Goal: Task Accomplishment & Management: Use online tool/utility

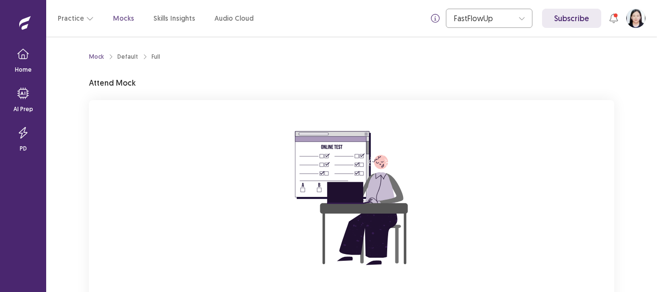
click at [461, 96] on div "Mock Default Full Attend Mock You are attempting to start a new mock. Please cl…" at bounding box center [351, 202] width 525 height 309
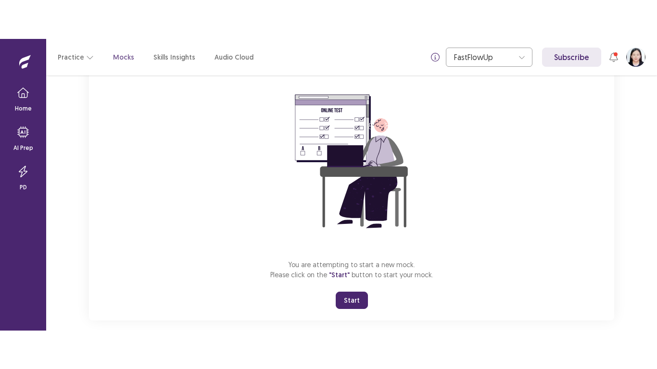
scroll to position [88, 0]
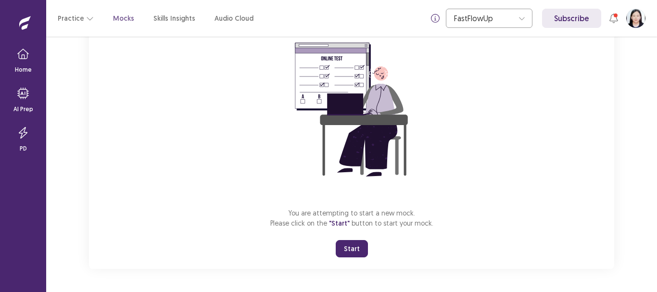
click at [360, 251] on button "Start" at bounding box center [352, 248] width 32 height 17
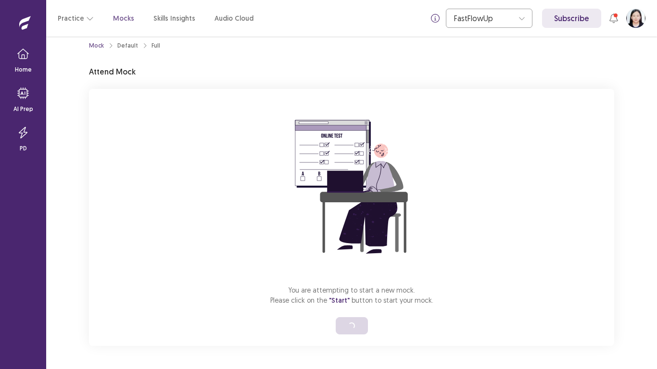
scroll to position [11, 0]
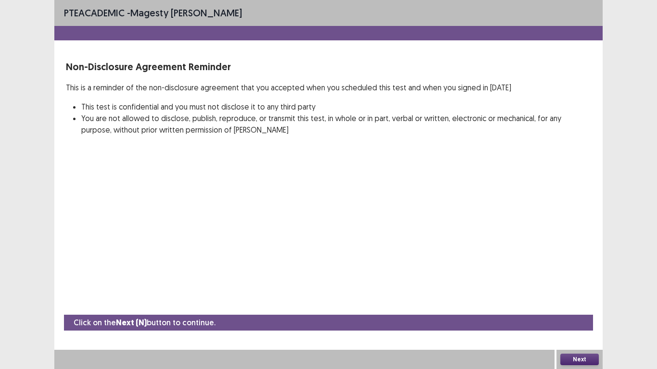
click at [594, 291] on button "Next" at bounding box center [579, 360] width 38 height 12
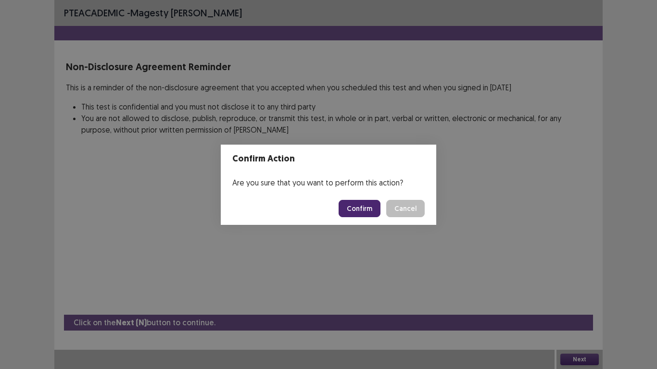
click at [365, 214] on button "Confirm" at bounding box center [359, 208] width 42 height 17
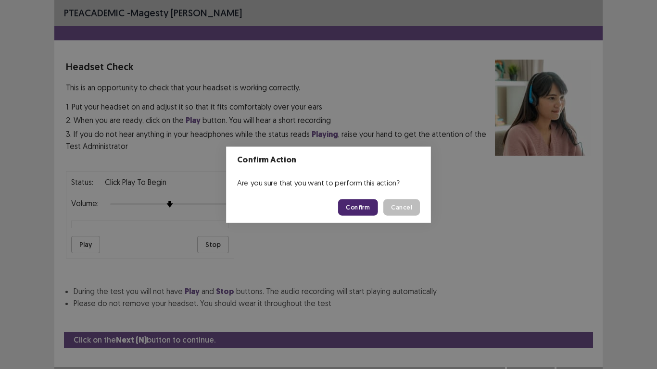
scroll to position [17, 0]
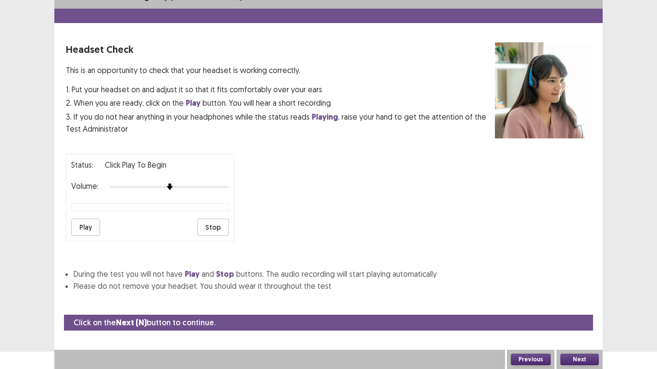
click at [91, 227] on button "Play" at bounding box center [85, 227] width 29 height 17
click at [574, 291] on button "Next" at bounding box center [579, 360] width 38 height 12
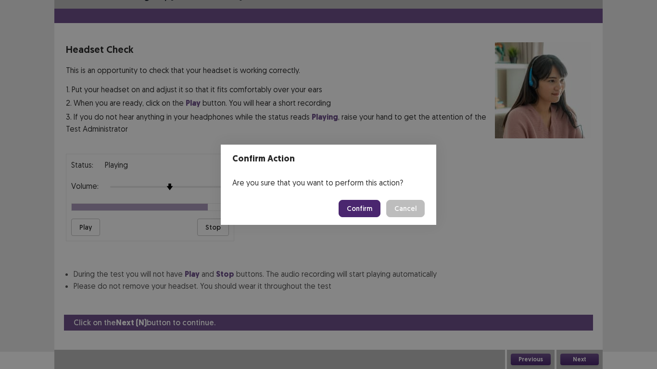
click at [354, 210] on button "Confirm" at bounding box center [359, 208] width 42 height 17
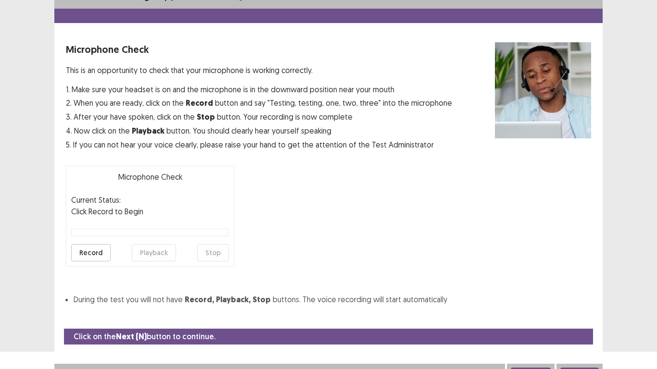
scroll to position [27, 0]
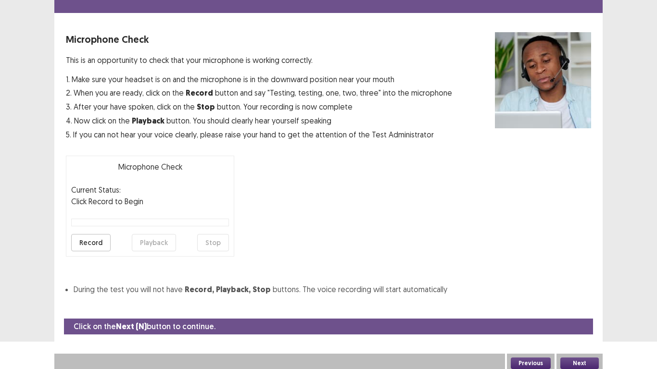
click at [85, 246] on button "Record" at bounding box center [90, 242] width 39 height 17
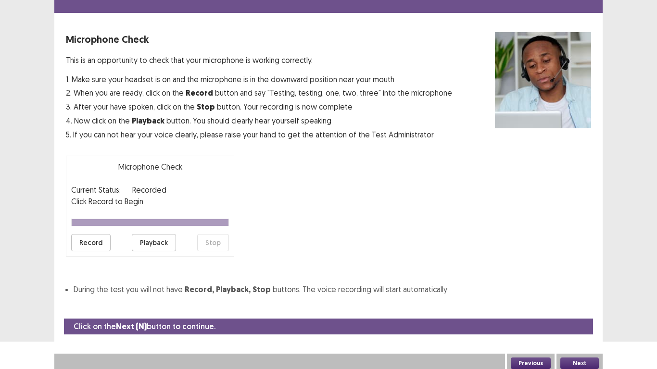
click at [166, 239] on button "Playback" at bounding box center [154, 242] width 44 height 17
click at [584, 291] on button "Next" at bounding box center [579, 364] width 38 height 12
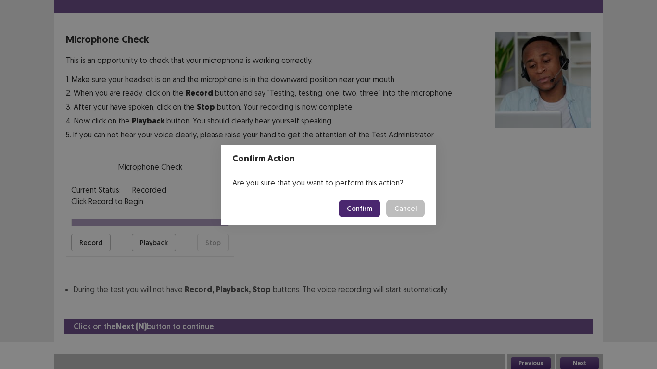
click at [371, 211] on button "Confirm" at bounding box center [359, 208] width 42 height 17
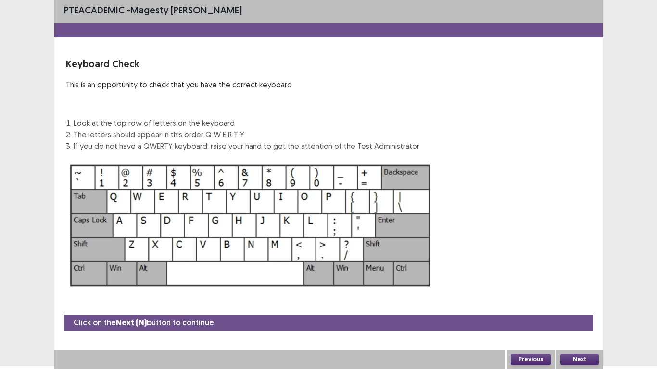
scroll to position [3, 0]
click at [585, 291] on div "Next" at bounding box center [579, 359] width 46 height 19
click at [580, 291] on button "Next" at bounding box center [579, 360] width 38 height 12
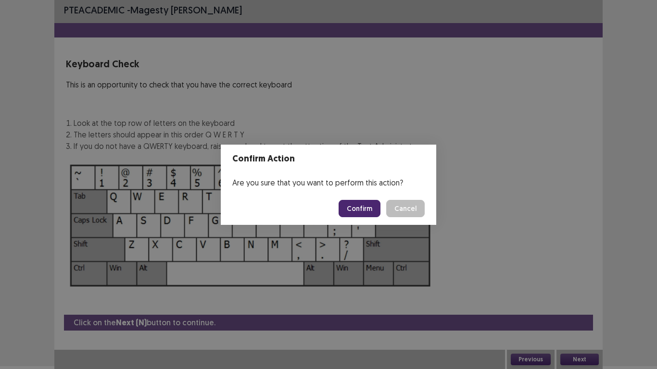
click at [364, 202] on button "Confirm" at bounding box center [359, 208] width 42 height 17
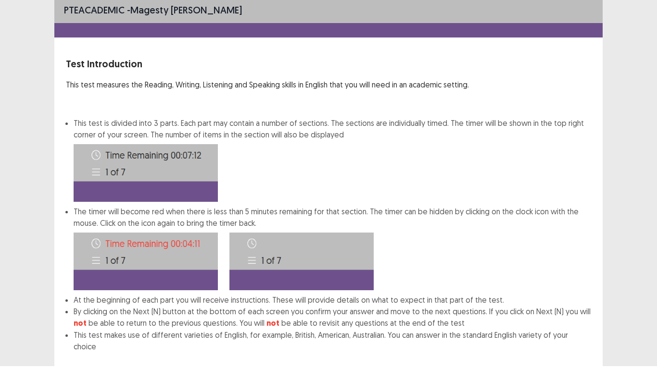
scroll to position [52, 0]
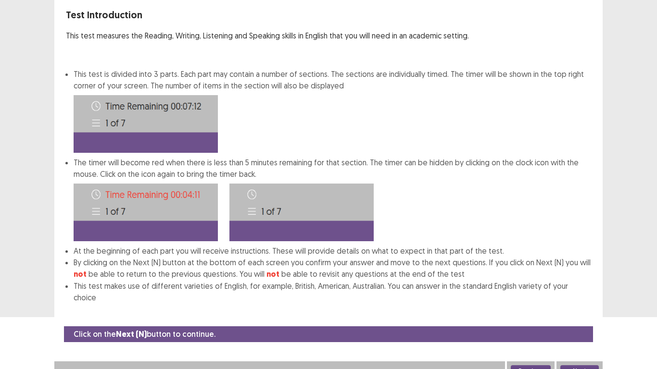
click at [579, 291] on button "Next" at bounding box center [579, 371] width 38 height 12
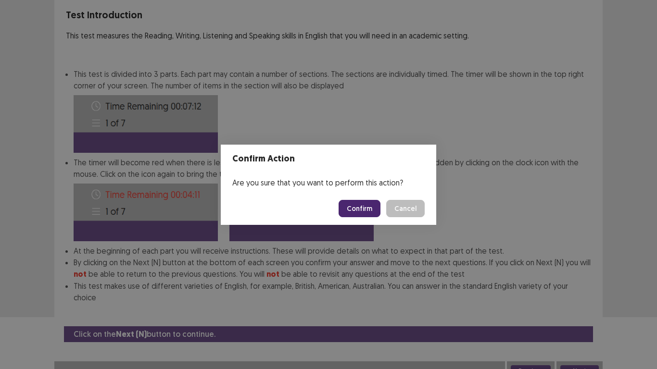
click at [351, 211] on button "Confirm" at bounding box center [359, 208] width 42 height 17
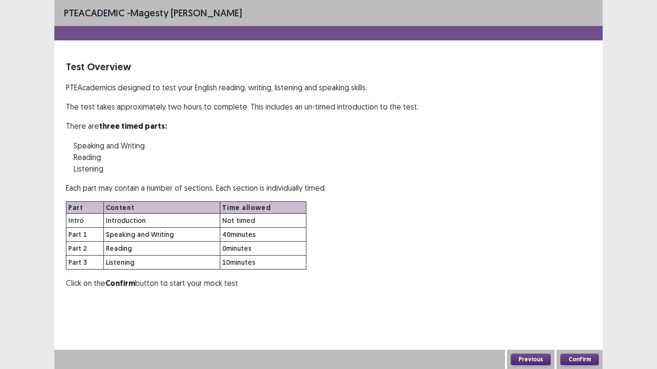
scroll to position [0, 0]
click at [584, 291] on button "Confirm" at bounding box center [579, 360] width 38 height 12
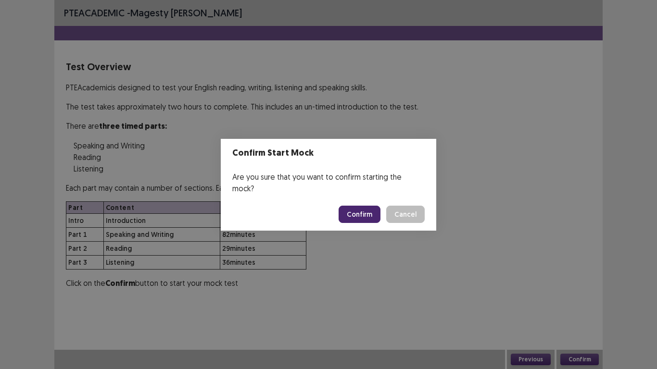
click at [356, 210] on button "Confirm" at bounding box center [359, 214] width 42 height 17
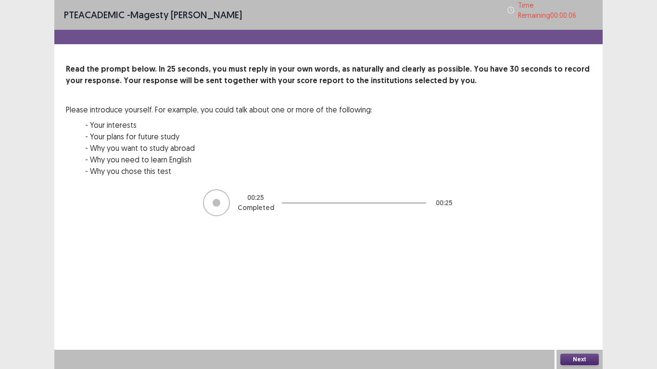
click at [582, 291] on button "Next" at bounding box center [579, 360] width 38 height 12
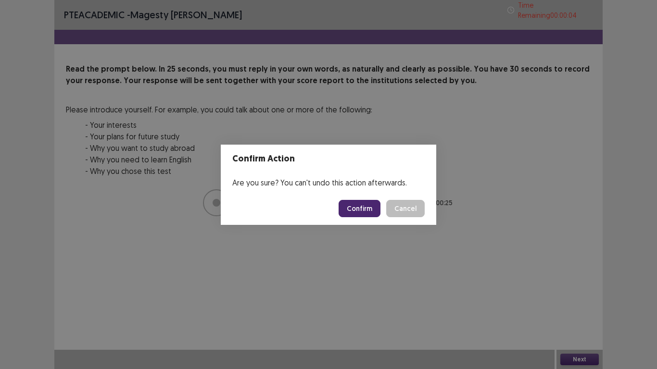
click at [357, 211] on button "Confirm" at bounding box center [359, 208] width 42 height 17
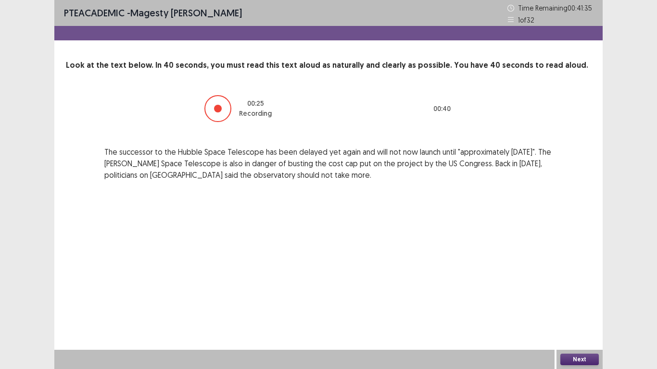
click at [577, 291] on button "Next" at bounding box center [579, 360] width 38 height 12
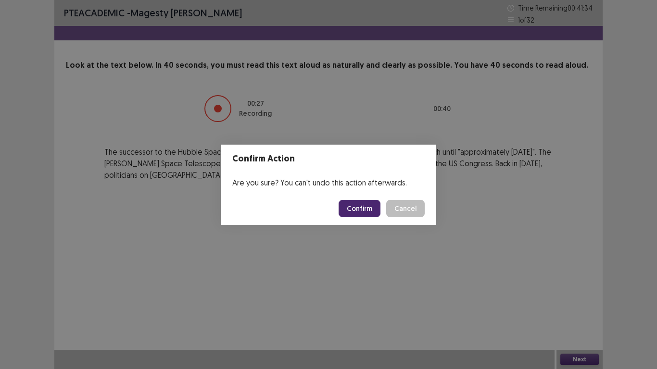
click at [347, 203] on button "Confirm" at bounding box center [359, 208] width 42 height 17
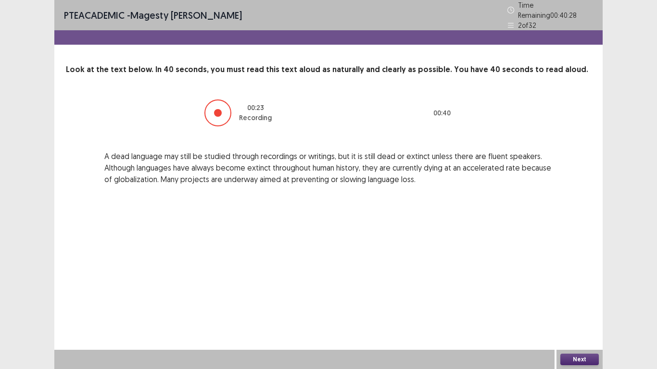
click at [579, 291] on button "Next" at bounding box center [579, 360] width 38 height 12
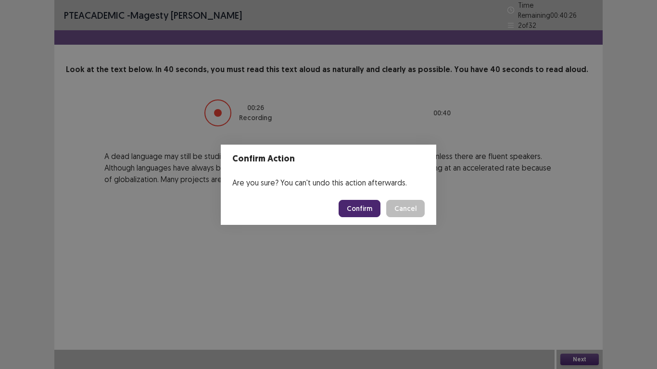
click at [355, 203] on button "Confirm" at bounding box center [359, 208] width 42 height 17
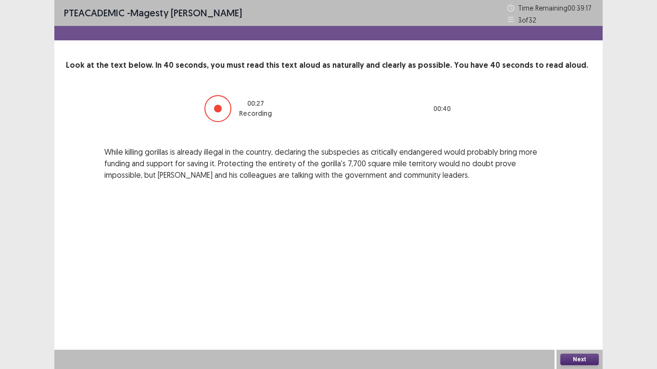
click at [585, 291] on button "Next" at bounding box center [579, 360] width 38 height 12
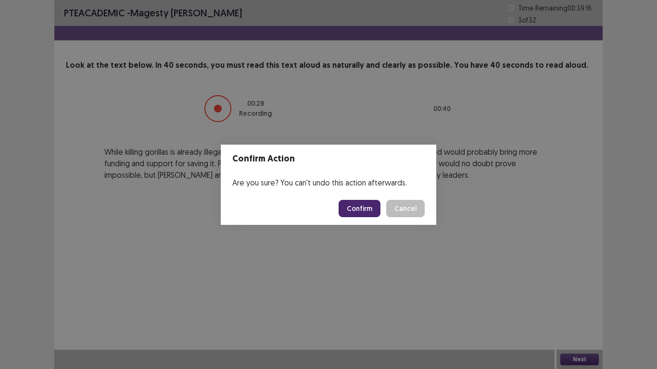
click at [355, 210] on button "Confirm" at bounding box center [359, 208] width 42 height 17
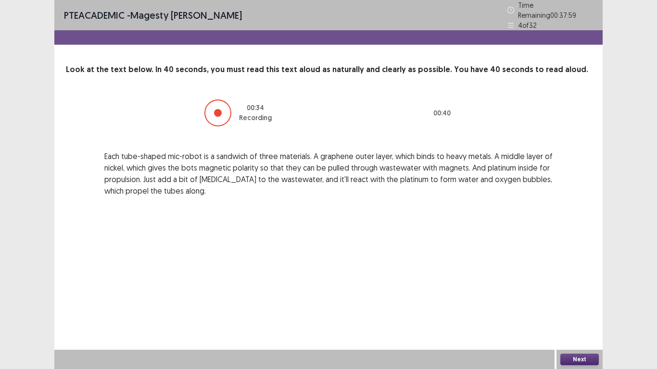
click at [580, 291] on button "Next" at bounding box center [579, 360] width 38 height 12
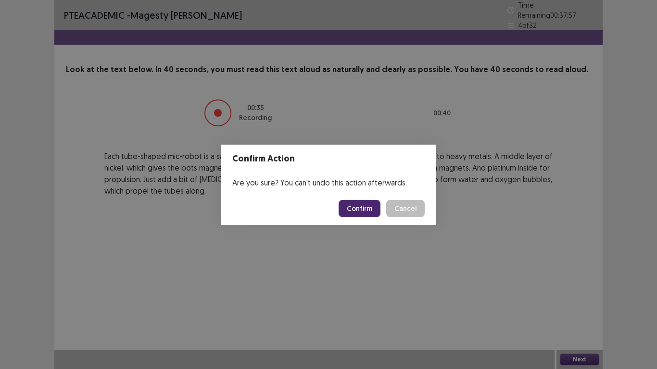
click at [354, 211] on button "Confirm" at bounding box center [359, 208] width 42 height 17
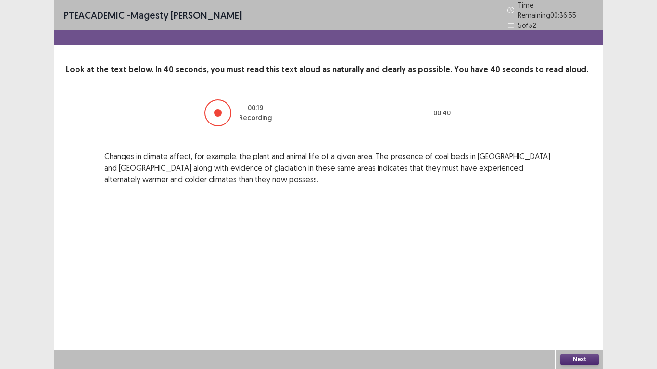
click at [570, 291] on button "Next" at bounding box center [579, 360] width 38 height 12
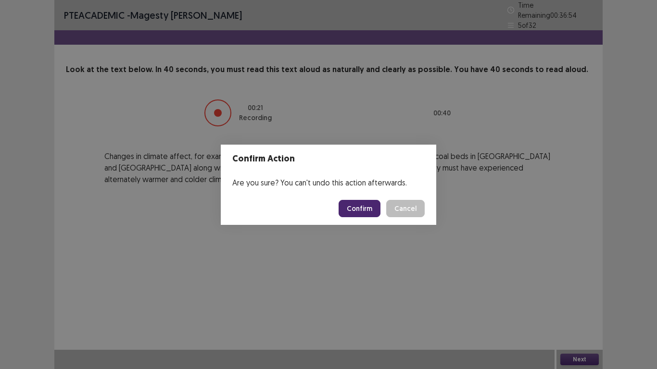
click at [364, 209] on button "Confirm" at bounding box center [359, 208] width 42 height 17
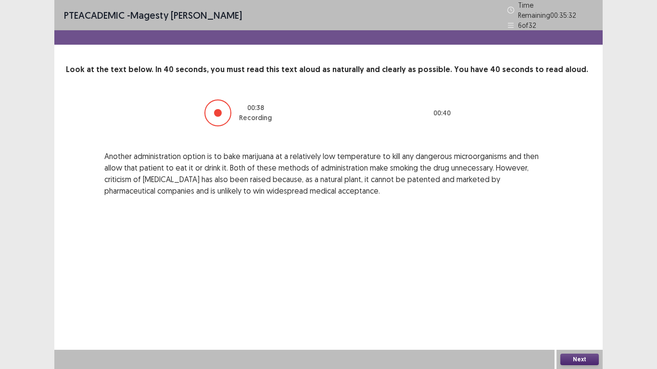
click at [582, 291] on button "Next" at bounding box center [579, 360] width 38 height 12
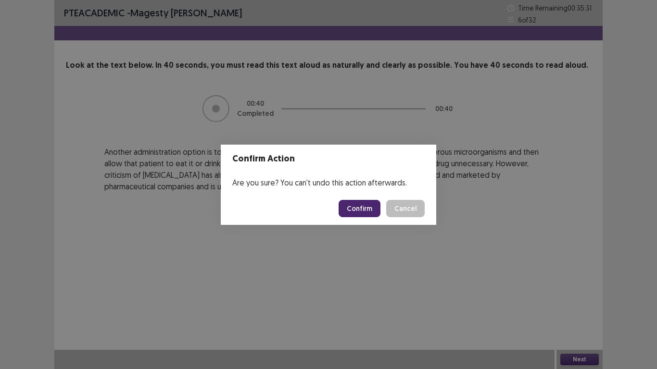
click at [366, 211] on button "Confirm" at bounding box center [359, 208] width 42 height 17
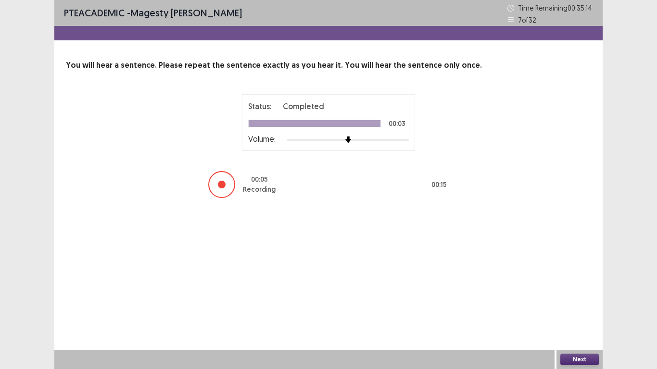
click at [578, 291] on button "Next" at bounding box center [579, 360] width 38 height 12
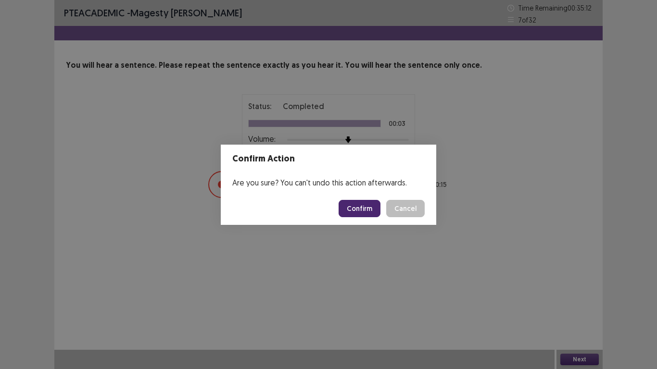
click at [355, 204] on button "Confirm" at bounding box center [359, 208] width 42 height 17
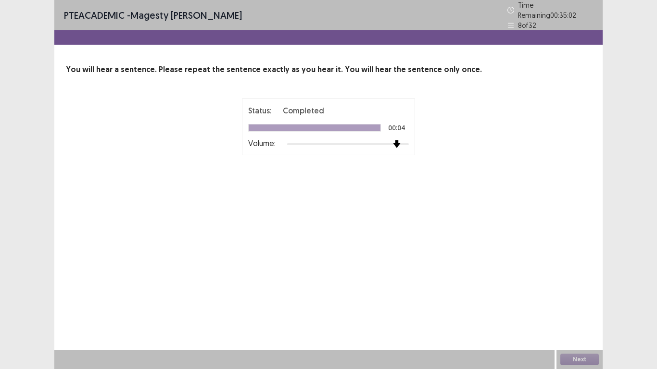
click at [404, 140] on div at bounding box center [348, 144] width 122 height 8
click at [569, 291] on button "Next" at bounding box center [579, 360] width 38 height 12
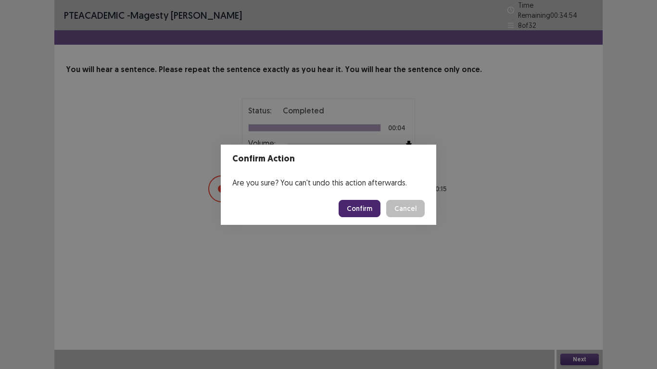
drag, startPoint x: 356, startPoint y: 200, endPoint x: 360, endPoint y: 205, distance: 6.8
click at [360, 205] on button "Confirm" at bounding box center [359, 208] width 42 height 17
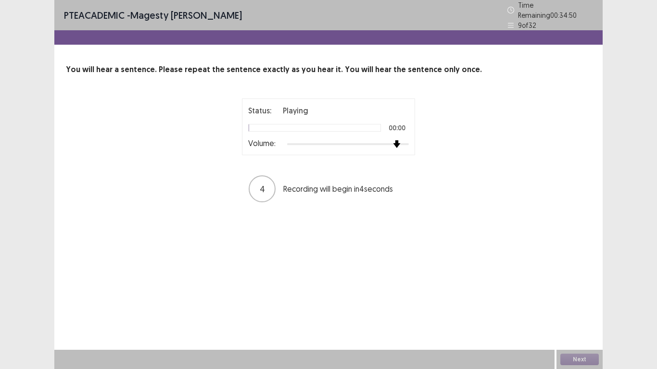
click at [392, 140] on div at bounding box center [348, 144] width 122 height 8
click at [393, 140] on div at bounding box center [397, 144] width 8 height 8
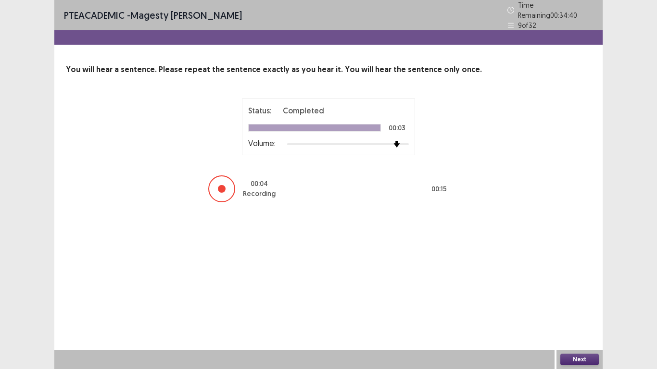
click at [594, 291] on button "Next" at bounding box center [579, 360] width 38 height 12
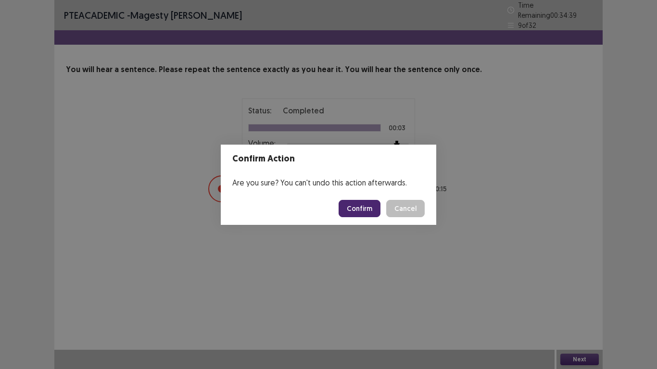
click at [353, 207] on button "Confirm" at bounding box center [359, 208] width 42 height 17
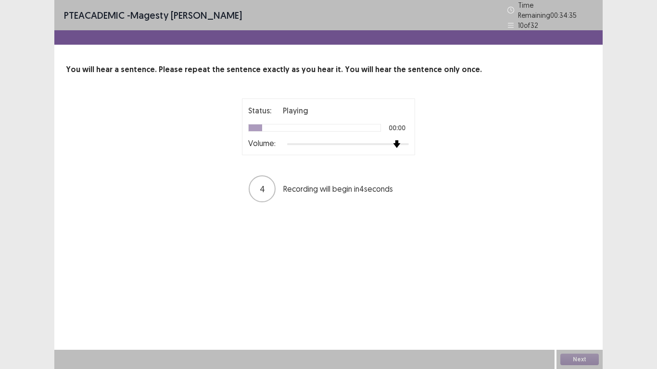
click at [402, 142] on div at bounding box center [348, 144] width 122 height 8
click at [463, 140] on div "Status: Playing 00:02 Volume: 2 Recording will begin in 2 seconds" at bounding box center [328, 151] width 525 height 105
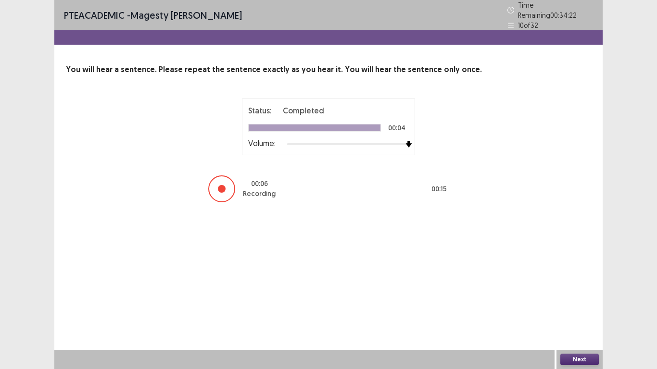
click at [578, 291] on button "Next" at bounding box center [579, 360] width 38 height 12
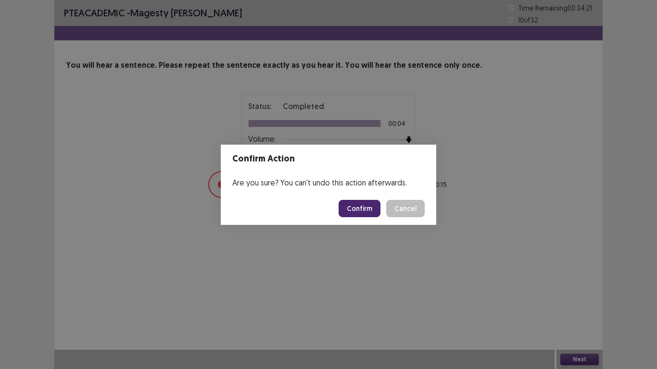
click at [356, 214] on button "Confirm" at bounding box center [359, 208] width 42 height 17
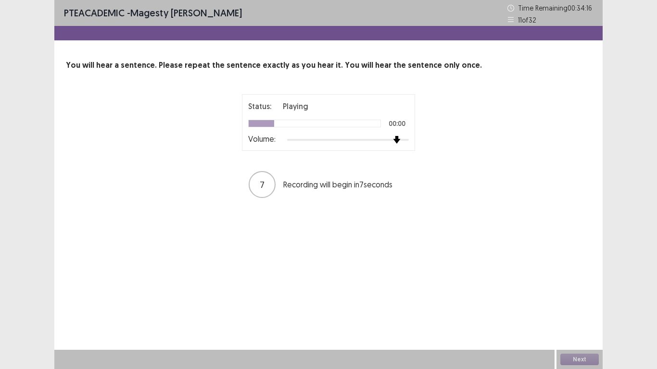
click at [402, 142] on div at bounding box center [348, 140] width 122 height 8
click at [423, 142] on div "Status: Playing 00:02 Volume: 5 Recording will begin in 5 seconds" at bounding box center [328, 146] width 240 height 105
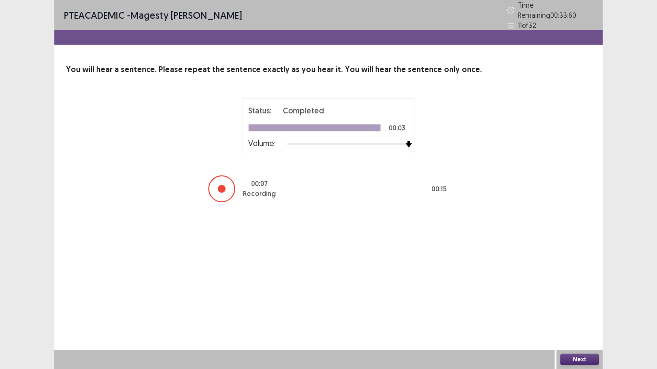
click at [577, 291] on button "Next" at bounding box center [579, 360] width 38 height 12
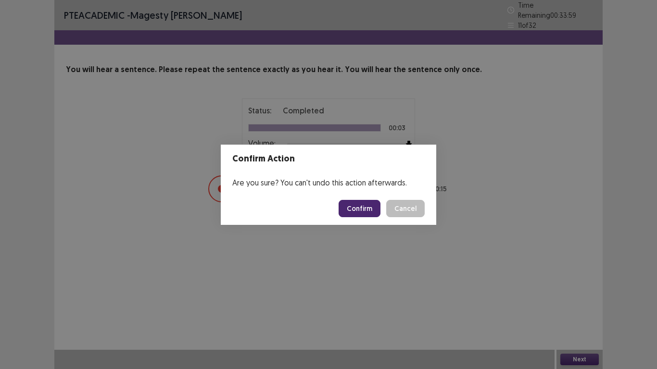
click at [364, 213] on button "Confirm" at bounding box center [359, 208] width 42 height 17
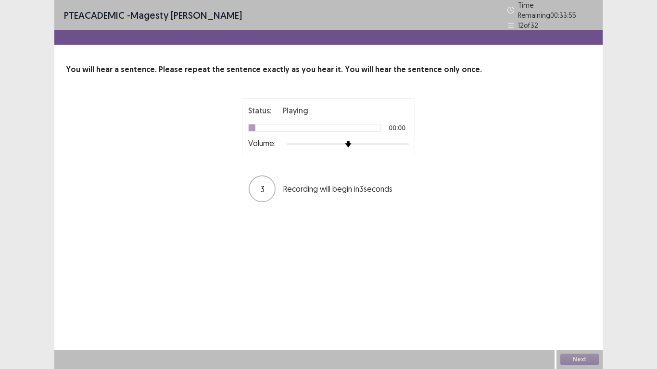
click at [406, 141] on div at bounding box center [348, 144] width 122 height 8
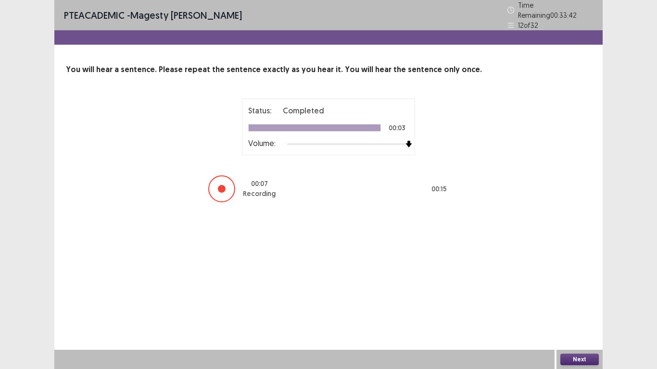
click at [581, 291] on button "Next" at bounding box center [579, 360] width 38 height 12
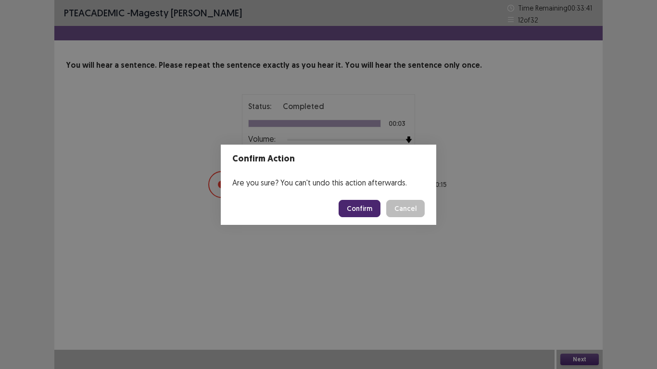
click at [363, 208] on button "Confirm" at bounding box center [359, 208] width 42 height 17
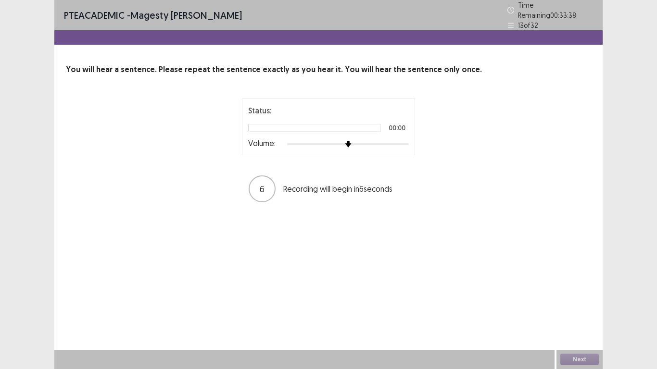
click at [401, 142] on div "Status: 00:00 Volume:" at bounding box center [328, 127] width 173 height 57
click at [403, 141] on div at bounding box center [348, 144] width 122 height 8
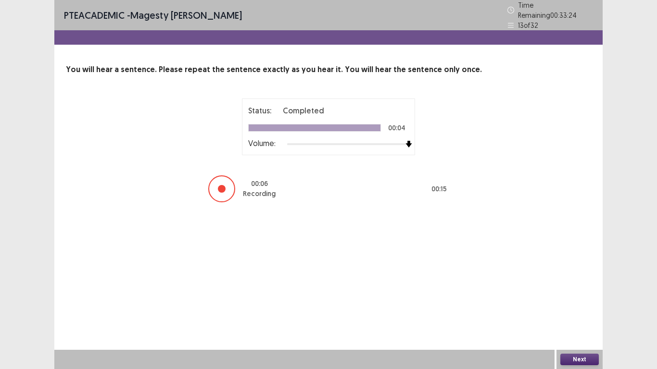
click at [588, 291] on button "Next" at bounding box center [579, 360] width 38 height 12
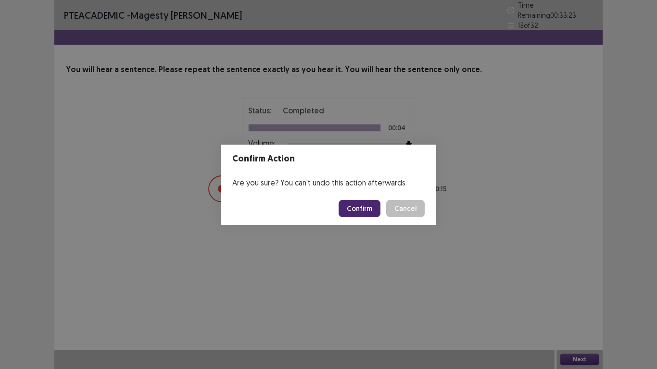
click at [367, 211] on button "Confirm" at bounding box center [359, 208] width 42 height 17
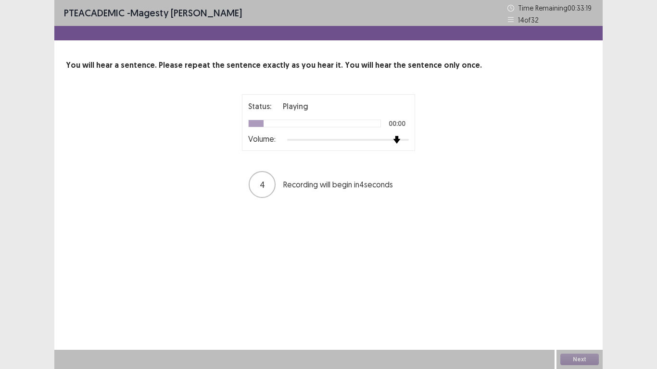
click at [402, 142] on div at bounding box center [348, 140] width 122 height 8
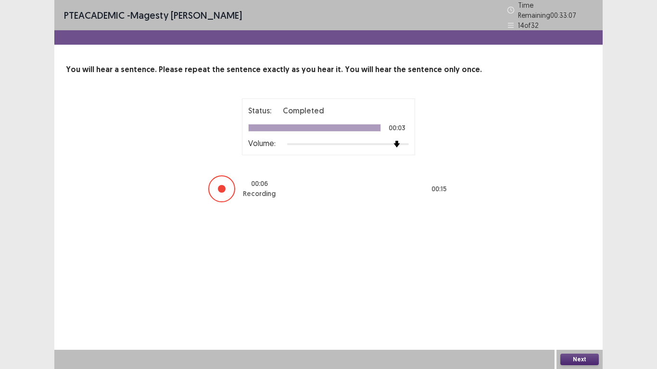
click at [571, 291] on button "Next" at bounding box center [579, 360] width 38 height 12
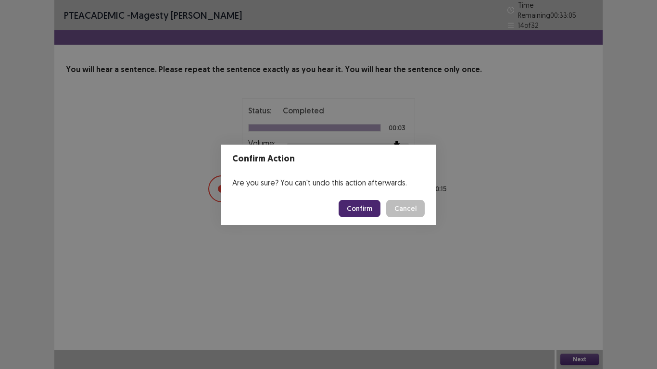
click at [357, 211] on button "Confirm" at bounding box center [359, 208] width 42 height 17
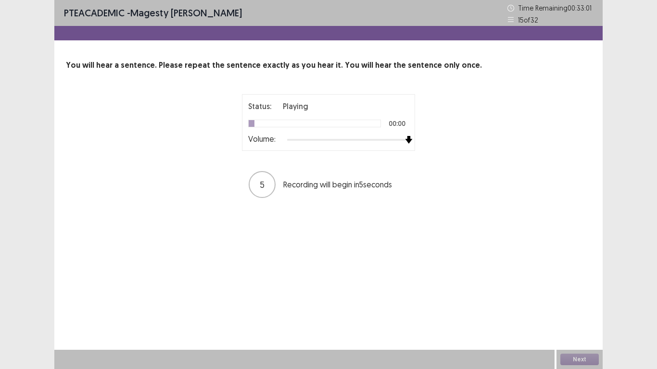
click at [403, 140] on div at bounding box center [348, 140] width 122 height 8
click at [403, 140] on div at bounding box center [348, 140] width 122 height 2
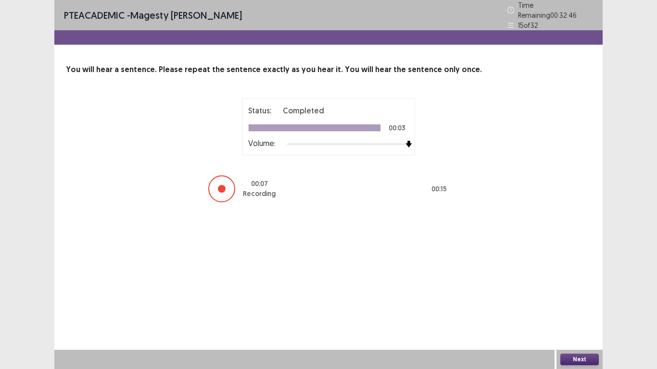
click at [584, 291] on button "Next" at bounding box center [579, 360] width 38 height 12
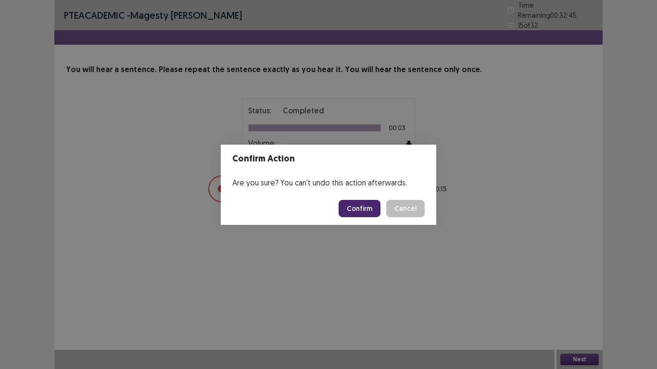
click at [368, 214] on button "Confirm" at bounding box center [359, 208] width 42 height 17
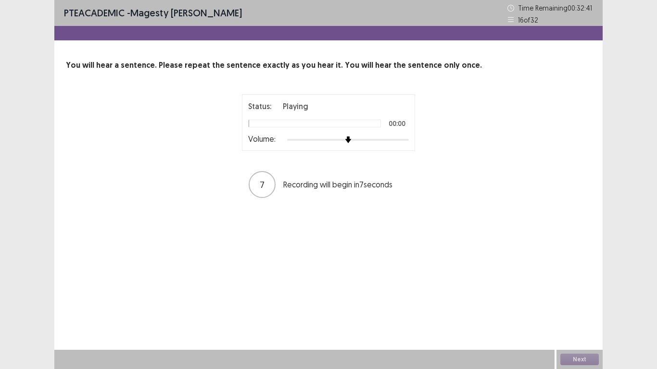
click at [398, 140] on div at bounding box center [348, 140] width 122 height 8
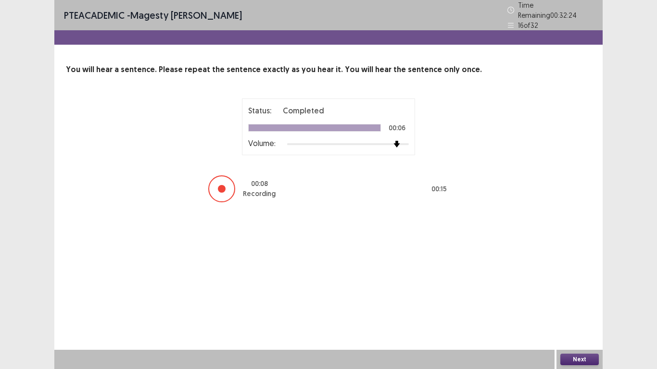
drag, startPoint x: 573, startPoint y: 353, endPoint x: 577, endPoint y: 357, distance: 5.4
click at [577, 291] on div "Next" at bounding box center [579, 359] width 46 height 19
click at [577, 291] on button "Next" at bounding box center [579, 360] width 38 height 12
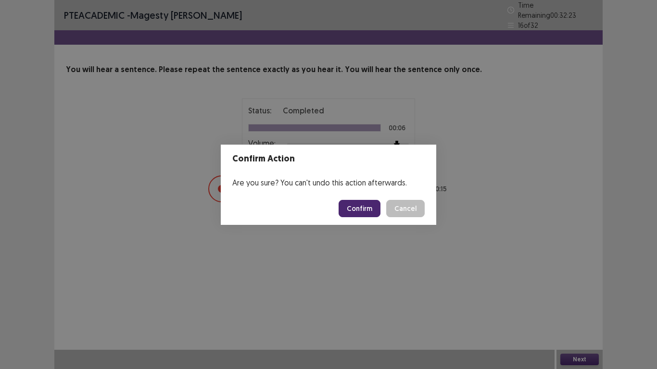
click at [365, 204] on button "Confirm" at bounding box center [359, 208] width 42 height 17
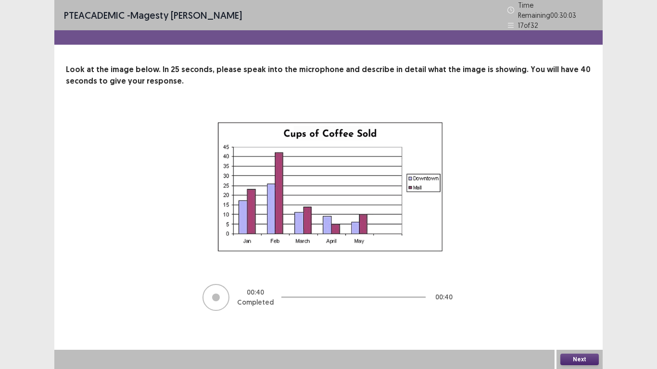
click at [570, 291] on button "Next" at bounding box center [579, 360] width 38 height 12
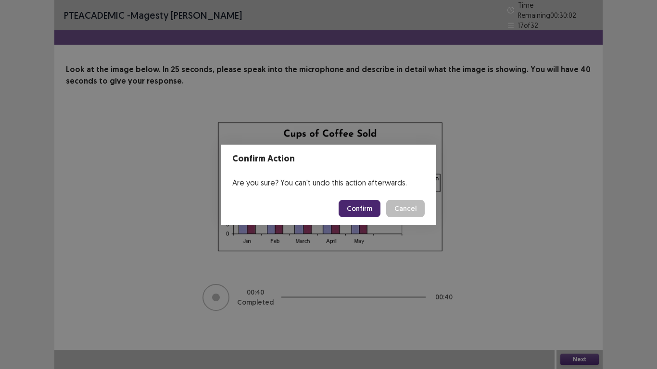
click at [361, 207] on button "Confirm" at bounding box center [359, 208] width 42 height 17
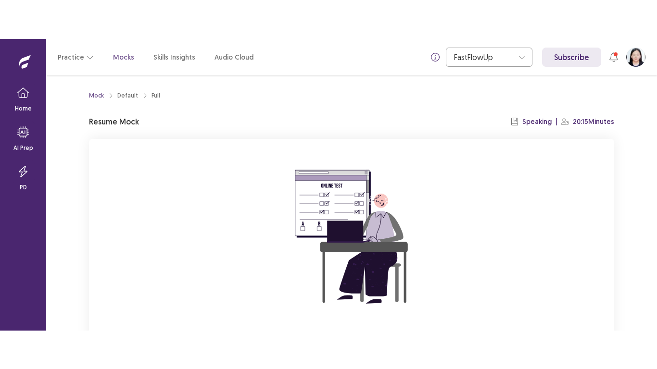
scroll to position [88, 0]
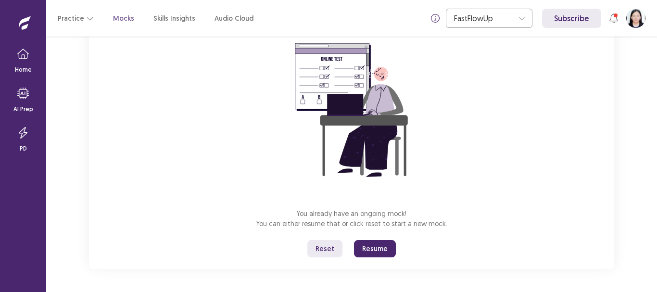
click at [354, 240] on button "Resume" at bounding box center [375, 248] width 42 height 17
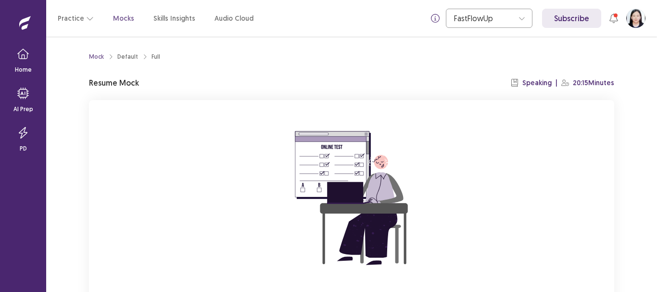
drag, startPoint x: 656, startPoint y: 125, endPoint x: 654, endPoint y: 234, distance: 108.6
click at [654, 234] on div "Mock Default Full Resume Mock Speaking | 20:15 Minutes You already have an ongo…" at bounding box center [351, 164] width 610 height 255
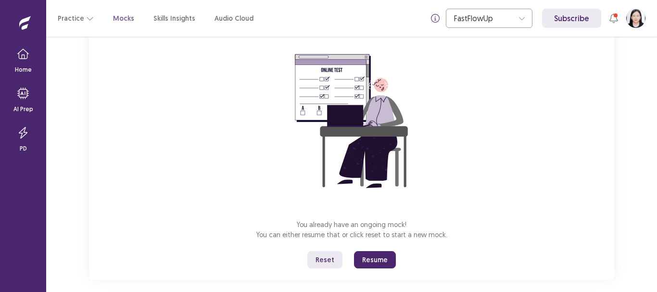
scroll to position [88, 0]
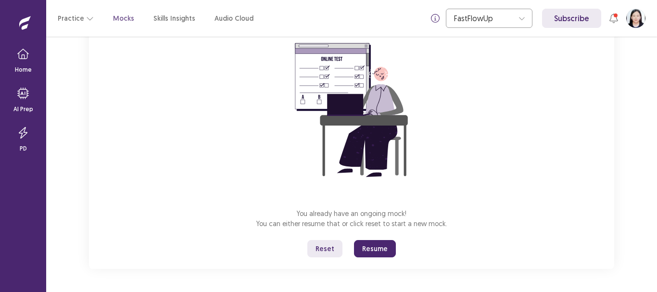
click at [366, 249] on button "Resume" at bounding box center [375, 248] width 42 height 17
click at [380, 250] on button "Resume" at bounding box center [375, 248] width 42 height 17
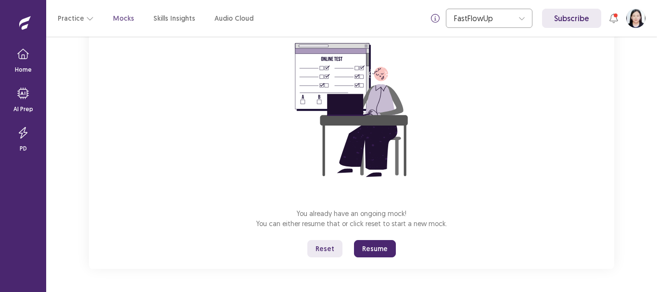
click at [380, 250] on button "Resume" at bounding box center [375, 248] width 42 height 17
click at [354, 240] on button "Resume" at bounding box center [375, 248] width 42 height 17
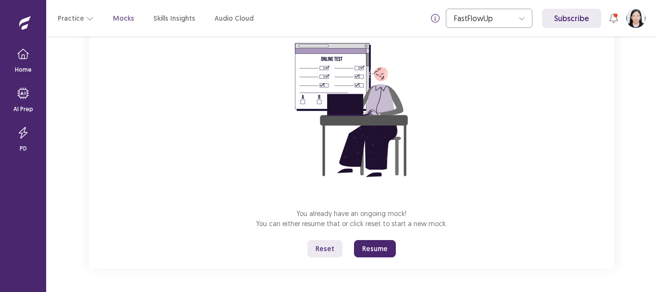
click at [354, 240] on button "Resume" at bounding box center [375, 248] width 42 height 17
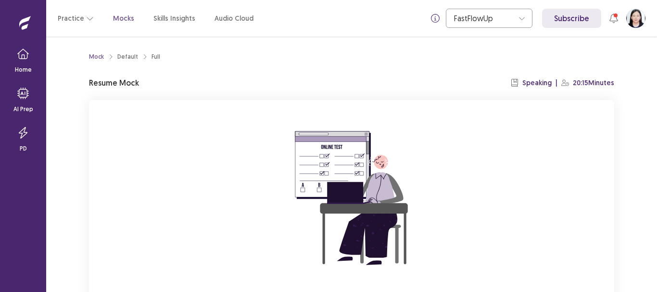
scroll to position [88, 0]
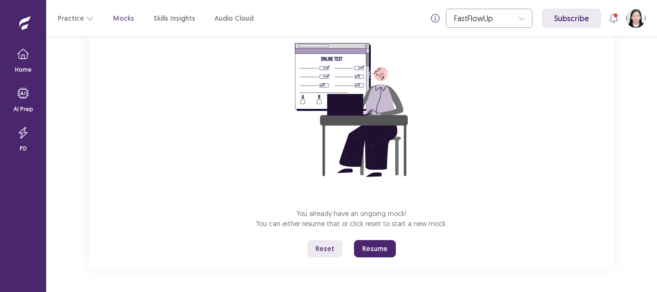
click at [354, 240] on button "Resume" at bounding box center [375, 248] width 42 height 17
click at [359, 248] on button "Resume" at bounding box center [375, 248] width 42 height 17
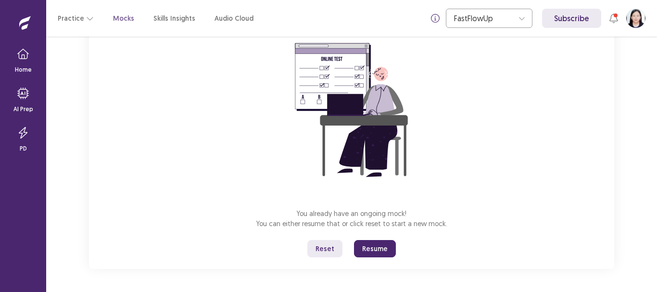
click at [359, 248] on button "Resume" at bounding box center [375, 248] width 42 height 17
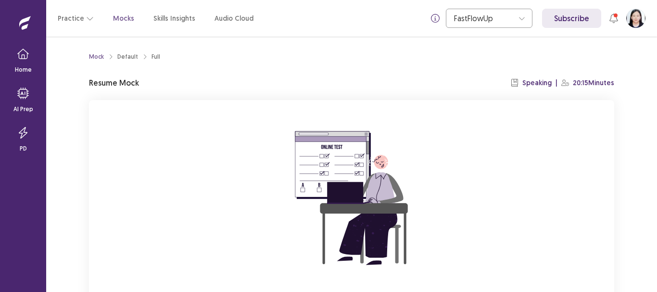
click at [315, 191] on img at bounding box center [351, 198] width 173 height 173
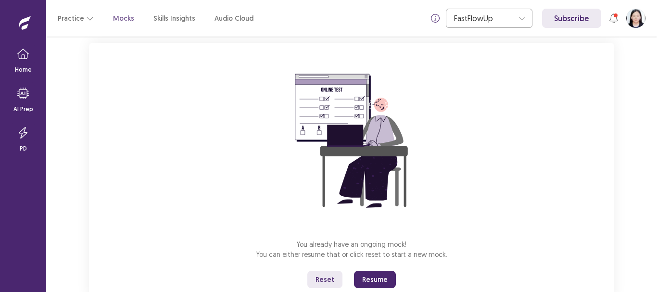
scroll to position [77, 0]
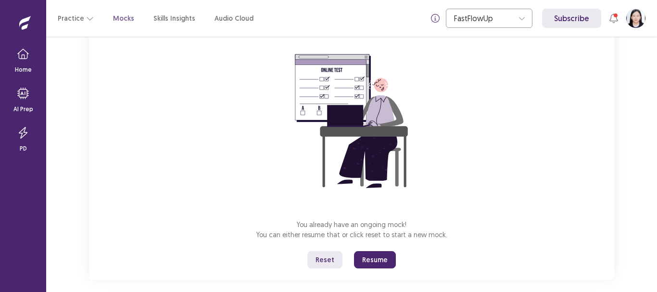
click at [376, 256] on button "Resume" at bounding box center [375, 259] width 42 height 17
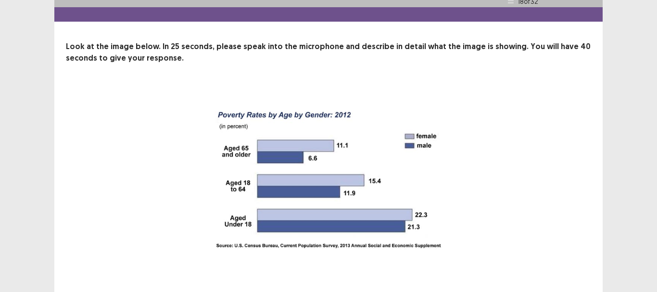
scroll to position [16, 0]
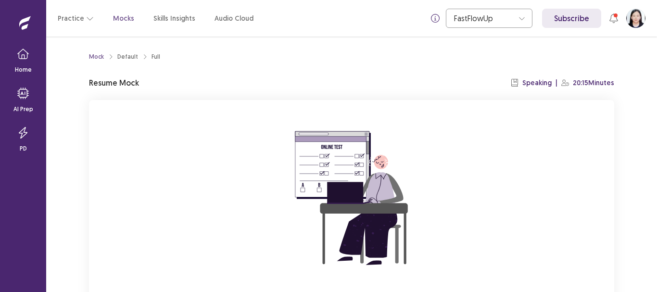
drag, startPoint x: 638, startPoint y: 26, endPoint x: 233, endPoint y: 75, distance: 407.7
click at [233, 75] on div "Mock Default Full Resume Mock Speaking | 20:15 Minutes You already have an ongo…" at bounding box center [351, 202] width 525 height 309
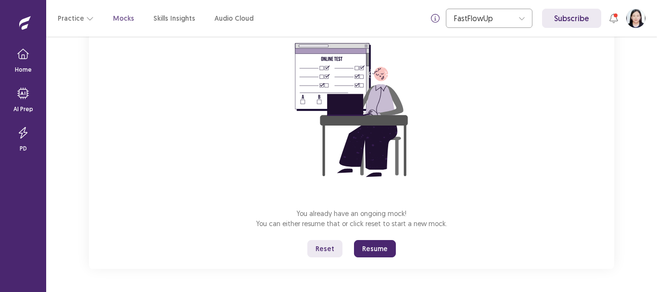
click at [365, 245] on button "Resume" at bounding box center [375, 248] width 42 height 17
click at [369, 251] on button "Resume" at bounding box center [375, 248] width 42 height 17
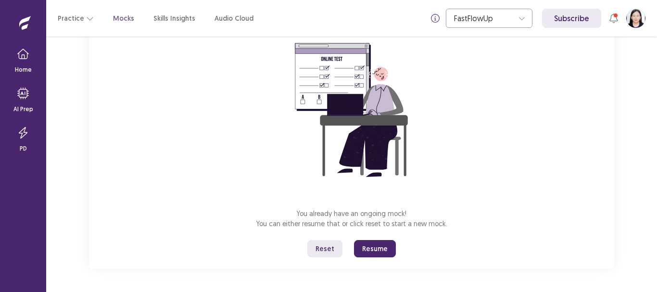
click at [369, 251] on button "Resume" at bounding box center [375, 248] width 42 height 17
click at [354, 240] on button "Resume" at bounding box center [375, 248] width 42 height 17
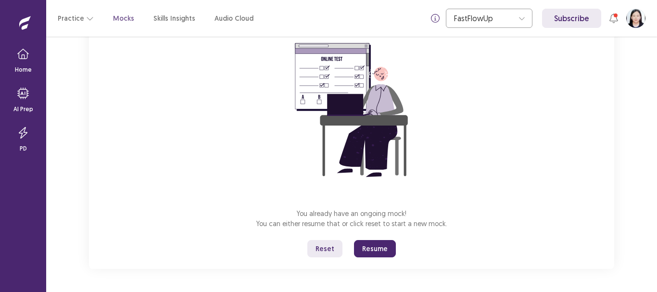
click at [354, 240] on button "Resume" at bounding box center [375, 248] width 42 height 17
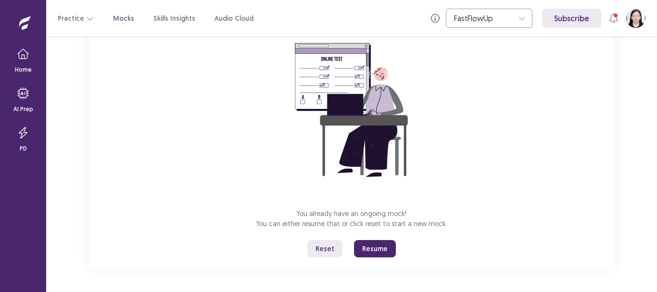
click at [354, 240] on button "Resume" at bounding box center [375, 248] width 42 height 17
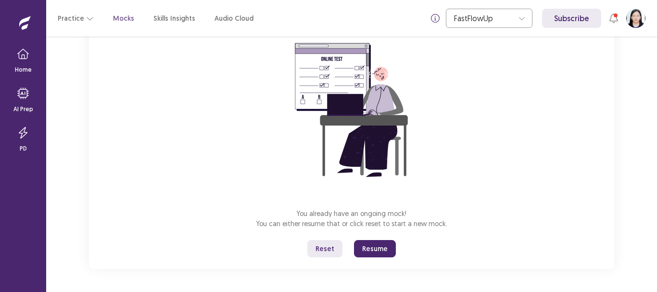
click at [354, 240] on button "Resume" at bounding box center [375, 248] width 42 height 17
click at [99, 106] on div "You already have an ongoing mock! You can either resume that or click reset to …" at bounding box center [351, 140] width 525 height 257
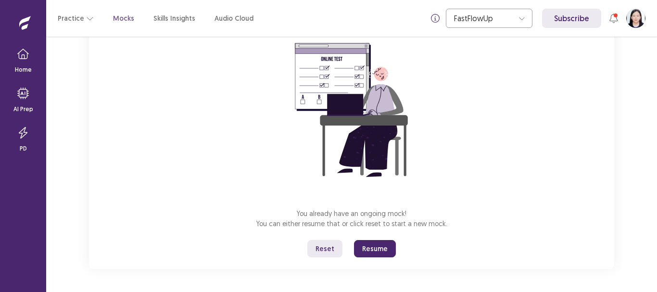
click at [374, 248] on button "Resume" at bounding box center [375, 248] width 42 height 17
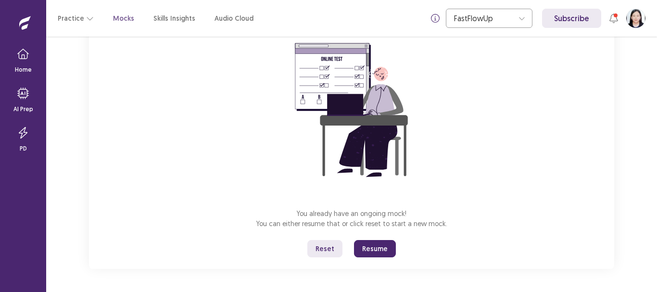
click at [374, 248] on button "Resume" at bounding box center [375, 248] width 42 height 17
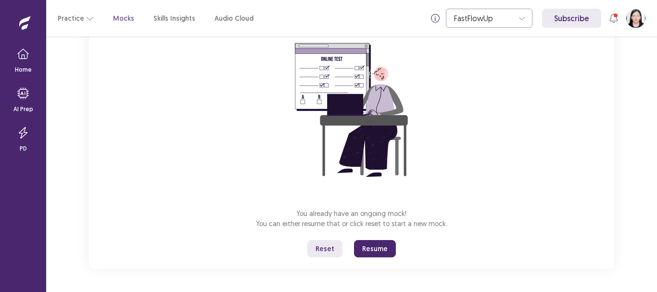
click at [374, 248] on button "Resume" at bounding box center [375, 248] width 42 height 17
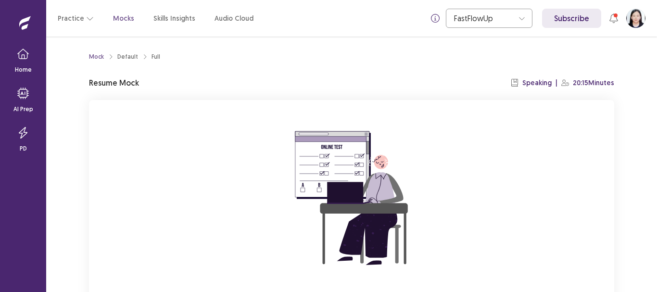
click at [416, 242] on img at bounding box center [351, 198] width 173 height 173
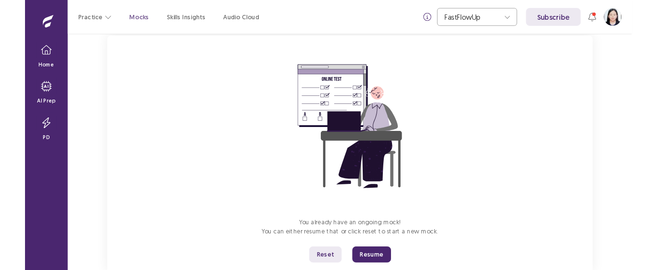
scroll to position [88, 0]
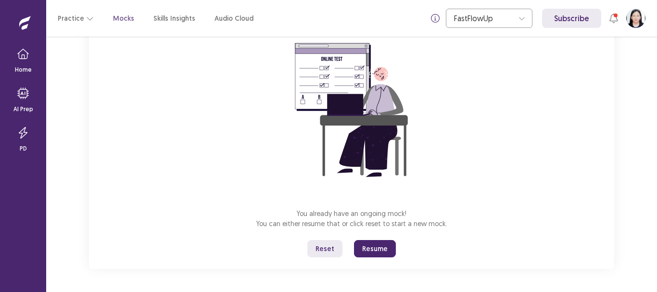
click at [365, 245] on button "Resume" at bounding box center [375, 248] width 42 height 17
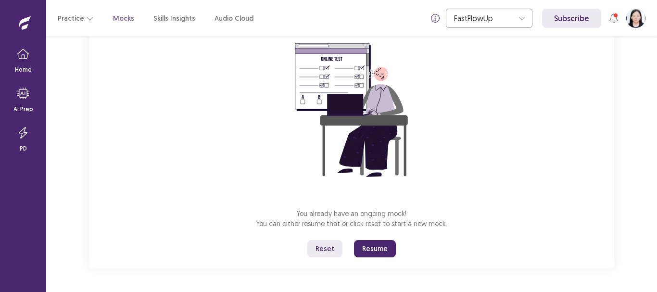
click at [365, 245] on button "Resume" at bounding box center [375, 248] width 42 height 17
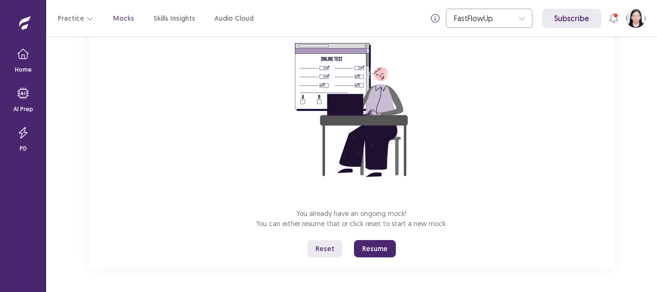
click at [365, 245] on button "Resume" at bounding box center [375, 248] width 42 height 17
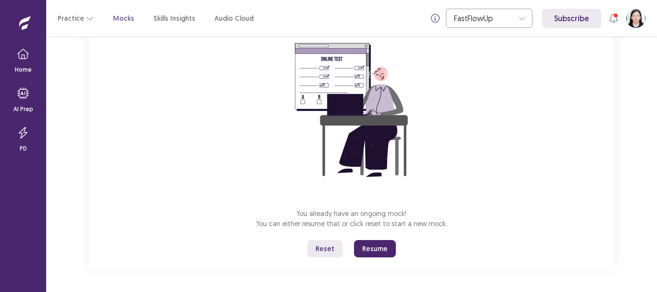
click at [365, 245] on button "Resume" at bounding box center [375, 248] width 42 height 17
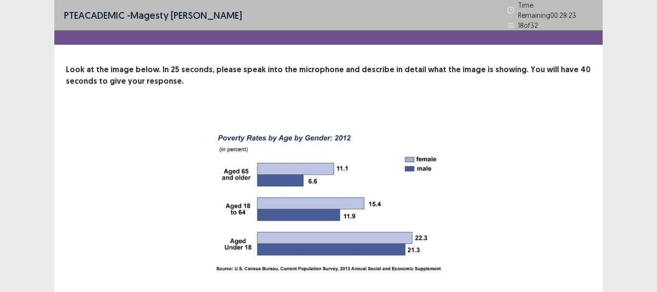
click at [378, 115] on img at bounding box center [328, 204] width 240 height 189
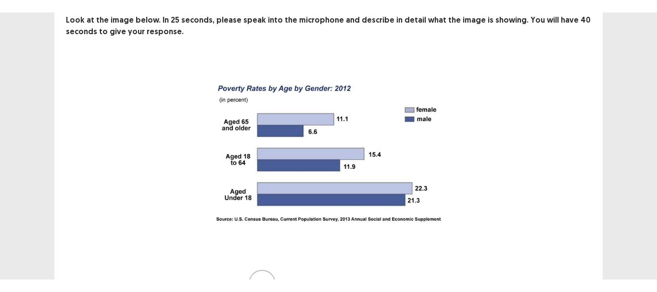
scroll to position [77, 0]
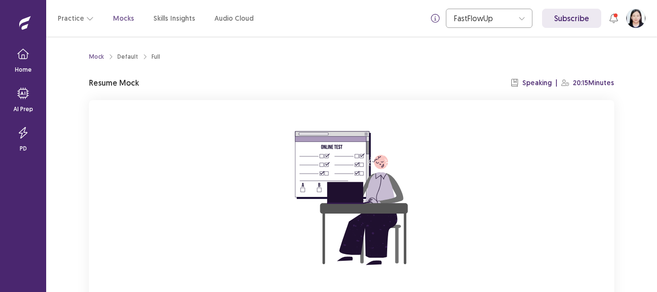
click at [310, 119] on img at bounding box center [351, 198] width 173 height 173
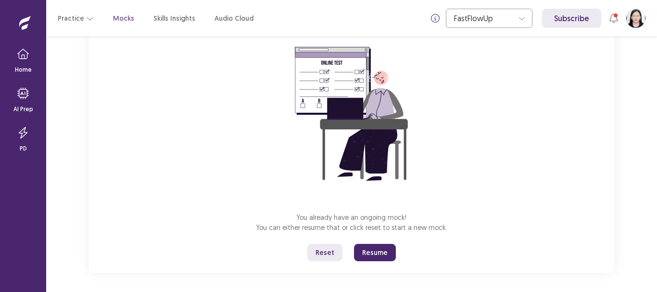
scroll to position [88, 0]
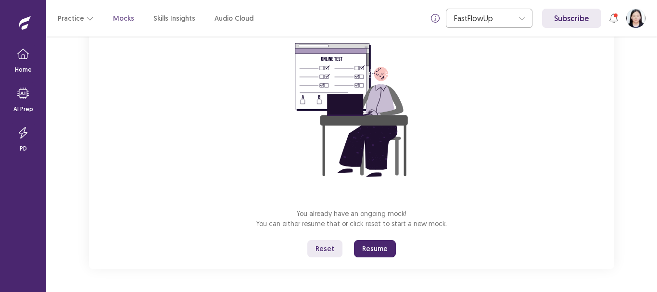
click at [385, 246] on button "Resume" at bounding box center [375, 248] width 42 height 17
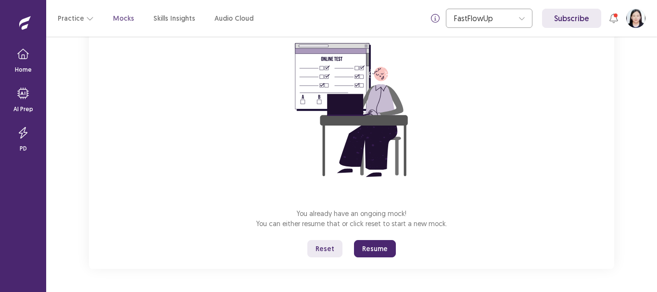
click at [385, 246] on button "Resume" at bounding box center [375, 248] width 42 height 17
click at [376, 256] on button "Resume" at bounding box center [375, 248] width 42 height 17
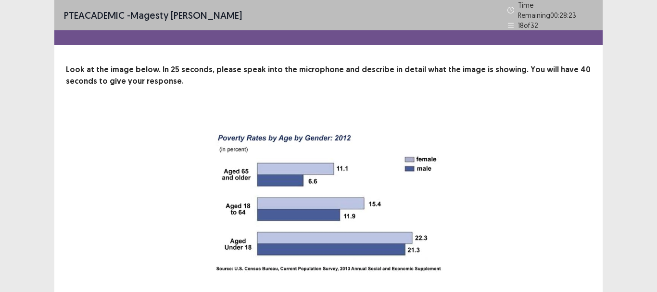
drag, startPoint x: 656, startPoint y: 90, endPoint x: 599, endPoint y: 208, distance: 130.9
click at [620, 177] on div "PTE academic - Magesty Tamayo Time Remaining 00 : 28 : 23 18 of 32 Look at the …" at bounding box center [328, 194] width 657 height 389
click at [470, 211] on div "14 Recording will begin in 14 seconds" at bounding box center [328, 228] width 448 height 237
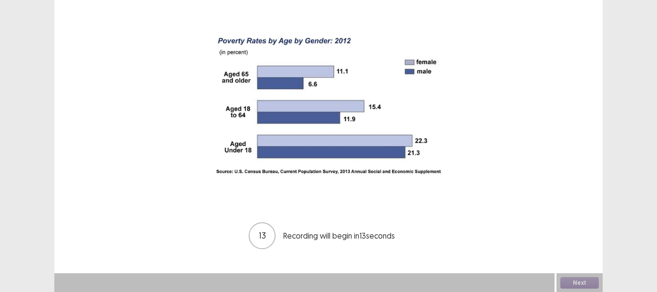
scroll to position [93, 0]
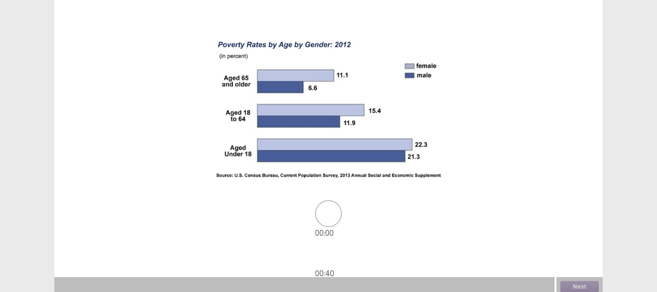
click at [470, 211] on div "00 : 00 00 : 40" at bounding box center [328, 135] width 448 height 237
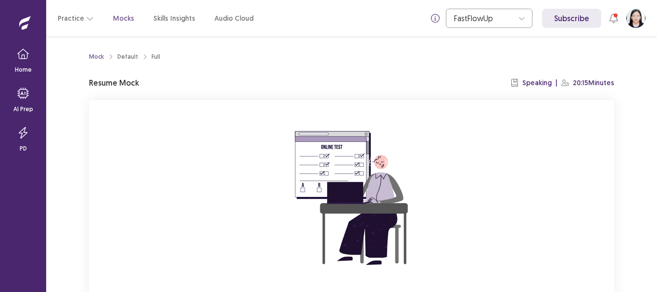
click at [226, 183] on div "You already have an ongoing mock! You can either resume that or click reset to …" at bounding box center [351, 228] width 525 height 257
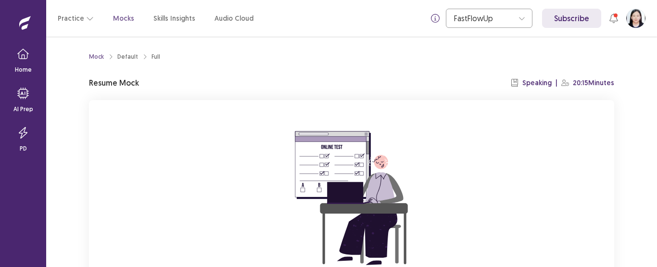
click at [622, 131] on div "Mock Default Full Resume Mock Speaking | 20:15 Minutes You already have an ongo…" at bounding box center [351, 208] width 548 height 343
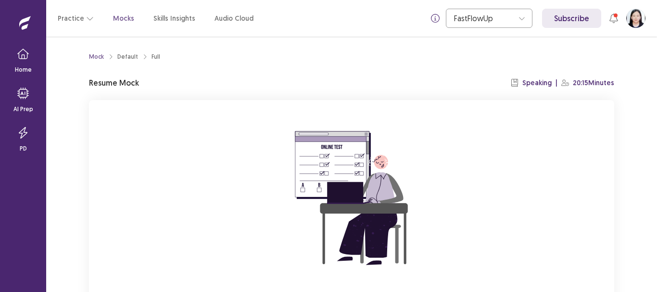
click at [292, 79] on div "Resume Mock Speaking | 20:15 Minutes" at bounding box center [351, 83] width 525 height 12
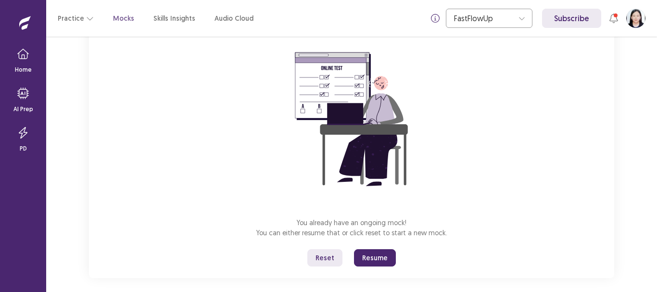
scroll to position [88, 0]
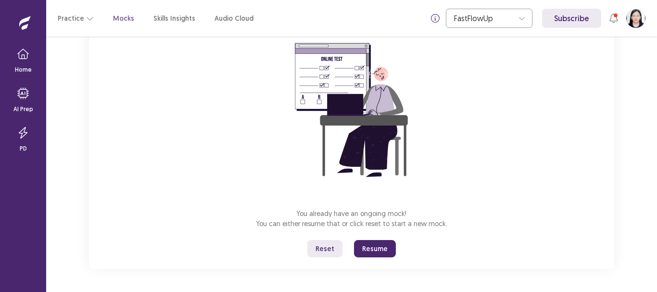
click at [378, 255] on button "Resume" at bounding box center [375, 248] width 42 height 17
drag, startPoint x: 597, startPoint y: 1, endPoint x: 414, endPoint y: 195, distance: 266.3
click at [414, 195] on img at bounding box center [351, 110] width 173 height 173
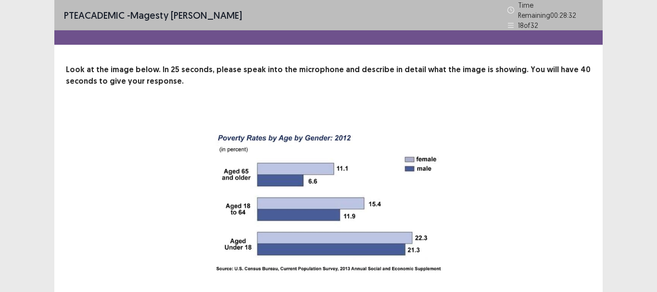
click at [476, 81] on p "Look at the image below. In 25 seconds, please speak into the microphone and de…" at bounding box center [328, 75] width 525 height 23
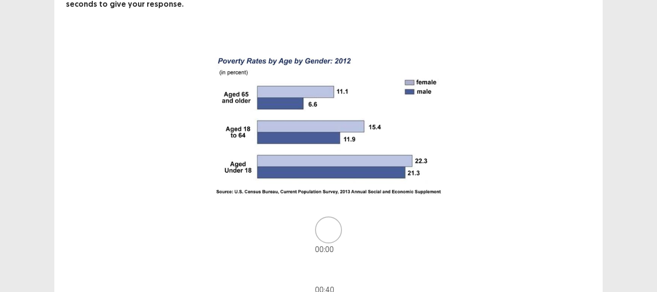
scroll to position [93, 0]
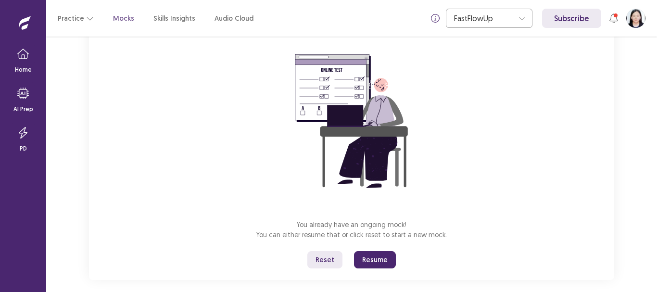
click at [356, 262] on button "Resume" at bounding box center [375, 259] width 42 height 17
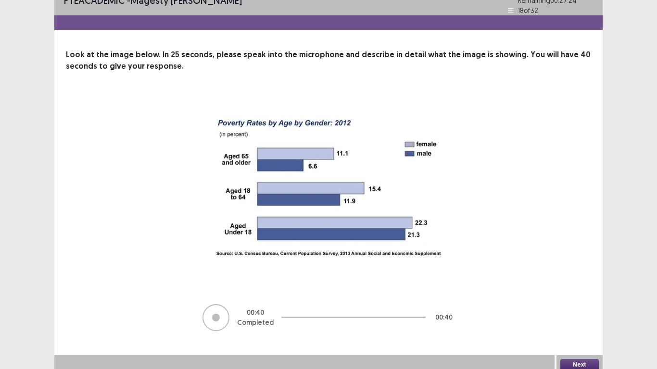
scroll to position [16, 0]
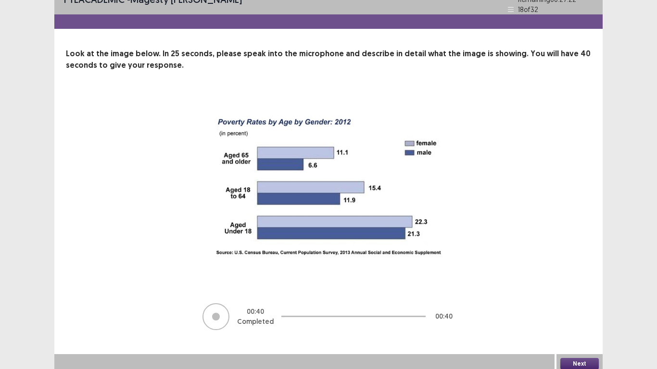
click at [584, 291] on button "Next" at bounding box center [579, 364] width 38 height 12
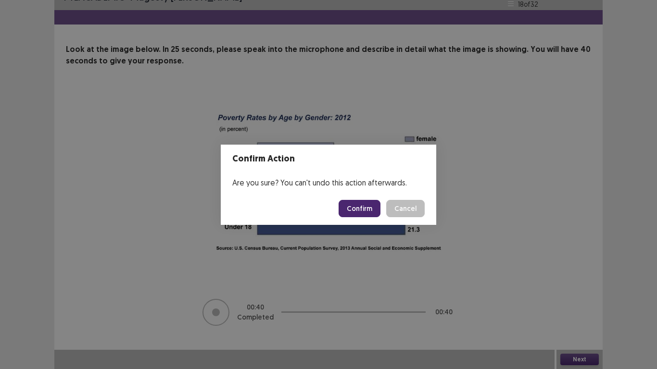
click at [348, 204] on button "Confirm" at bounding box center [359, 208] width 42 height 17
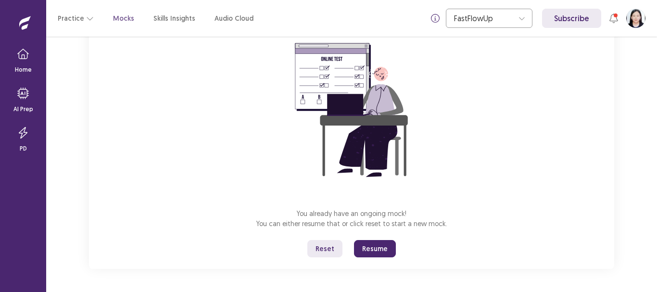
click at [377, 247] on button "Resume" at bounding box center [375, 248] width 42 height 17
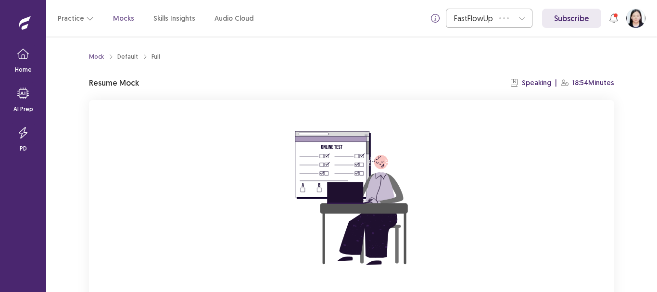
click at [350, 133] on img at bounding box center [351, 198] width 173 height 173
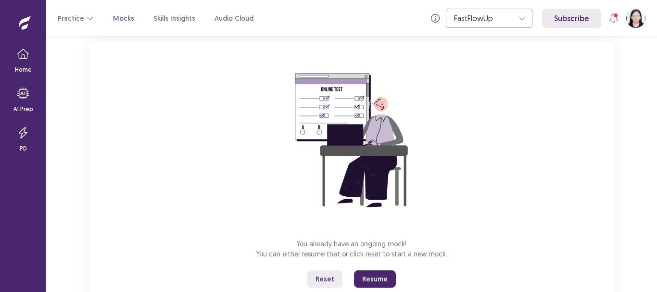
scroll to position [77, 0]
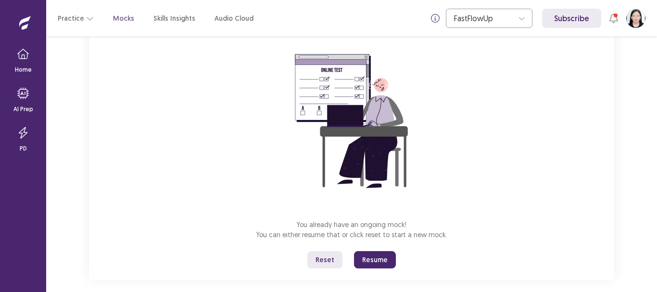
click at [383, 260] on button "Resume" at bounding box center [375, 259] width 42 height 17
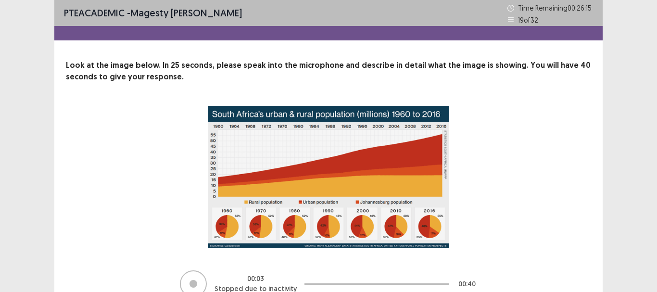
click at [76, 149] on div "00 : 03 Stopped due to inactivity 00 : 40" at bounding box center [328, 202] width 525 height 192
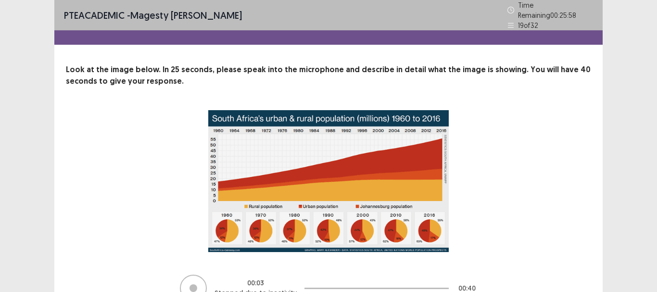
drag, startPoint x: 149, startPoint y: 151, endPoint x: 0, endPoint y: 158, distance: 148.7
click at [0, 158] on div "PTE academic - [PERSON_NAME] Time Remaining 00 : 25 : 58 19 of 32 Look at the i…" at bounding box center [328, 172] width 657 height 345
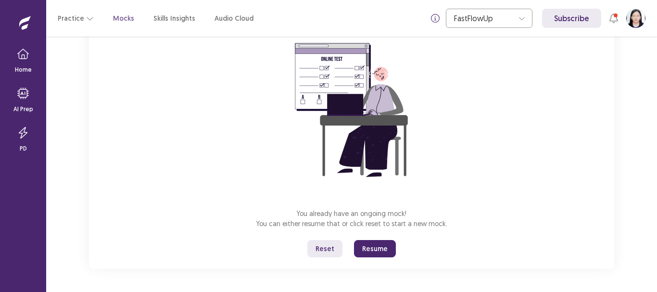
click at [369, 251] on button "Resume" at bounding box center [375, 248] width 42 height 17
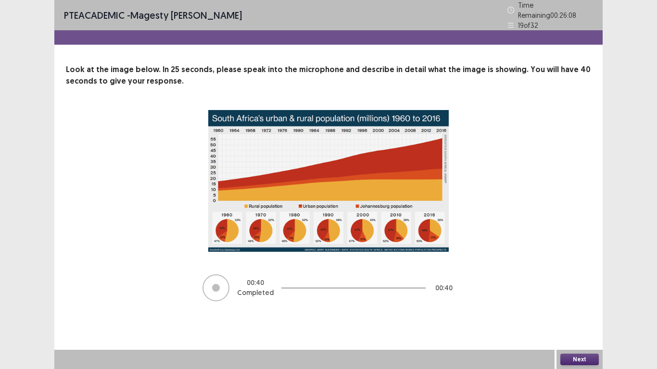
click at [588, 291] on button "Next" at bounding box center [579, 360] width 38 height 12
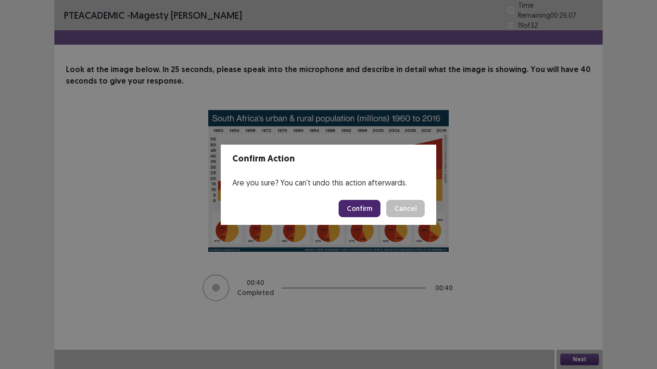
click at [355, 204] on button "Confirm" at bounding box center [359, 208] width 42 height 17
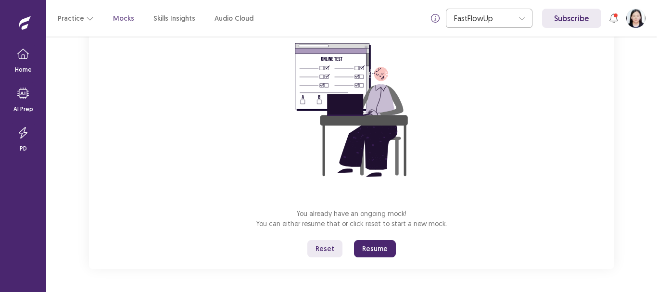
click at [379, 246] on button "Resume" at bounding box center [375, 248] width 42 height 17
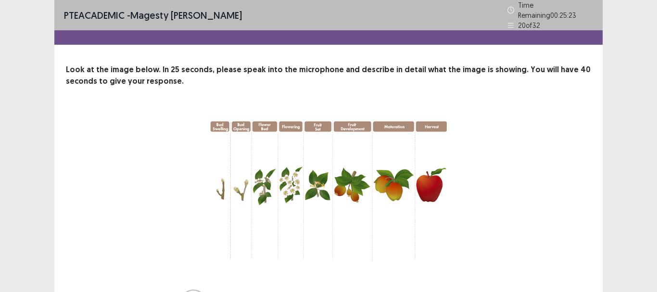
click at [146, 180] on div "00 : 03 Stopped due to inactivity 00 : 40" at bounding box center [328, 213] width 448 height 207
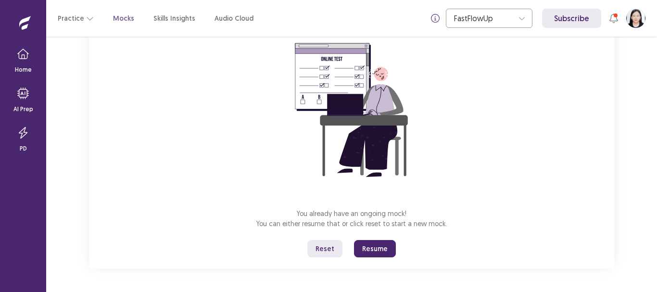
click at [384, 243] on button "Resume" at bounding box center [375, 248] width 42 height 17
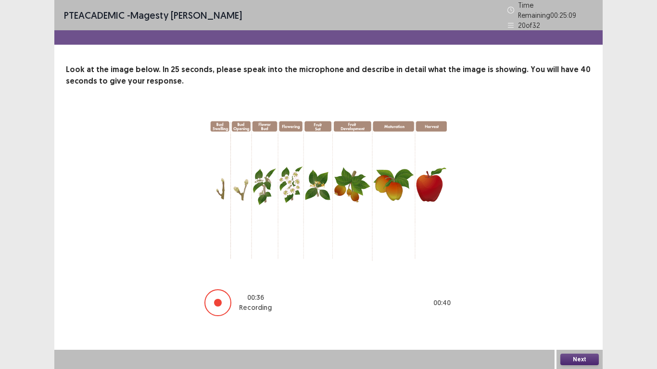
click at [577, 291] on button "Next" at bounding box center [579, 360] width 38 height 12
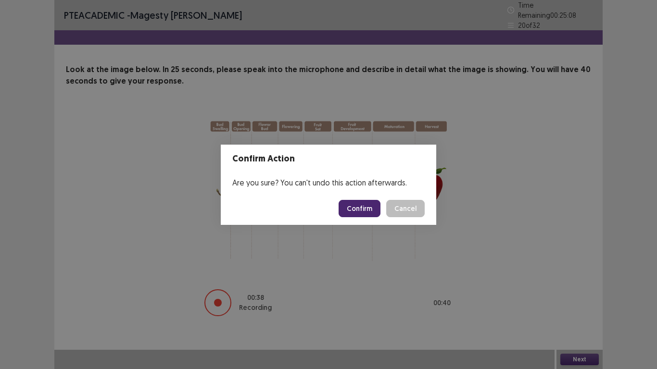
click at [360, 204] on button "Confirm" at bounding box center [359, 208] width 42 height 17
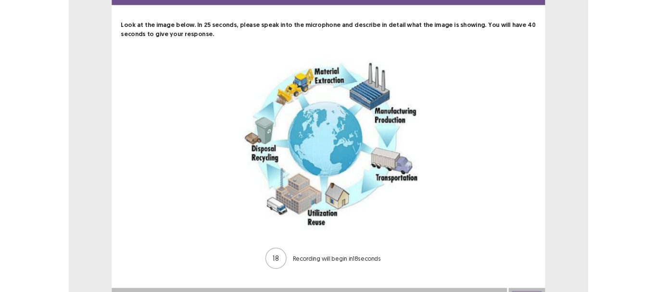
scroll to position [19, 0]
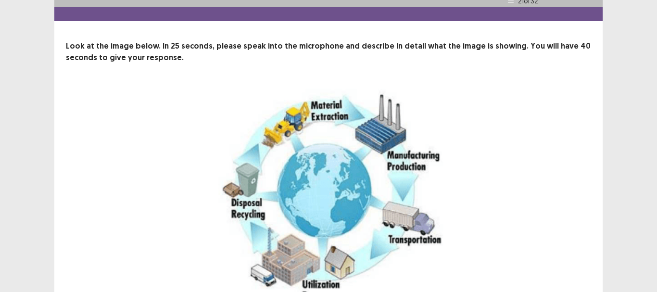
click at [202, 183] on div "00 : 03 Stopped due to inactivity 00 : 40" at bounding box center [328, 221] width 448 height 269
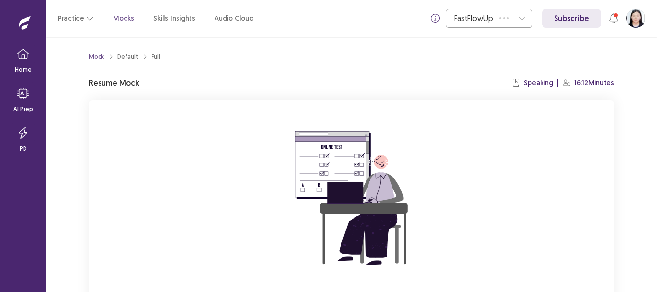
click at [221, 191] on div "You already have an ongoing mock! You can either resume that or click reset to …" at bounding box center [351, 228] width 525 height 257
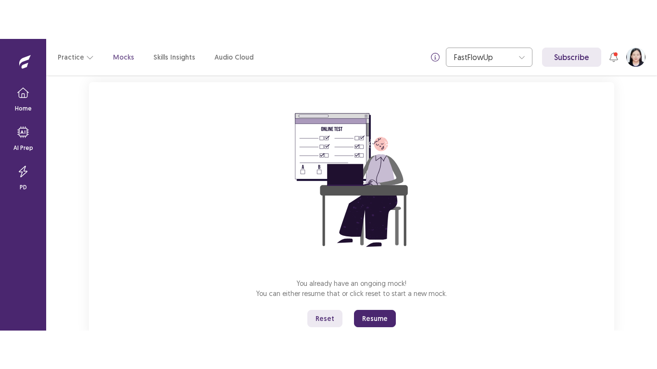
scroll to position [77, 0]
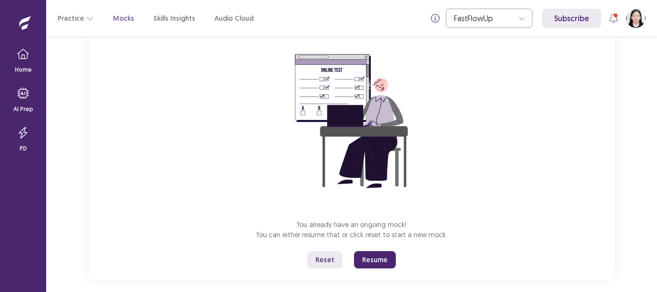
click at [380, 261] on button "Resume" at bounding box center [375, 259] width 42 height 17
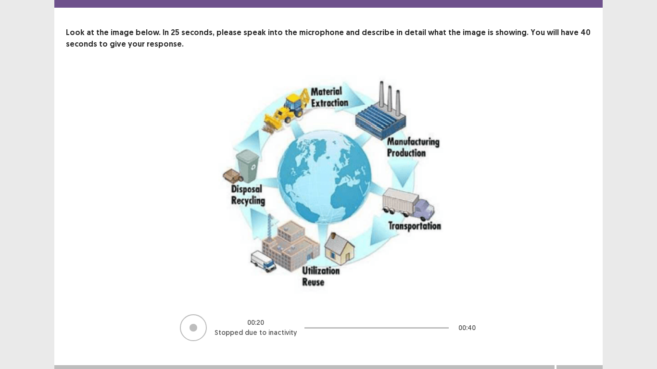
scroll to position [48, 0]
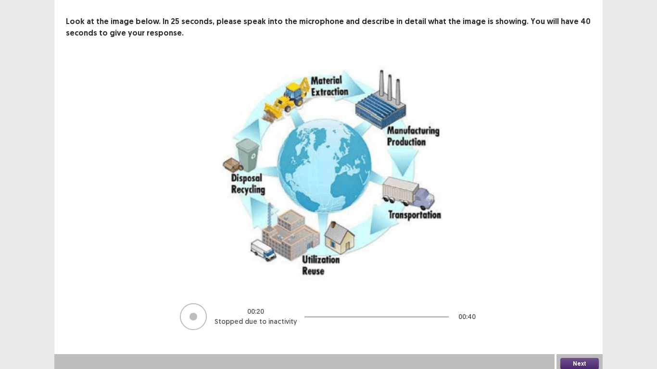
click at [584, 291] on button "Next" at bounding box center [579, 364] width 38 height 12
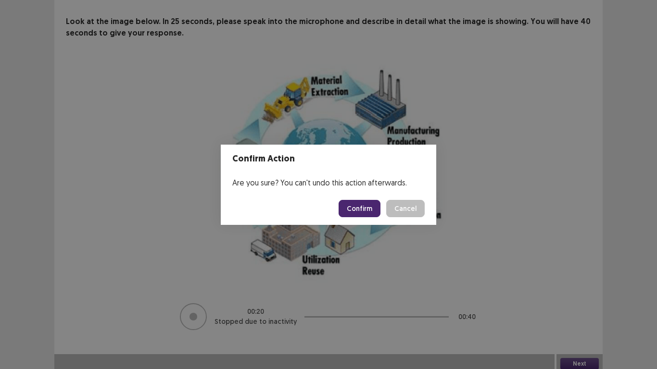
click at [366, 201] on button "Confirm" at bounding box center [359, 208] width 42 height 17
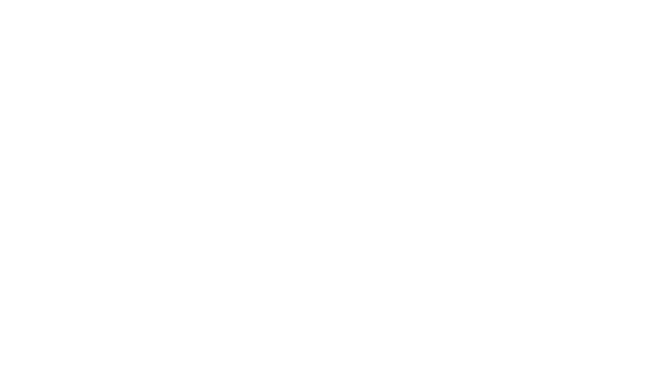
scroll to position [0, 0]
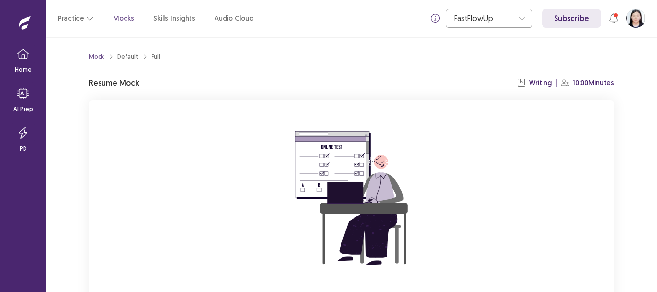
click at [165, 234] on div "You already have an ongoing mock! You can either resume that or click reset to …" at bounding box center [351, 228] width 525 height 257
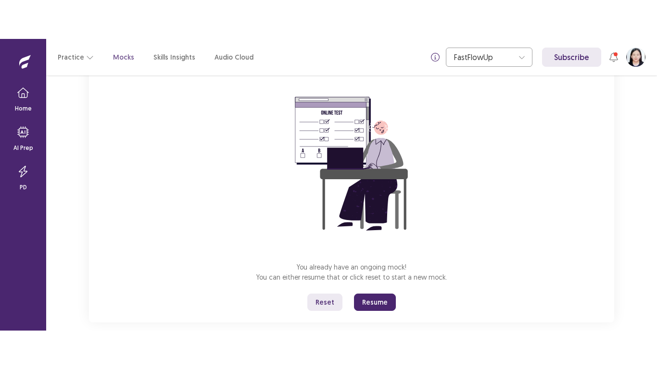
scroll to position [77, 0]
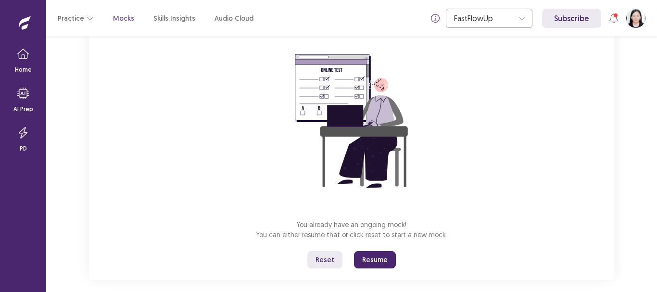
click at [370, 265] on button "Resume" at bounding box center [375, 259] width 42 height 17
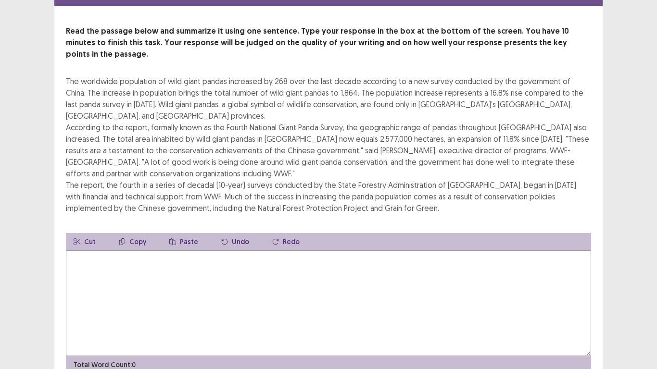
scroll to position [0, 0]
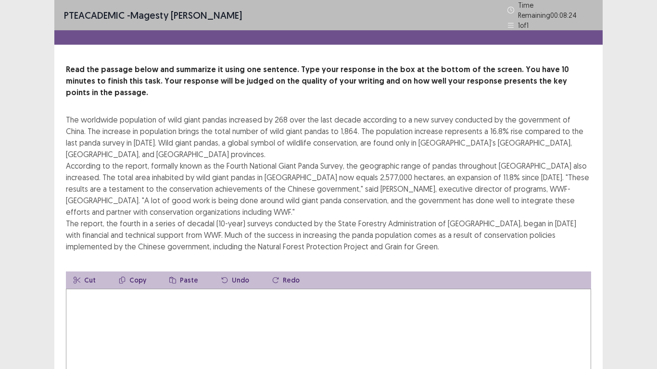
click at [186, 289] on textarea at bounding box center [328, 342] width 525 height 106
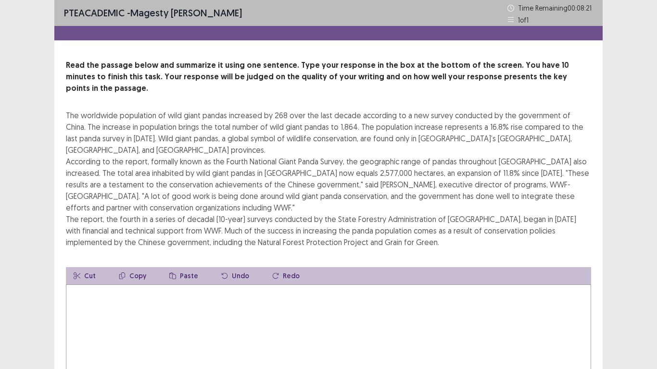
type textarea "*"
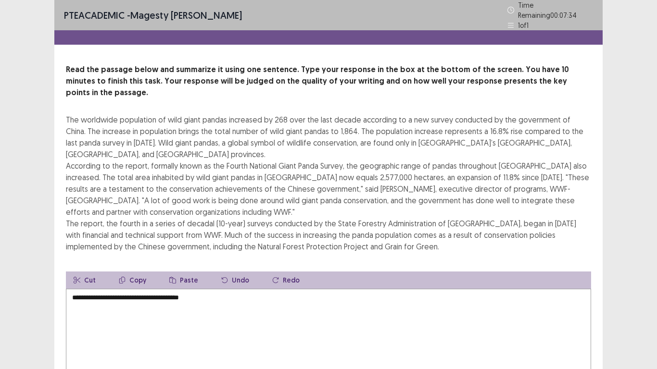
click at [113, 289] on textarea "**********" at bounding box center [328, 342] width 525 height 106
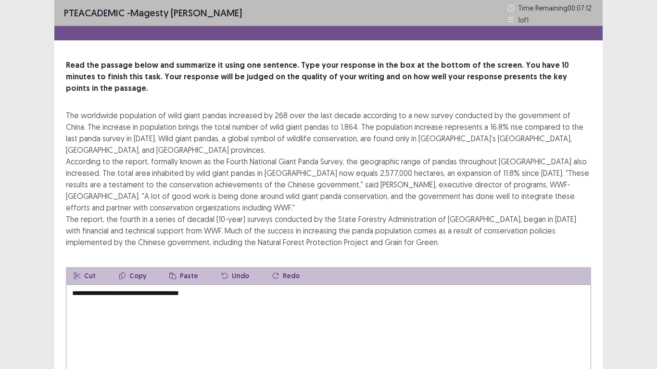
click at [220, 285] on textarea "**********" at bounding box center [328, 338] width 525 height 106
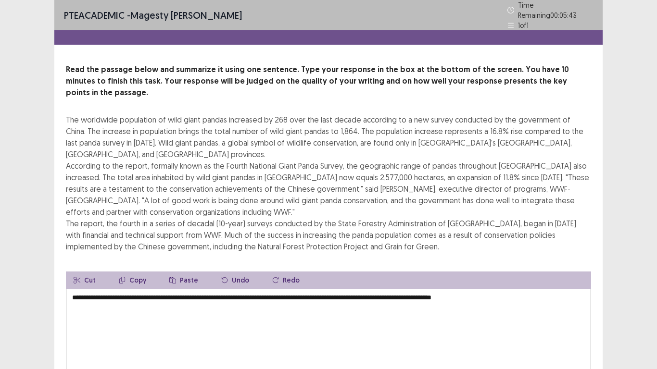
type textarea "**********"
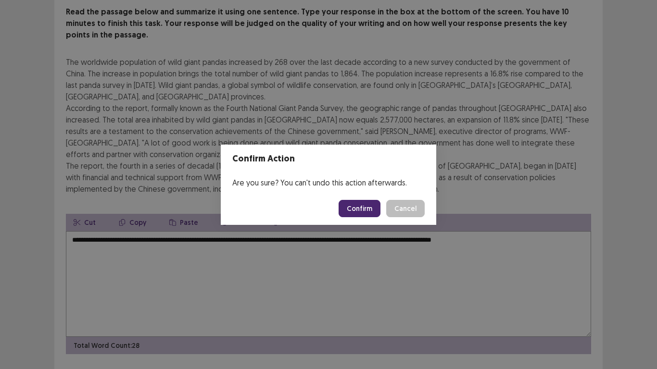
click at [363, 213] on button "Confirm" at bounding box center [359, 208] width 42 height 17
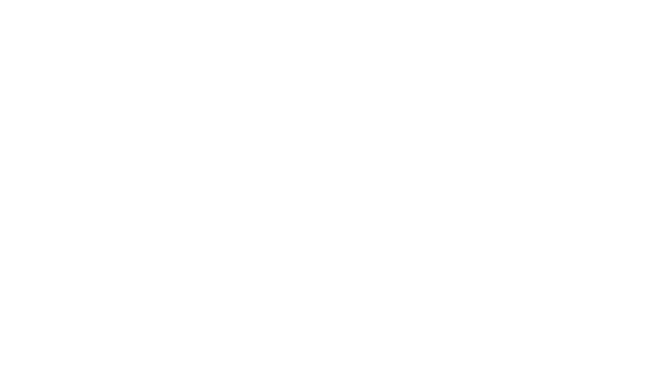
scroll to position [0, 0]
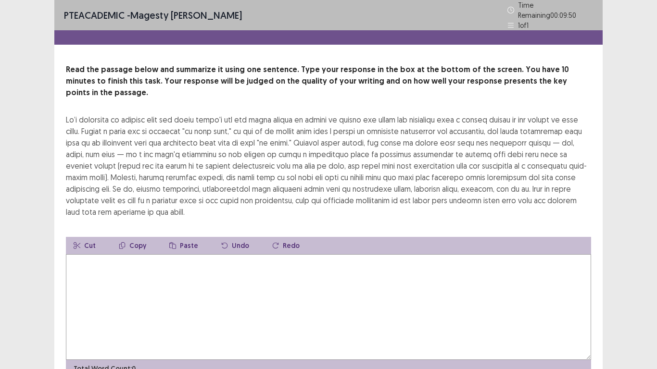
click at [223, 254] on textarea at bounding box center [328, 307] width 525 height 106
type textarea "*"
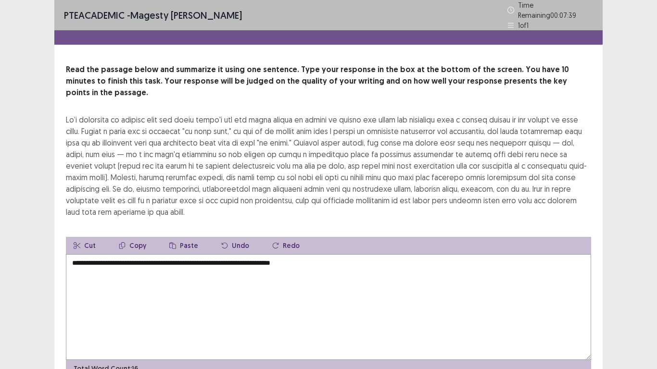
click at [85, 254] on textarea "**********" at bounding box center [328, 307] width 525 height 106
click at [370, 266] on textarea "**********" at bounding box center [328, 307] width 525 height 106
click at [177, 254] on textarea "**********" at bounding box center [328, 307] width 525 height 106
click at [243, 254] on textarea "**********" at bounding box center [328, 307] width 525 height 106
click at [303, 254] on textarea "**********" at bounding box center [328, 307] width 525 height 106
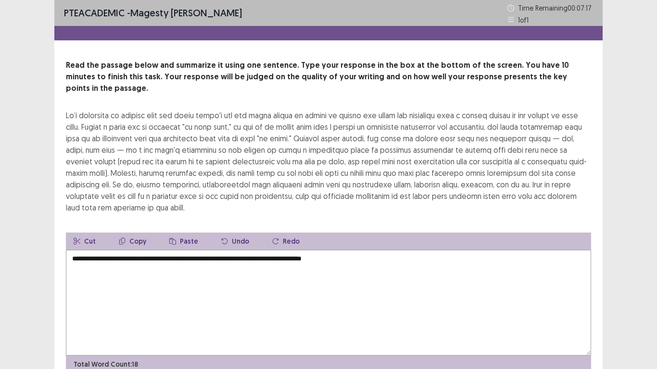
click at [311, 250] on textarea "**********" at bounding box center [328, 303] width 525 height 106
click at [325, 250] on textarea "**********" at bounding box center [328, 303] width 525 height 106
click at [362, 273] on textarea "**********" at bounding box center [328, 303] width 525 height 106
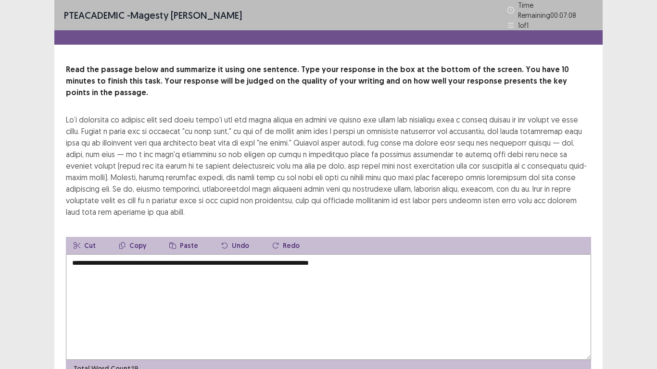
type textarea "**********"
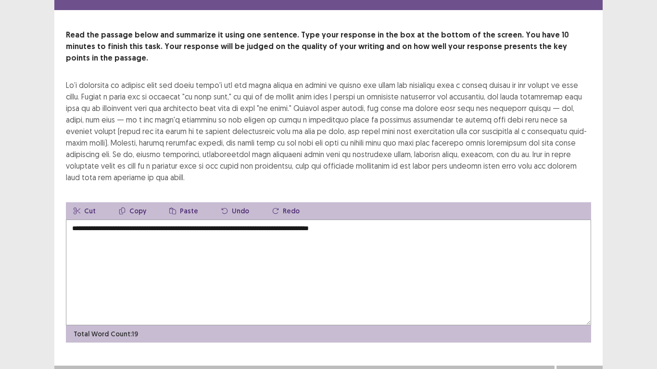
click at [575, 291] on button "Next" at bounding box center [579, 376] width 38 height 12
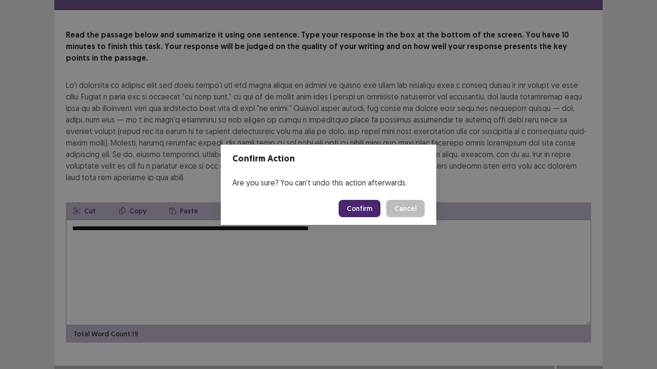
click at [363, 201] on button "Confirm" at bounding box center [359, 208] width 42 height 17
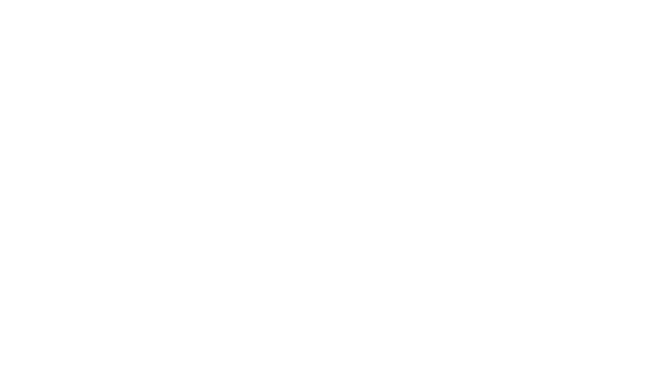
scroll to position [0, 0]
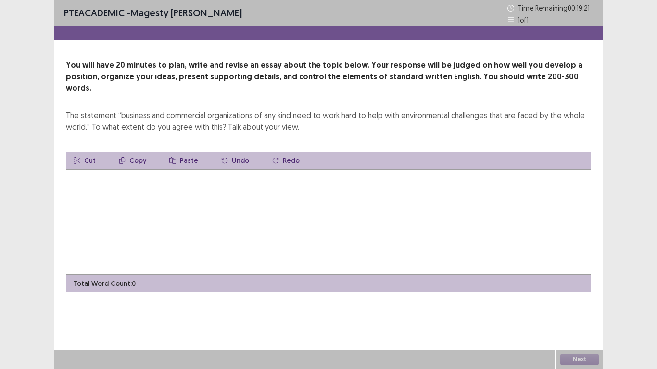
click at [212, 169] on textarea at bounding box center [328, 222] width 525 height 106
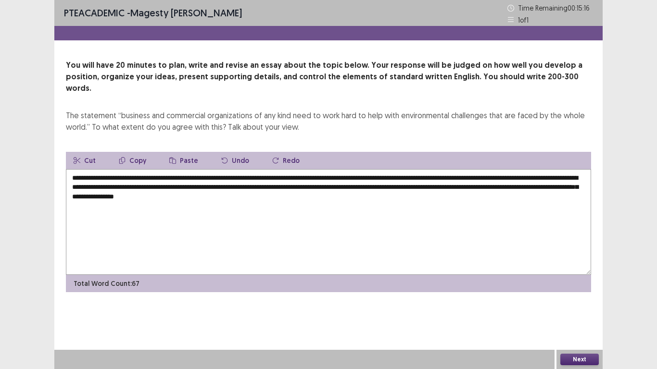
click at [176, 185] on textarea "**********" at bounding box center [328, 222] width 525 height 106
click at [372, 188] on textarea "**********" at bounding box center [328, 222] width 525 height 106
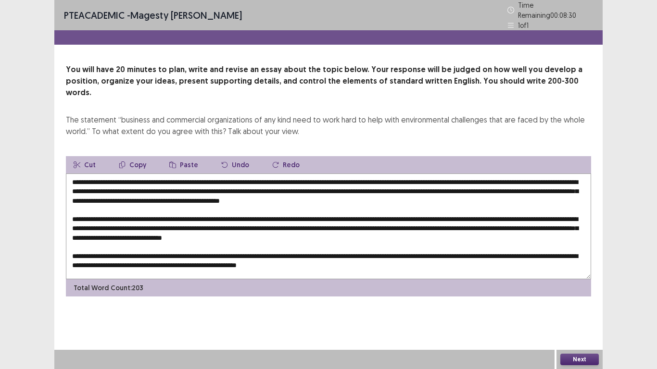
click at [186, 174] on textarea at bounding box center [328, 227] width 525 height 106
click at [249, 174] on textarea at bounding box center [328, 227] width 525 height 106
click at [100, 174] on textarea at bounding box center [328, 227] width 525 height 106
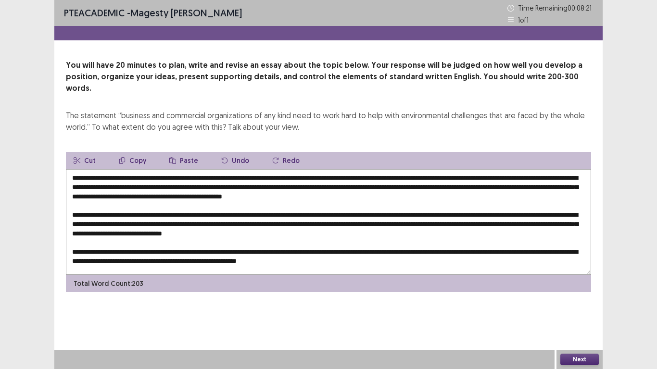
click at [100, 169] on textarea at bounding box center [328, 222] width 525 height 106
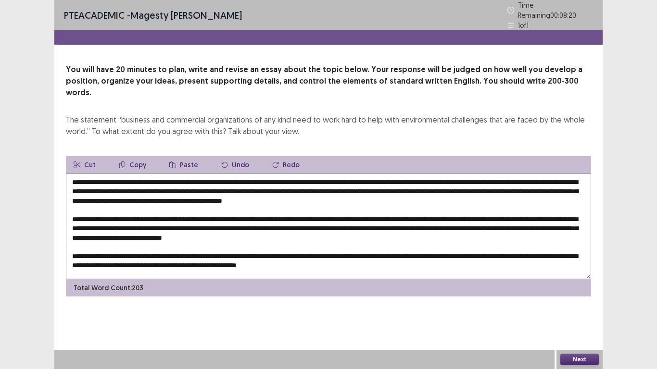
click at [100, 174] on textarea at bounding box center [328, 227] width 525 height 106
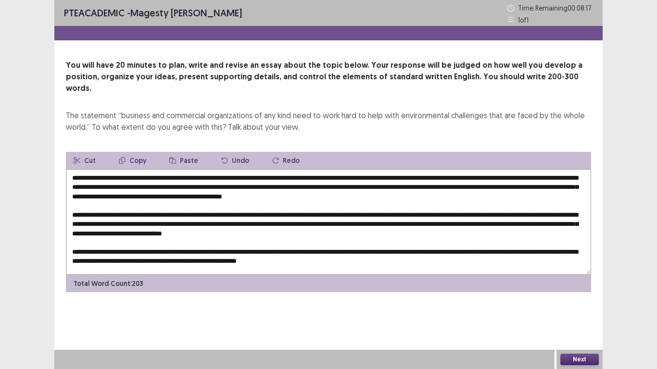
click at [98, 169] on textarea at bounding box center [328, 222] width 525 height 106
click at [122, 178] on textarea at bounding box center [328, 222] width 525 height 106
click at [209, 169] on textarea at bounding box center [328, 222] width 525 height 106
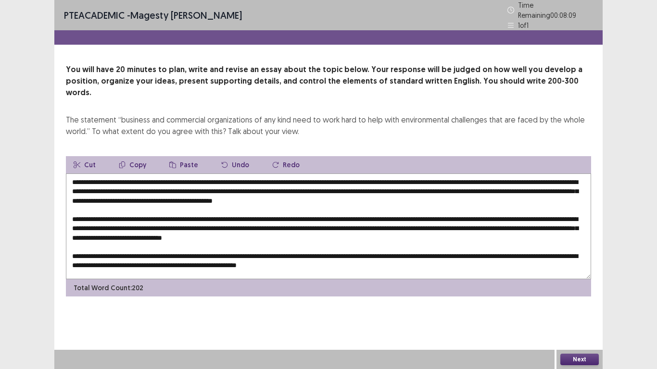
click at [398, 184] on textarea at bounding box center [328, 227] width 525 height 106
click at [319, 175] on textarea at bounding box center [328, 227] width 525 height 106
click at [259, 187] on textarea at bounding box center [328, 227] width 525 height 106
click at [285, 184] on textarea at bounding box center [328, 227] width 525 height 106
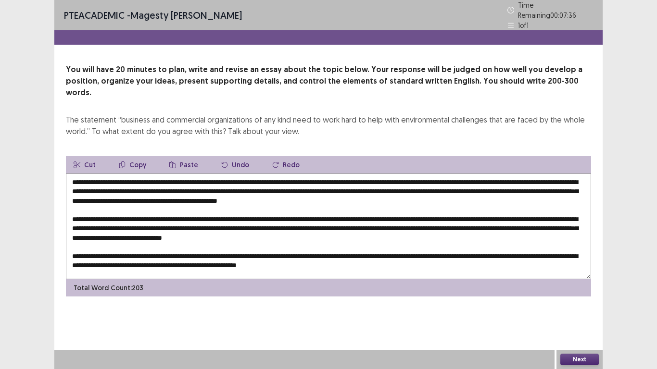
click at [291, 185] on textarea at bounding box center [328, 227] width 525 height 106
click at [346, 177] on textarea at bounding box center [328, 227] width 525 height 106
click at [376, 175] on textarea at bounding box center [328, 227] width 525 height 106
click at [383, 176] on textarea at bounding box center [328, 227] width 525 height 106
click at [516, 177] on textarea at bounding box center [328, 227] width 525 height 106
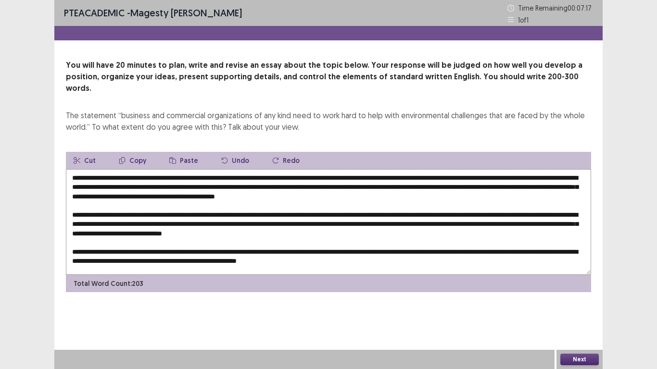
click at [137, 185] on textarea at bounding box center [328, 222] width 525 height 106
click at [280, 186] on textarea at bounding box center [328, 222] width 525 height 106
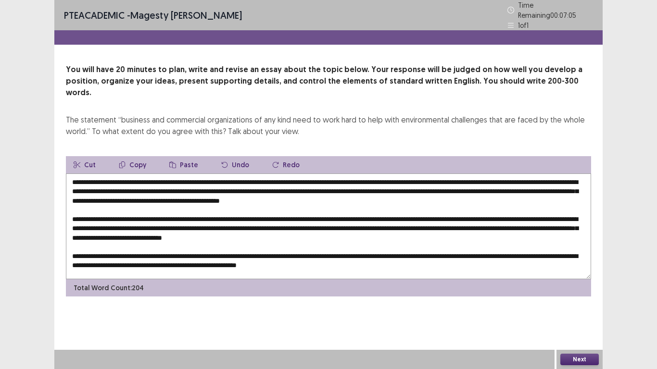
click at [91, 208] on textarea at bounding box center [328, 227] width 525 height 106
click at [281, 200] on textarea at bounding box center [328, 227] width 525 height 106
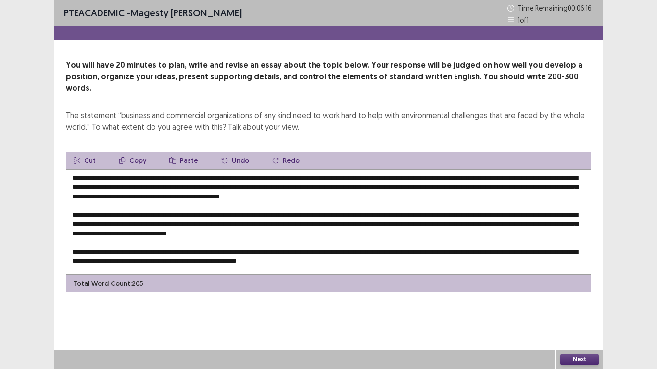
type textarea "**********"
click at [580, 291] on button "Next" at bounding box center [579, 360] width 38 height 12
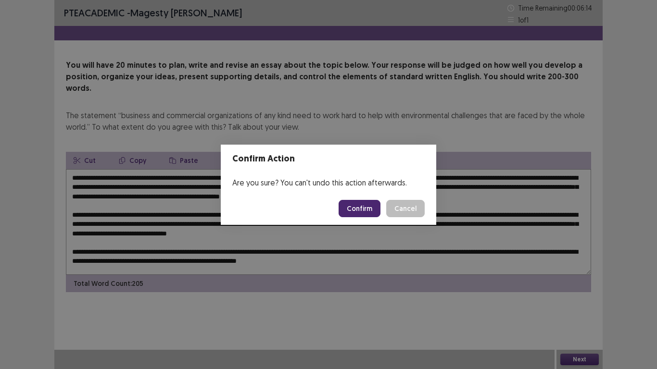
click at [353, 207] on button "Confirm" at bounding box center [359, 208] width 42 height 17
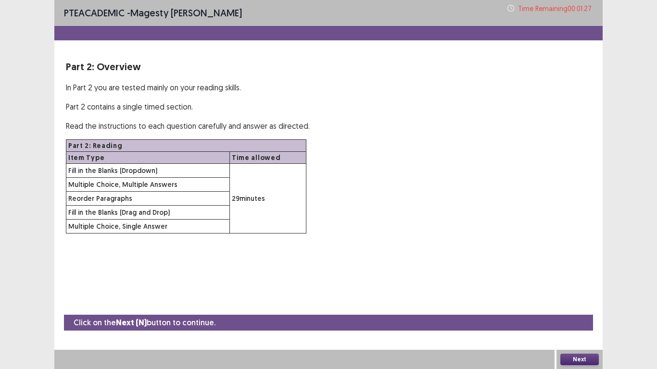
click at [577, 291] on button "Next" at bounding box center [579, 360] width 38 height 12
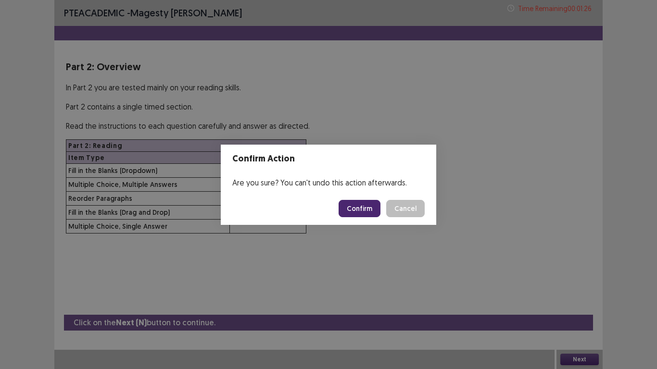
click at [361, 205] on button "Confirm" at bounding box center [359, 208] width 42 height 17
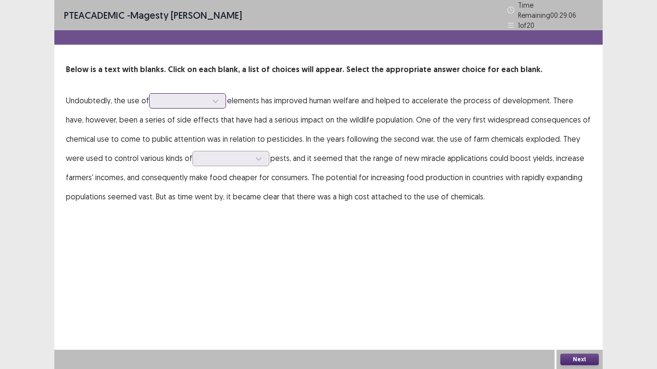
click at [219, 99] on icon at bounding box center [215, 101] width 7 height 7
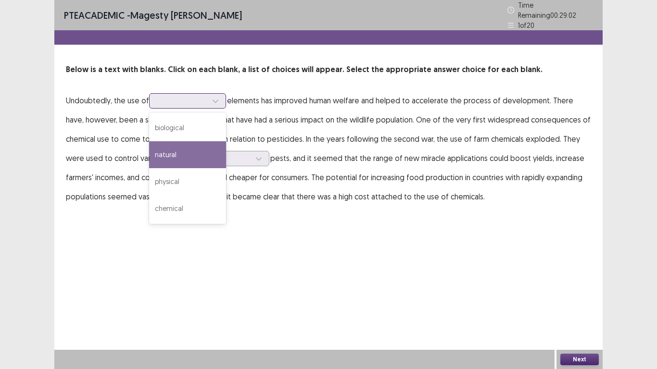
click at [205, 143] on div "natural" at bounding box center [187, 154] width 77 height 27
click at [187, 94] on div "natural" at bounding box center [182, 101] width 50 height 14
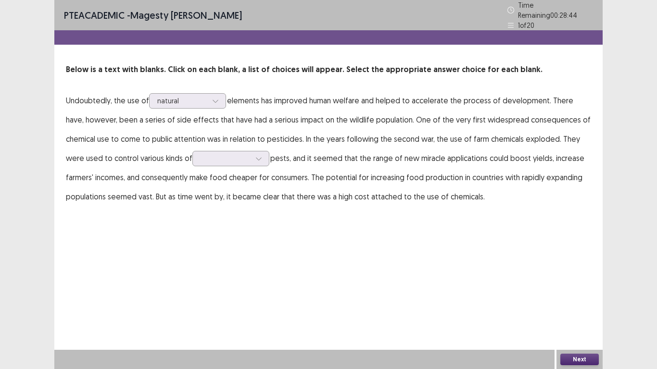
click at [364, 162] on p "Undoubtedly, the use of natural elements has improved human welfare and helped …" at bounding box center [328, 148] width 525 height 115
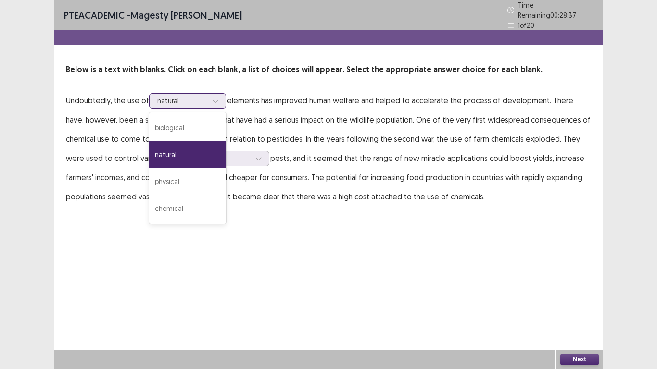
click at [178, 94] on div "natural" at bounding box center [182, 101] width 50 height 14
click at [160, 208] on div "chemical" at bounding box center [187, 208] width 77 height 27
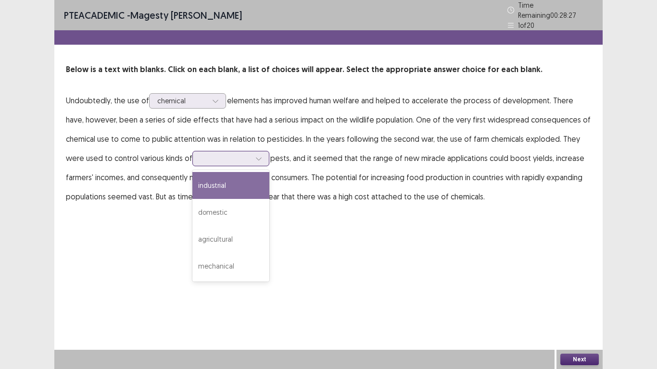
click at [203, 159] on div at bounding box center [225, 158] width 50 height 9
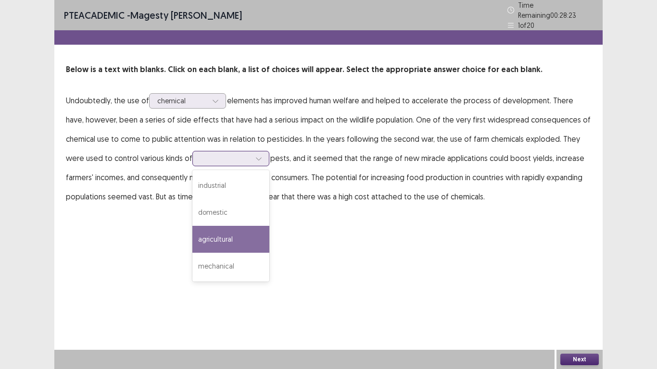
click at [226, 237] on div "agricultural" at bounding box center [230, 239] width 77 height 27
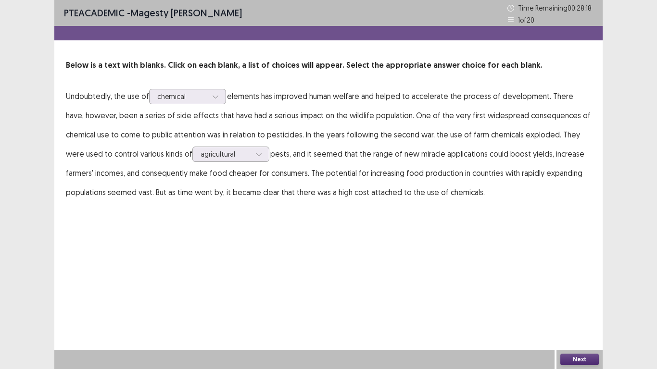
click at [583, 291] on div "Next" at bounding box center [579, 359] width 46 height 19
click at [563, 291] on button "Next" at bounding box center [579, 360] width 38 height 12
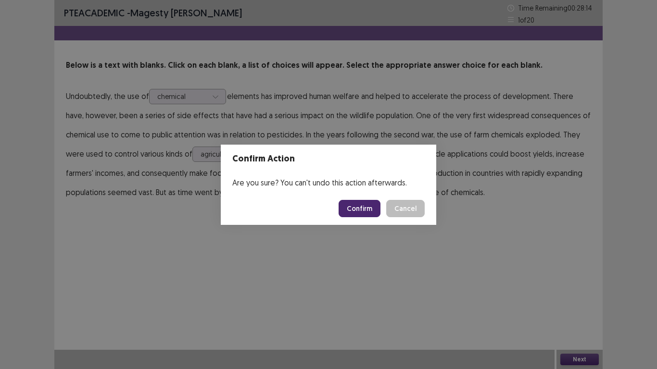
click at [363, 210] on button "Confirm" at bounding box center [359, 208] width 42 height 17
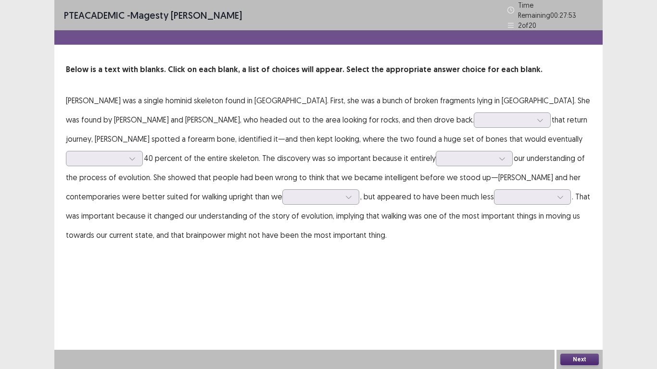
click at [361, 125] on p "Lucy was a single hominid skeleton found in Ethiopia. First, she was a bunch of…" at bounding box center [328, 168] width 525 height 154
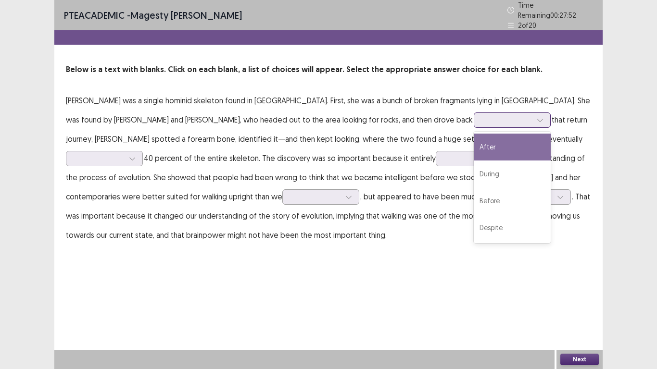
click at [482, 121] on div at bounding box center [507, 119] width 50 height 9
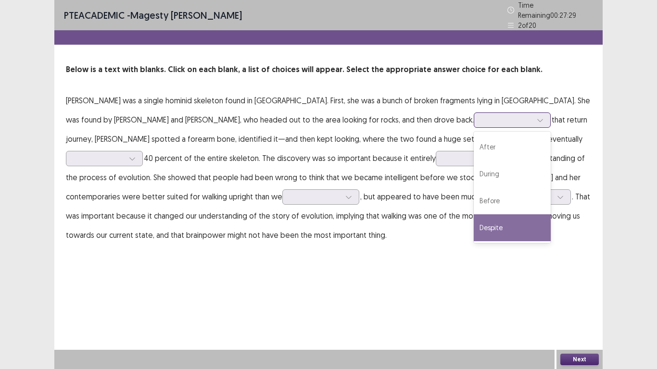
click at [473, 214] on div "Despite" at bounding box center [511, 227] width 77 height 27
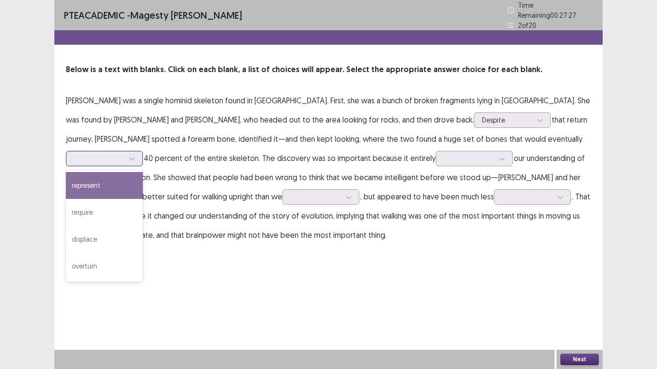
click at [124, 154] on div at bounding box center [99, 158] width 50 height 9
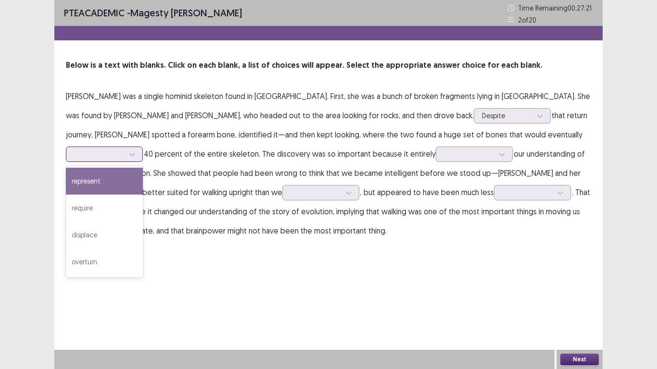
click at [143, 168] on div "represent" at bounding box center [104, 181] width 77 height 27
click at [143, 147] on div "represent" at bounding box center [104, 154] width 77 height 15
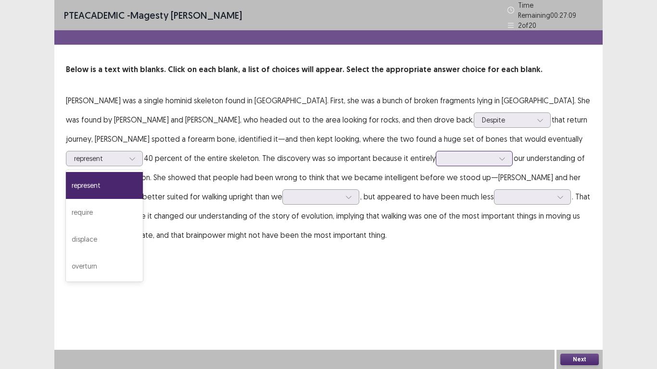
click at [444, 154] on div at bounding box center [469, 158] width 50 height 9
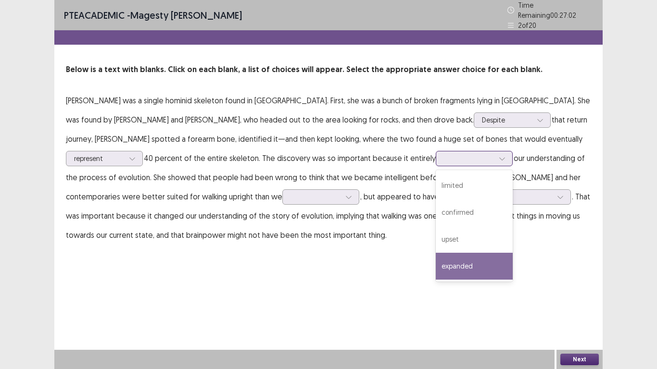
click at [435, 259] on div "expanded" at bounding box center [473, 266] width 77 height 27
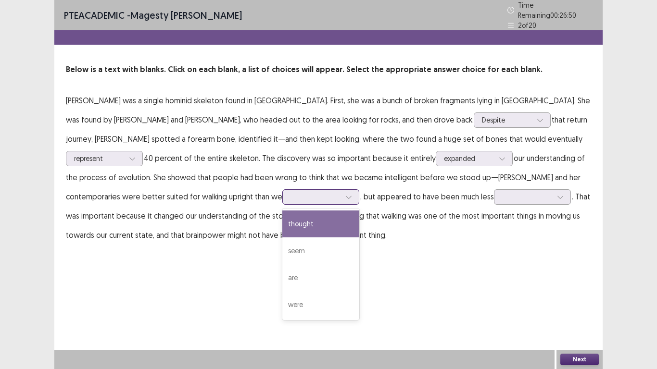
click at [290, 193] on div at bounding box center [315, 196] width 50 height 9
click at [282, 211] on div "thought" at bounding box center [320, 224] width 77 height 27
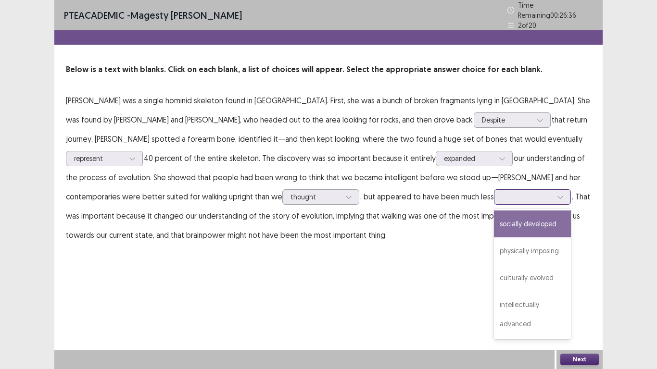
click at [502, 193] on div at bounding box center [527, 196] width 50 height 9
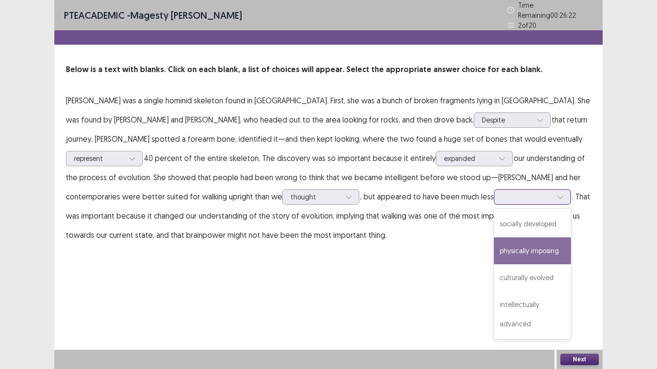
click at [494, 241] on div "physically imposing" at bounding box center [532, 250] width 77 height 27
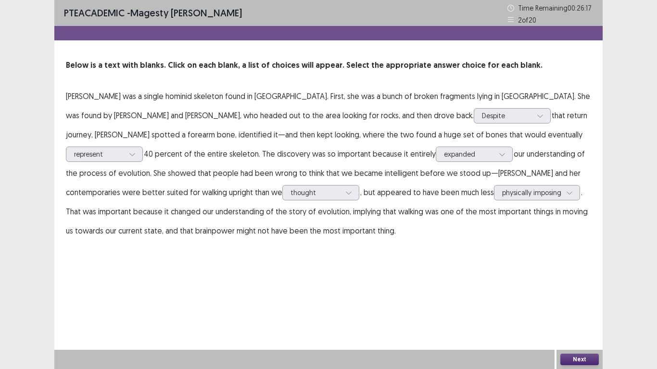
click at [579, 291] on button "Next" at bounding box center [579, 360] width 38 height 12
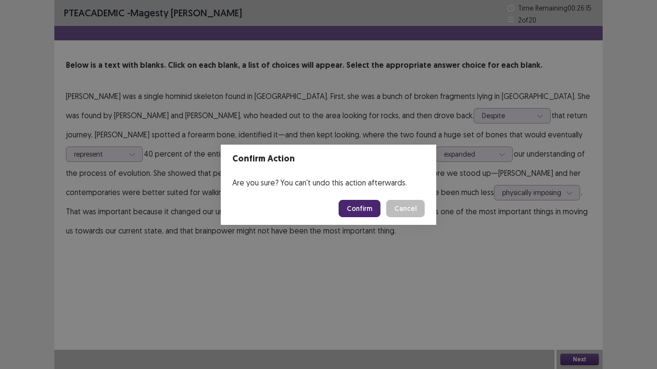
click at [358, 204] on button "Confirm" at bounding box center [359, 208] width 42 height 17
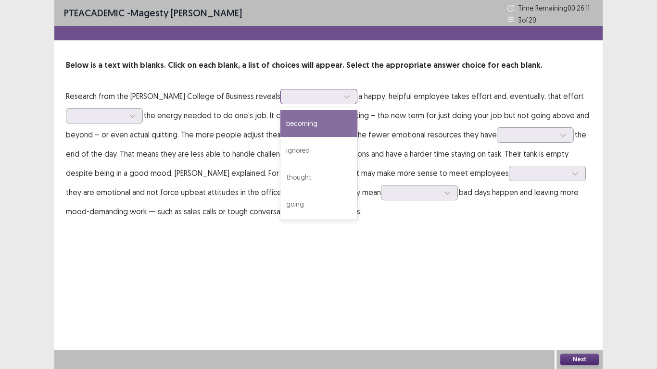
click at [288, 99] on div at bounding box center [313, 96] width 50 height 9
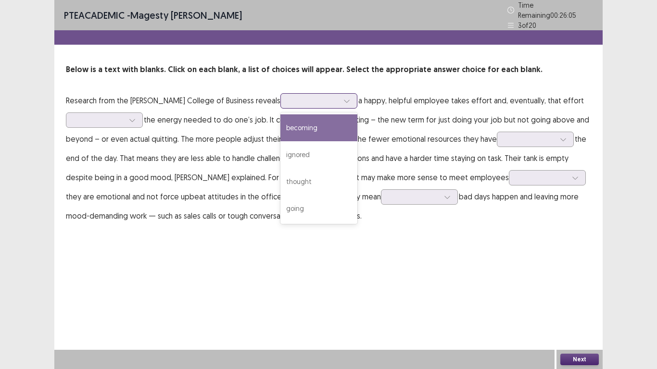
click at [280, 119] on div "becoming" at bounding box center [318, 127] width 77 height 27
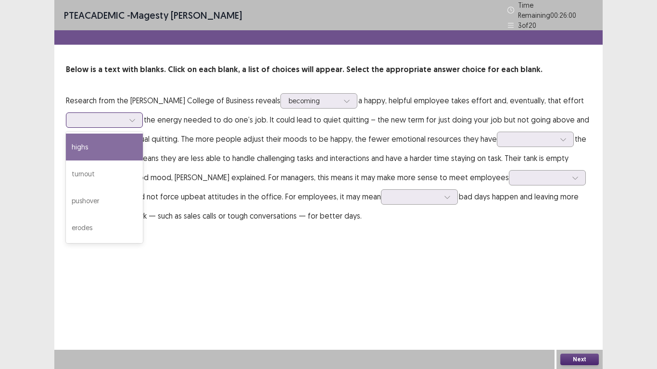
click at [127, 121] on div at bounding box center [132, 120] width 14 height 14
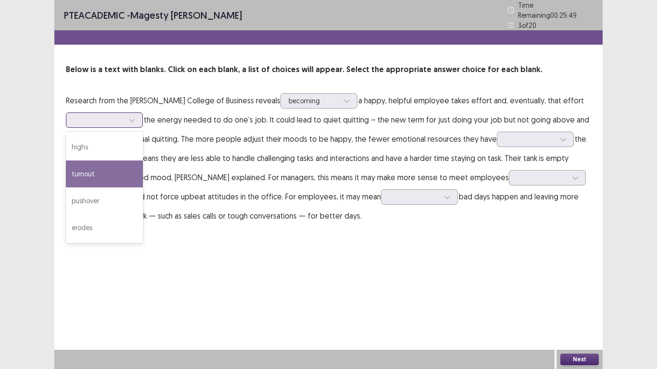
click at [110, 161] on div "turnout" at bounding box center [104, 174] width 77 height 27
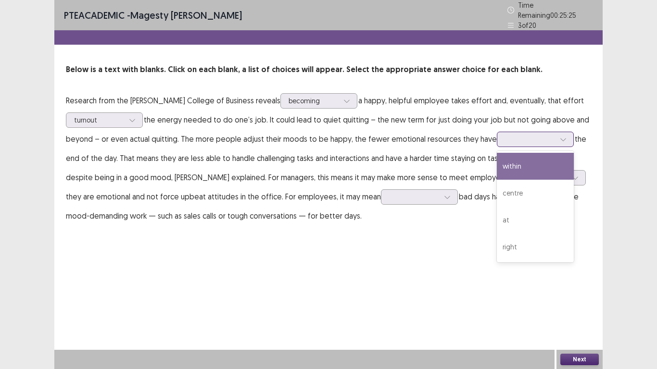
click at [509, 135] on div at bounding box center [530, 139] width 50 height 9
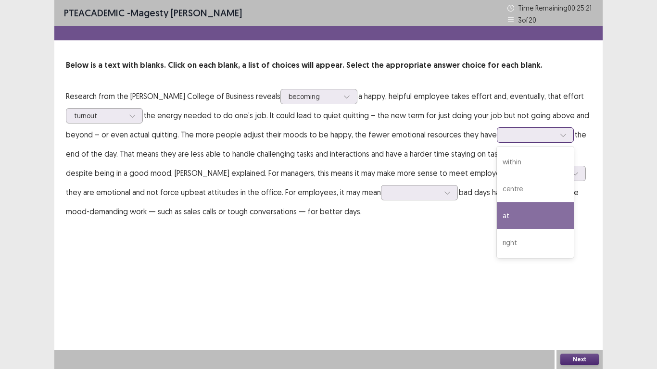
click at [517, 211] on div "at" at bounding box center [535, 215] width 77 height 27
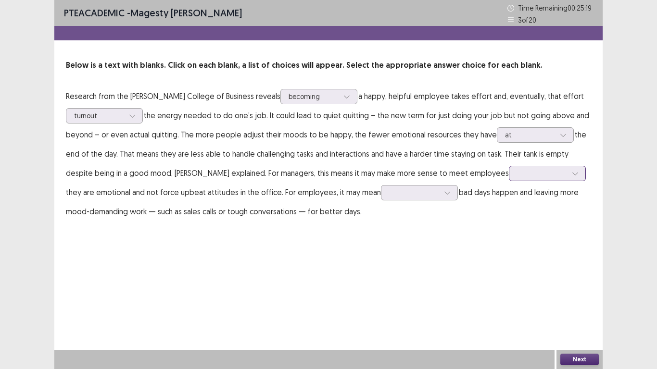
click at [517, 178] on div at bounding box center [542, 173] width 50 height 9
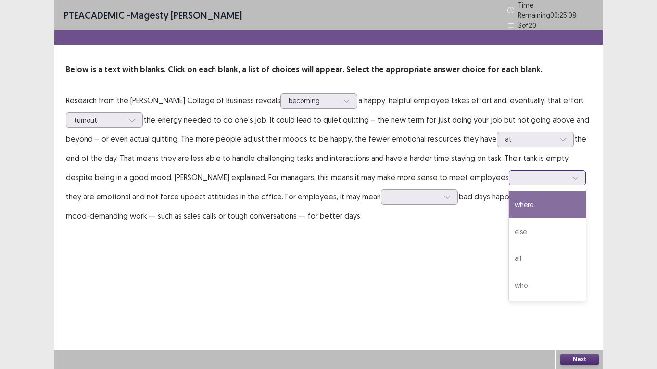
click at [509, 197] on div "where" at bounding box center [547, 204] width 77 height 27
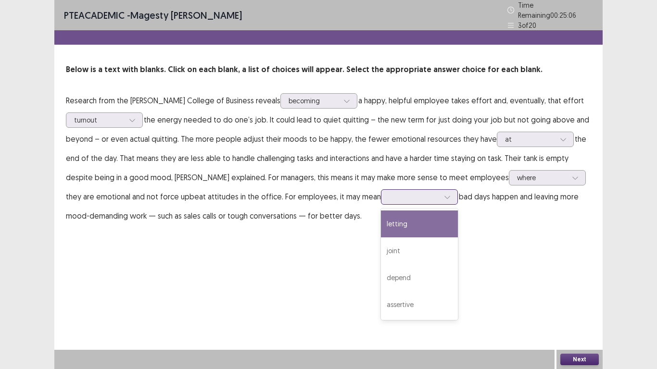
click at [389, 196] on div at bounding box center [414, 196] width 50 height 9
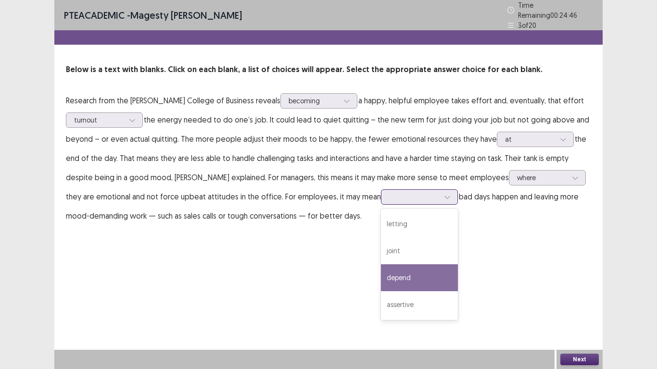
click at [381, 271] on div "depend" at bounding box center [419, 277] width 77 height 27
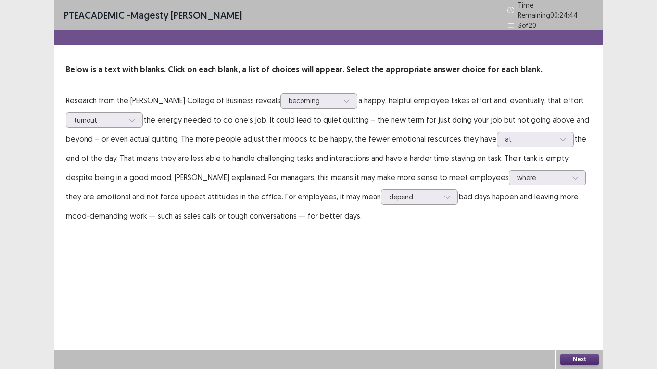
click at [579, 291] on button "Next" at bounding box center [579, 360] width 38 height 12
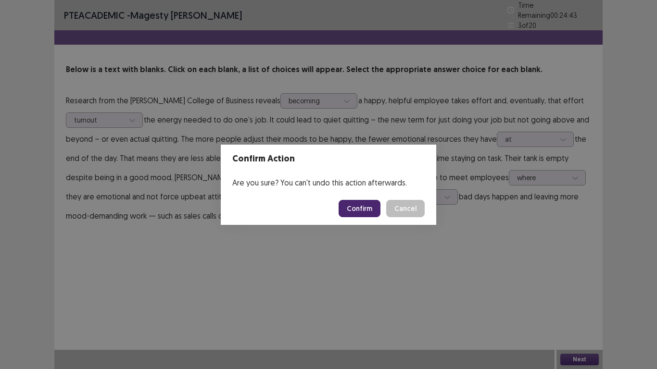
click at [355, 211] on button "Confirm" at bounding box center [359, 208] width 42 height 17
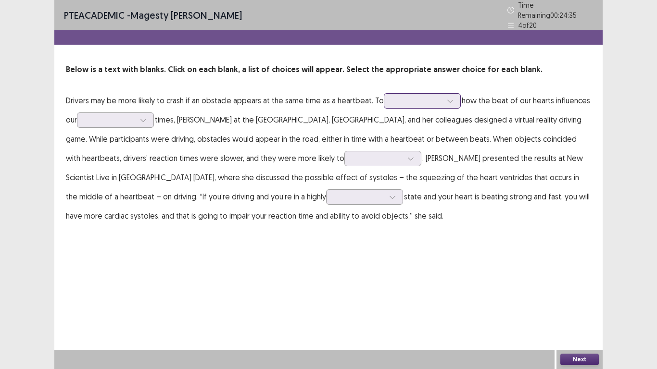
click at [397, 100] on div at bounding box center [417, 100] width 50 height 9
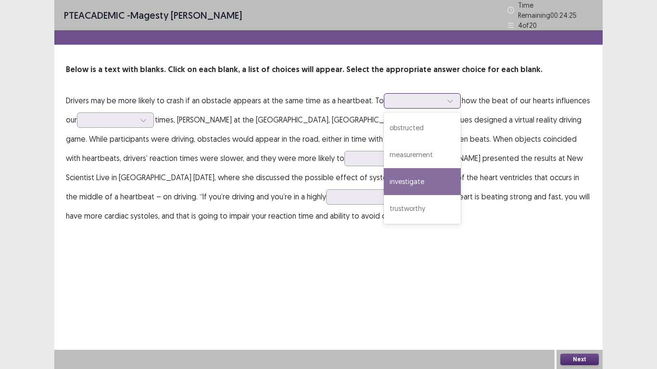
click at [434, 176] on div "investigate" at bounding box center [422, 181] width 77 height 27
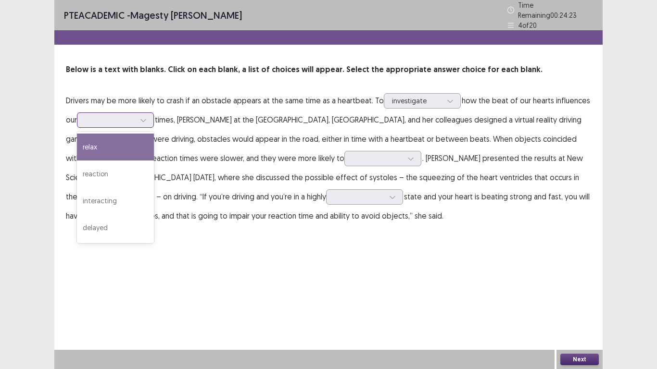
click at [135, 123] on div at bounding box center [115, 119] width 77 height 15
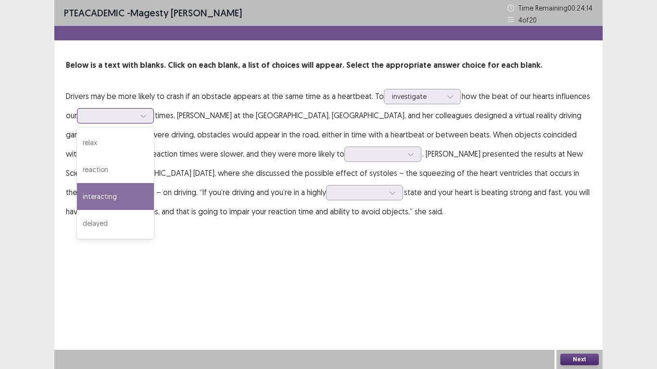
click at [139, 193] on div "interacting" at bounding box center [115, 196] width 77 height 27
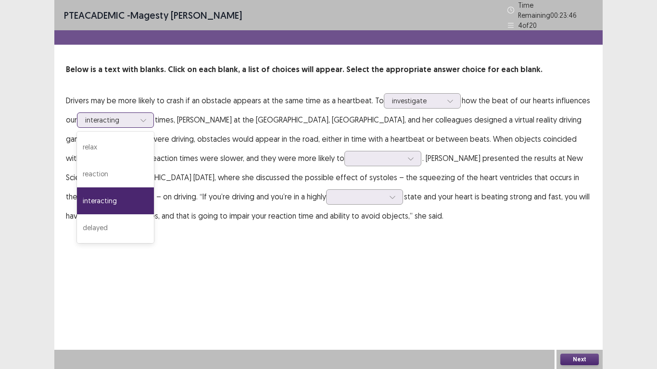
click at [135, 115] on div at bounding box center [110, 119] width 50 height 9
click at [105, 177] on div "reaction" at bounding box center [115, 174] width 77 height 27
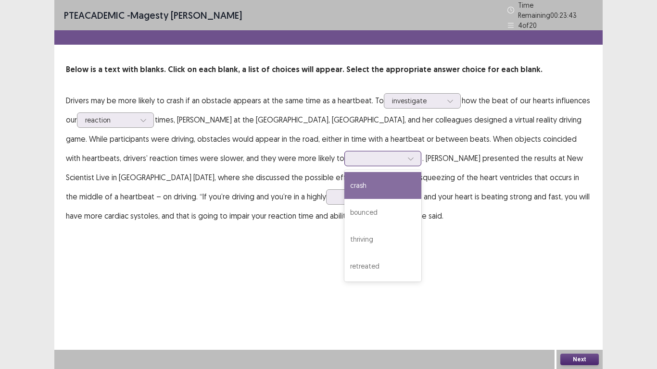
click at [352, 157] on input "text" at bounding box center [353, 158] width 2 height 7
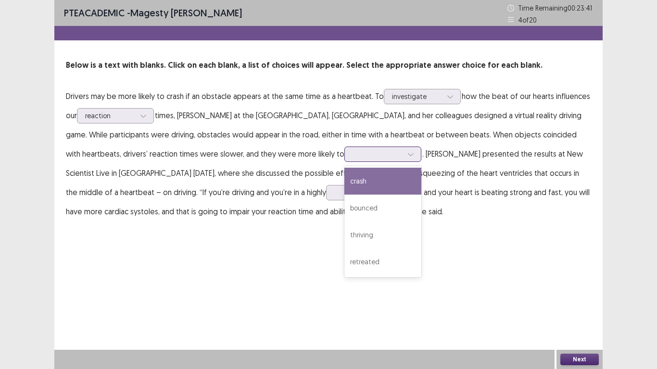
click at [344, 184] on div "crash" at bounding box center [382, 181] width 77 height 27
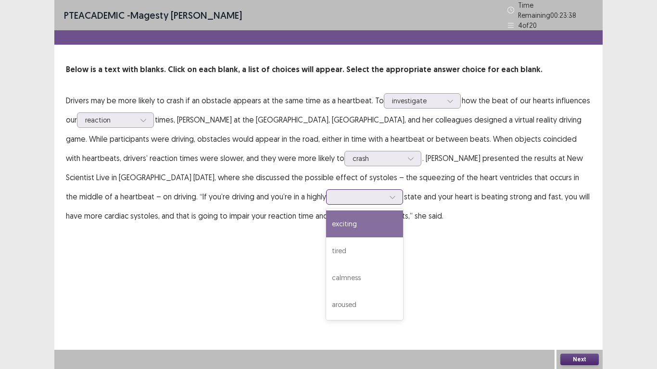
click at [334, 193] on div at bounding box center [359, 196] width 50 height 9
click at [326, 221] on div "exciting" at bounding box center [364, 224] width 77 height 27
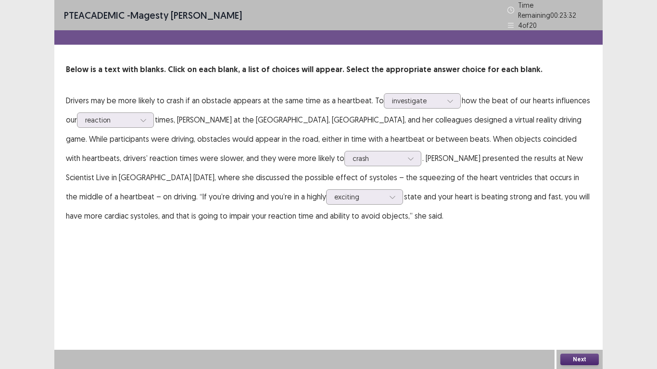
click at [569, 291] on button "Next" at bounding box center [579, 360] width 38 height 12
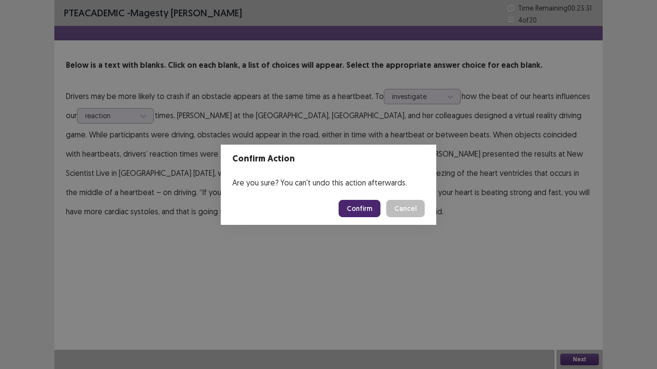
click at [370, 204] on button "Confirm" at bounding box center [359, 208] width 42 height 17
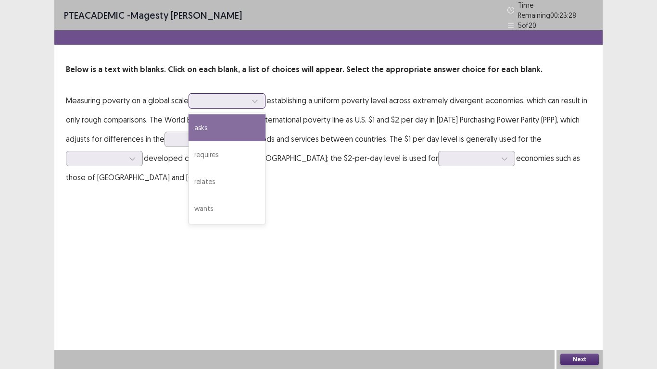
click at [253, 94] on div at bounding box center [255, 101] width 14 height 14
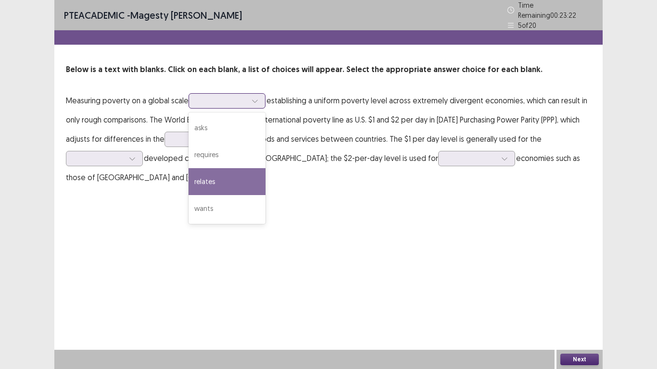
click at [249, 168] on div "relates" at bounding box center [226, 181] width 77 height 27
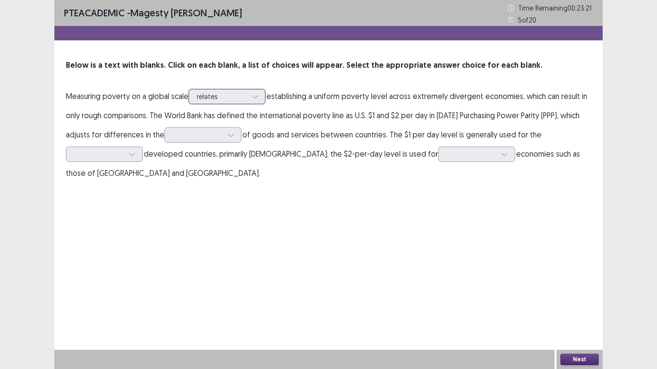
click at [248, 103] on div "relates" at bounding box center [222, 96] width 52 height 14
click at [303, 112] on p "Measuring poverty on a global scale relates establishing a uniform poverty leve…" at bounding box center [328, 135] width 525 height 96
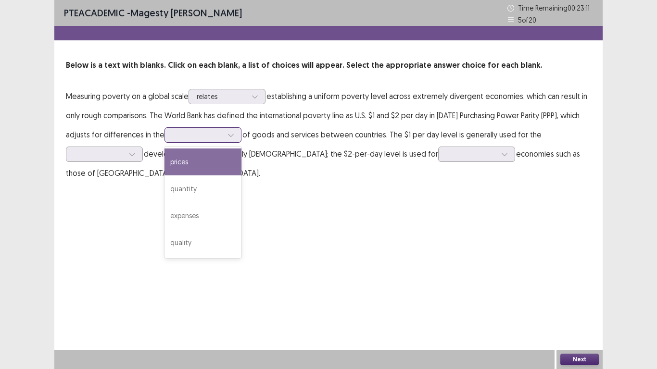
click at [187, 138] on div at bounding box center [198, 134] width 50 height 9
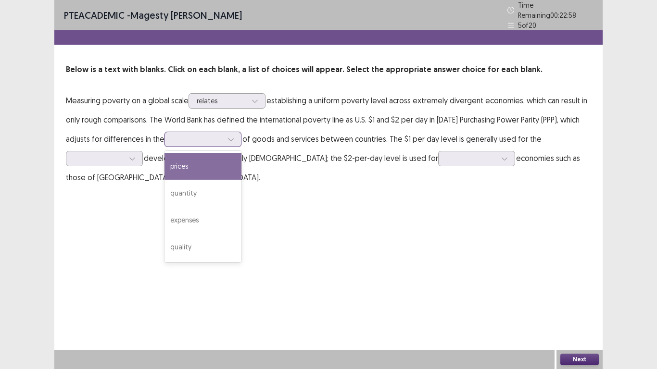
click at [186, 163] on div "prices" at bounding box center [202, 166] width 77 height 27
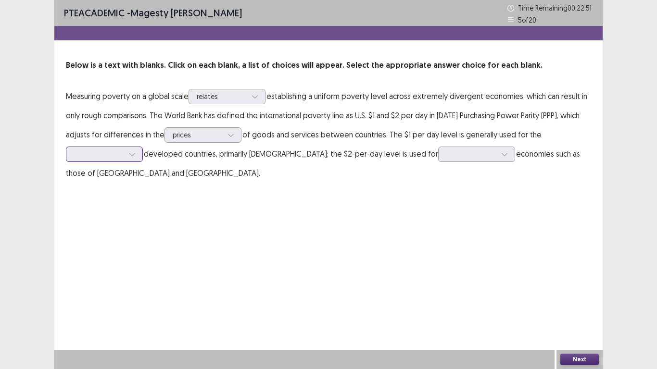
click at [117, 161] on div at bounding box center [104, 154] width 77 height 15
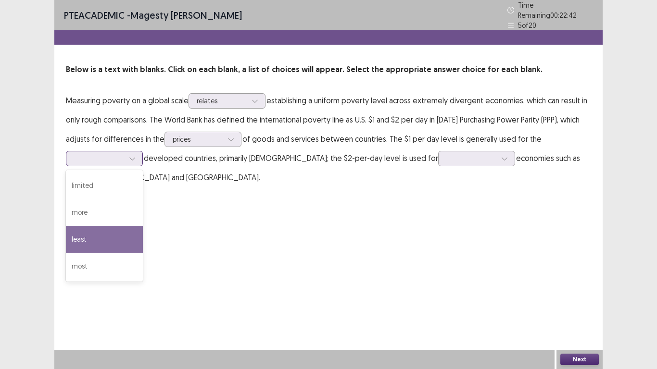
click at [109, 226] on div "least" at bounding box center [104, 239] width 77 height 27
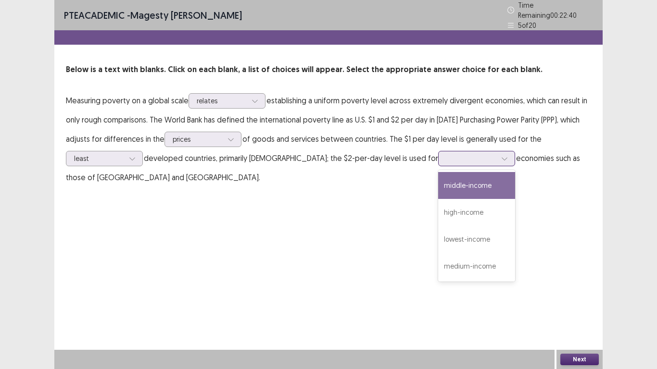
click at [445, 153] on div at bounding box center [471, 158] width 52 height 11
click at [438, 178] on div "middle-income" at bounding box center [476, 185] width 77 height 27
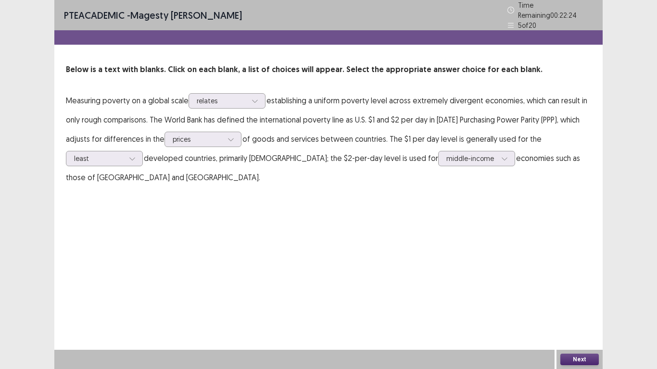
click at [572, 291] on button "Next" at bounding box center [579, 360] width 38 height 12
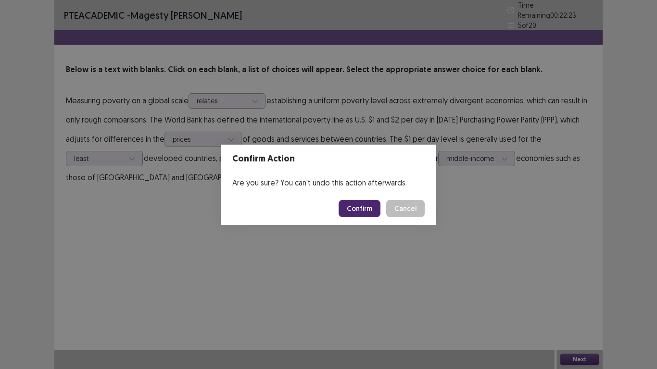
click at [351, 207] on button "Confirm" at bounding box center [359, 208] width 42 height 17
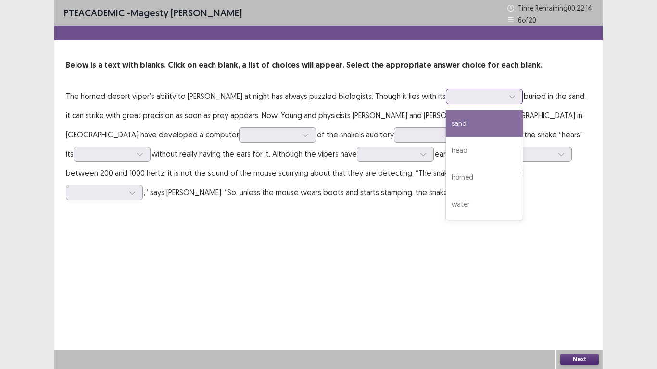
click at [454, 99] on div at bounding box center [479, 96] width 50 height 9
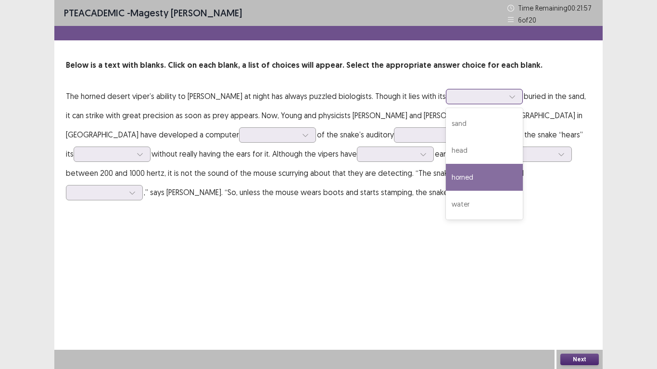
click at [446, 177] on div "horned" at bounding box center [484, 177] width 77 height 27
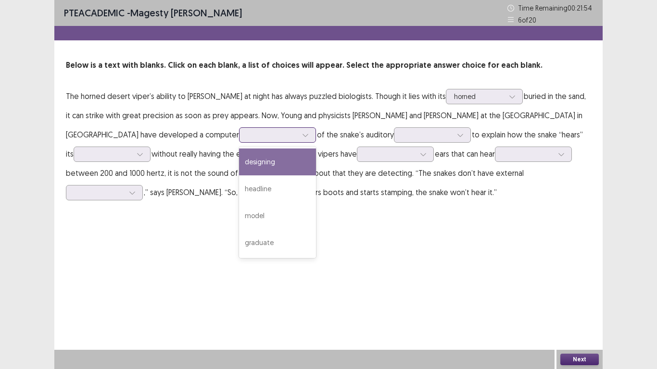
click at [256, 135] on div at bounding box center [272, 134] width 52 height 11
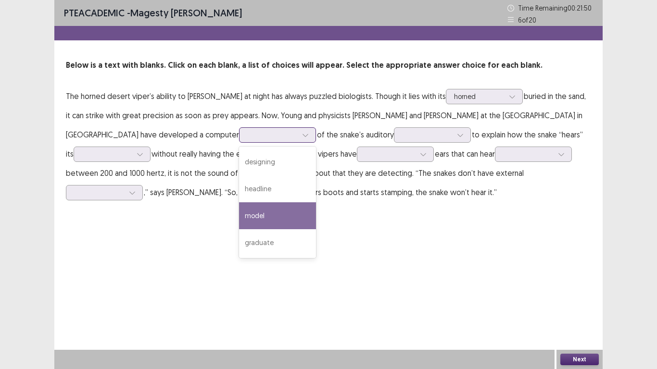
click at [240, 214] on div "model" at bounding box center [277, 215] width 77 height 27
click at [298, 132] on div at bounding box center [305, 135] width 14 height 14
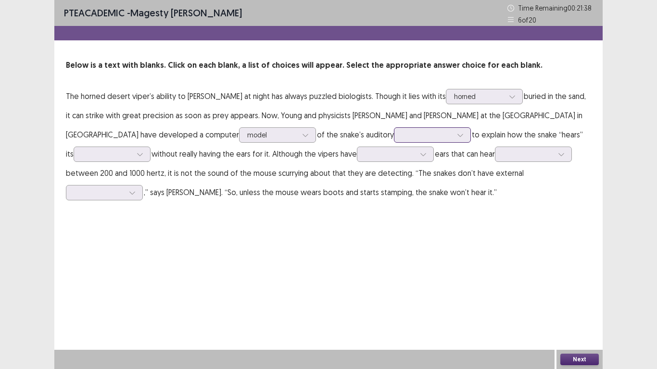
drag, startPoint x: 416, startPoint y: 246, endPoint x: 369, endPoint y: 141, distance: 114.7
click at [369, 141] on div "PTE academic - Magesty Tamayo Time Remaining 00 : 21 : 38 6 of 20 Below is a te…" at bounding box center [328, 184] width 548 height 369
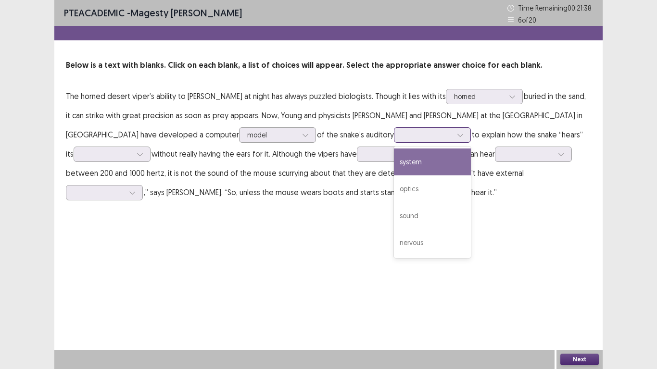
click at [401, 140] on div at bounding box center [427, 134] width 52 height 11
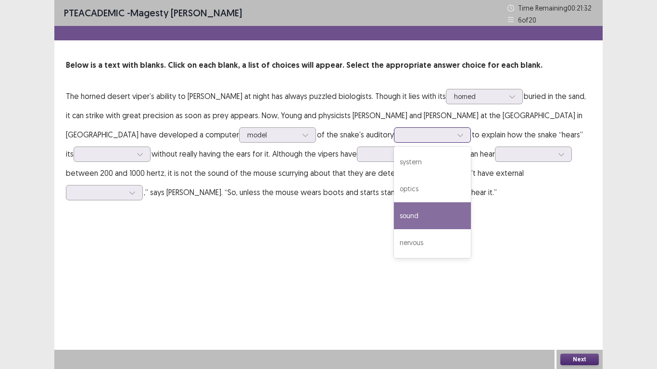
click at [410, 211] on div "sound" at bounding box center [432, 215] width 77 height 27
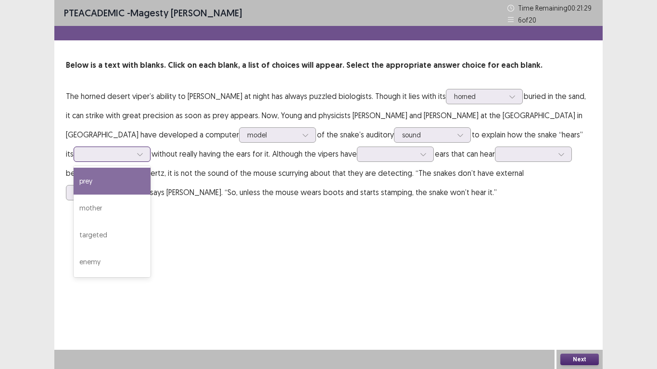
click at [94, 149] on div at bounding box center [107, 153] width 50 height 9
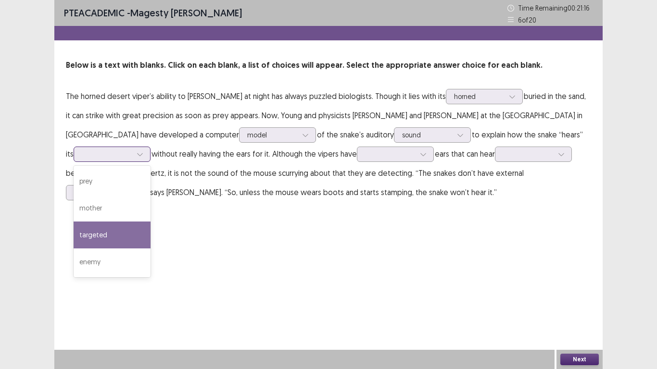
click at [134, 225] on div "targeted" at bounding box center [112, 235] width 77 height 27
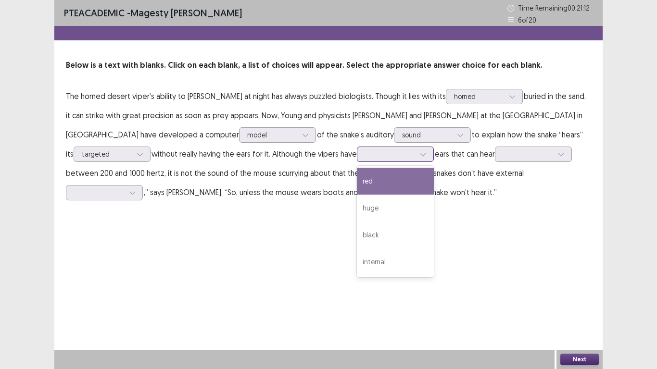
click at [371, 153] on div at bounding box center [390, 153] width 50 height 9
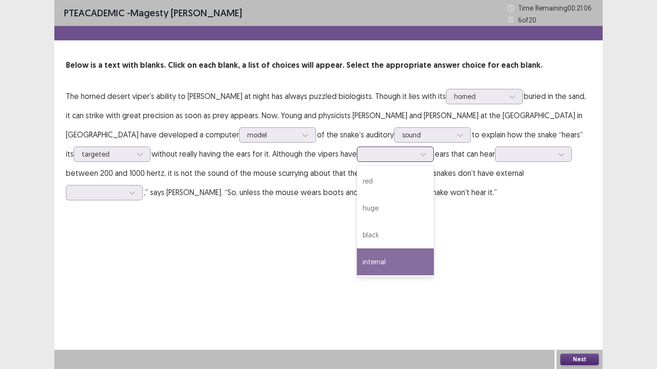
click at [397, 260] on div "internal" at bounding box center [395, 262] width 77 height 27
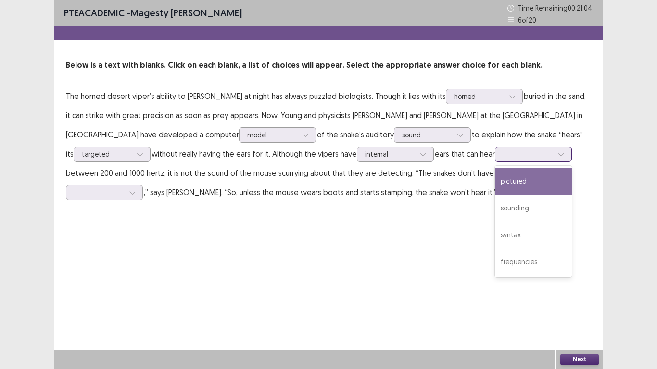
click at [525, 152] on div at bounding box center [528, 153] width 50 height 9
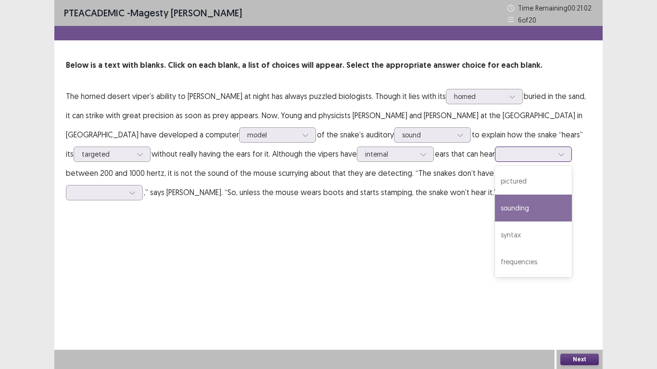
click at [532, 211] on div "sounding" at bounding box center [533, 208] width 77 height 27
click at [519, 151] on div at bounding box center [528, 153] width 50 height 9
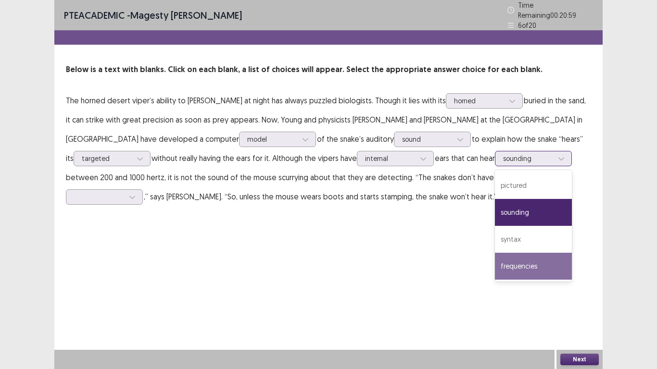
click at [548, 265] on div "frequencies" at bounding box center [533, 266] width 77 height 27
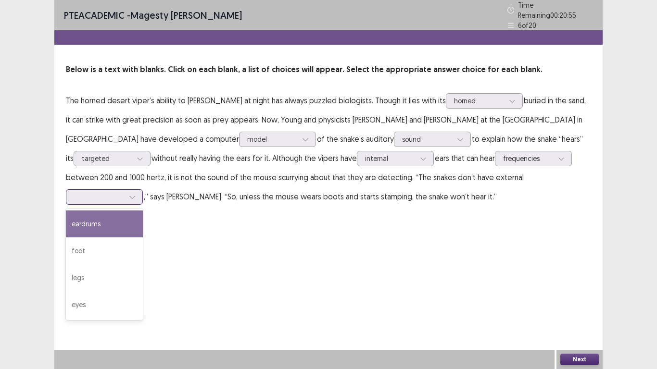
click at [89, 195] on div at bounding box center [99, 196] width 50 height 9
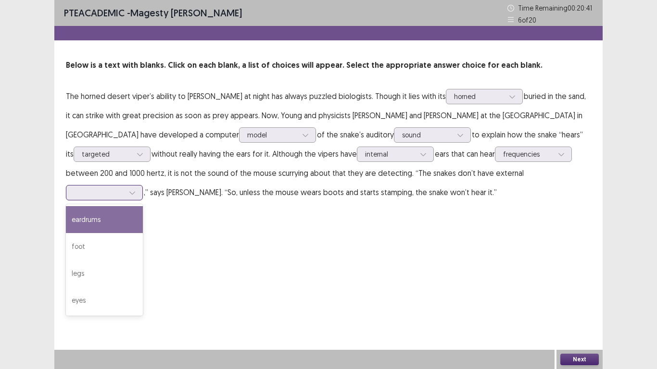
click at [91, 222] on div "eardrums" at bounding box center [104, 219] width 77 height 27
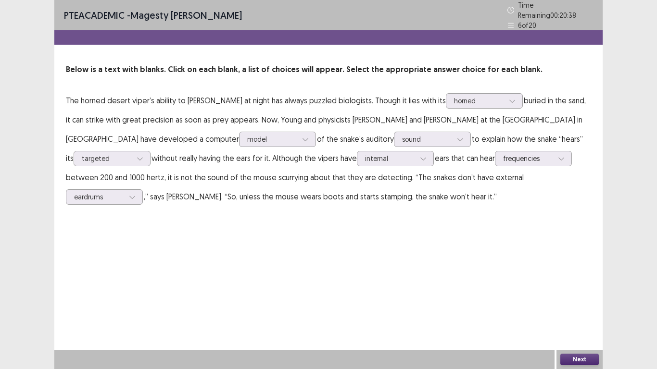
click at [568, 291] on button "Next" at bounding box center [579, 360] width 38 height 12
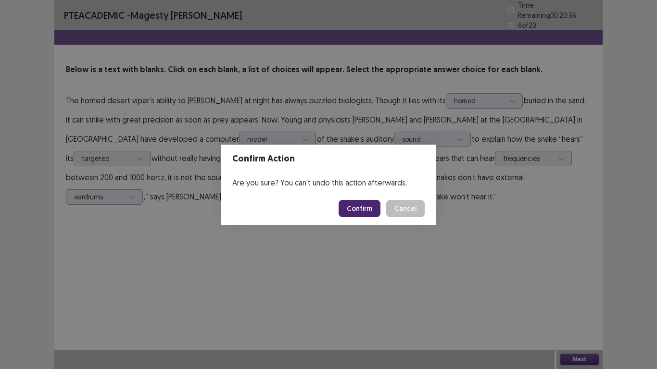
click at [366, 210] on button "Confirm" at bounding box center [359, 208] width 42 height 17
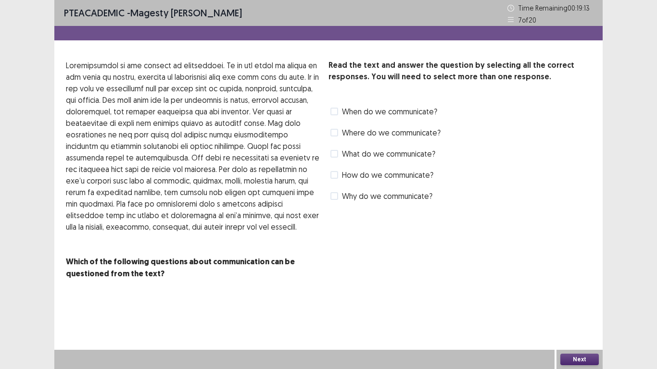
click at [333, 155] on span at bounding box center [334, 154] width 8 height 8
click at [335, 174] on span at bounding box center [334, 175] width 8 height 8
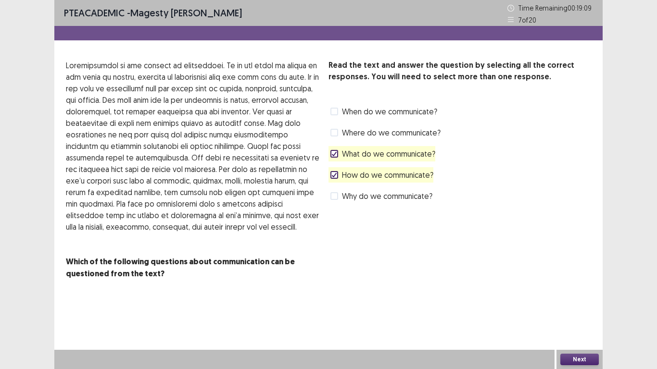
click at [335, 154] on polyline at bounding box center [334, 154] width 4 height 4
click at [332, 196] on span at bounding box center [334, 196] width 8 height 8
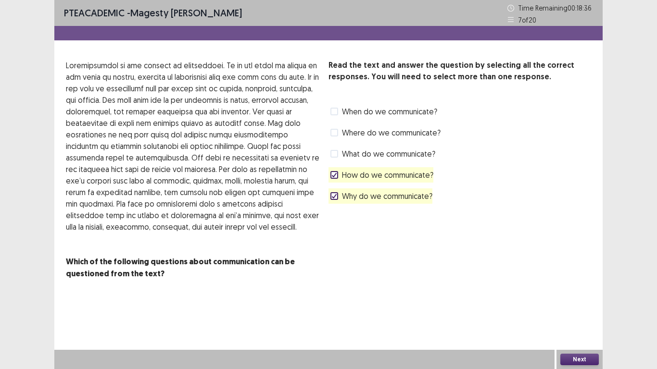
click at [578, 291] on button "Next" at bounding box center [579, 360] width 38 height 12
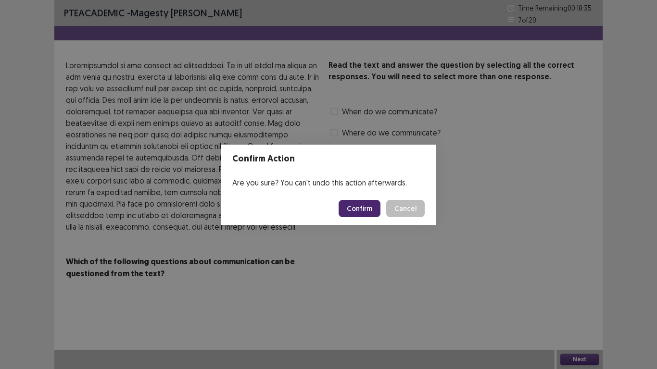
click at [354, 201] on button "Confirm" at bounding box center [359, 208] width 42 height 17
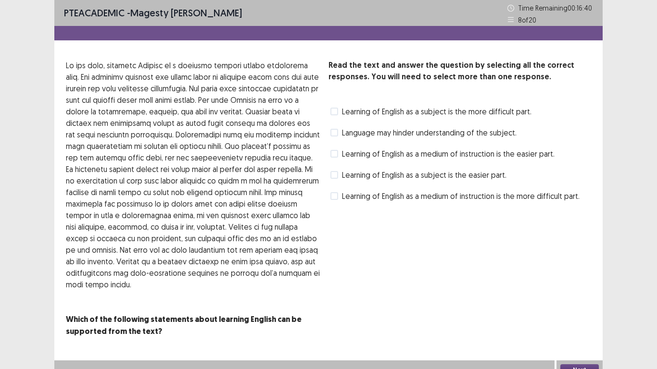
click at [343, 198] on span "Learning of English as a medium of instruction is the more difficult part." at bounding box center [460, 196] width 237 height 12
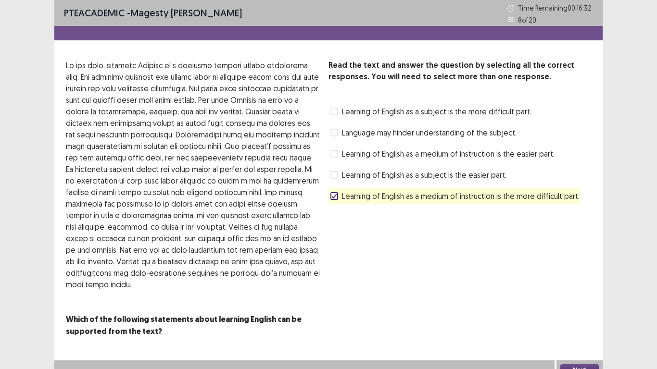
click at [332, 111] on span at bounding box center [334, 112] width 8 height 8
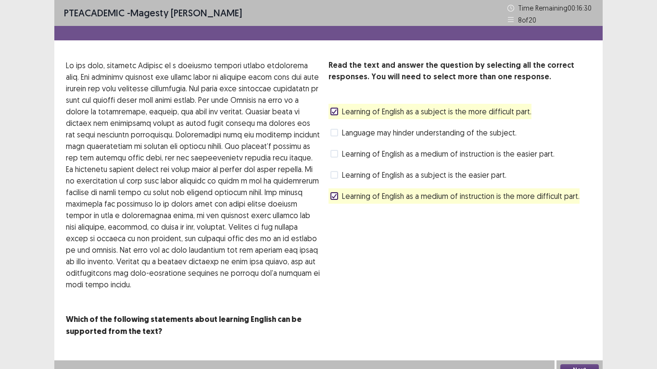
click at [573, 291] on button "Next" at bounding box center [579, 370] width 38 height 12
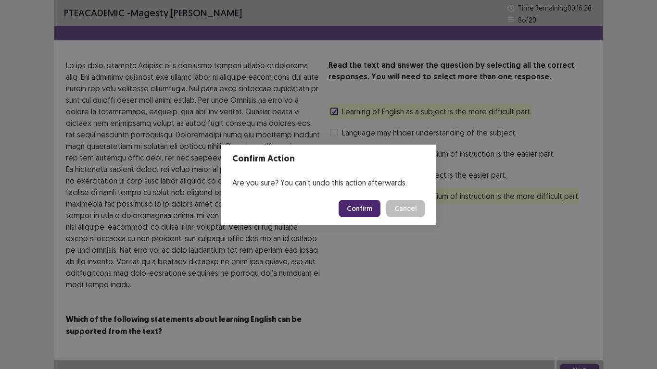
click at [366, 214] on button "Confirm" at bounding box center [359, 208] width 42 height 17
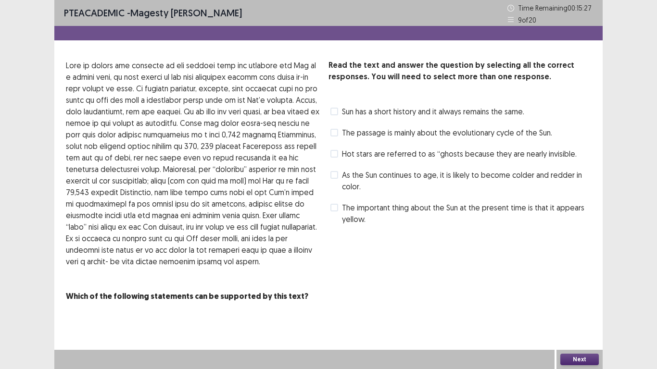
click at [336, 205] on span at bounding box center [334, 208] width 8 height 8
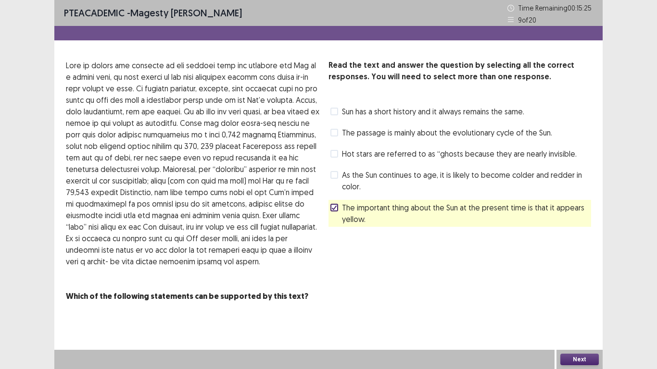
click at [563, 291] on button "Next" at bounding box center [579, 360] width 38 height 12
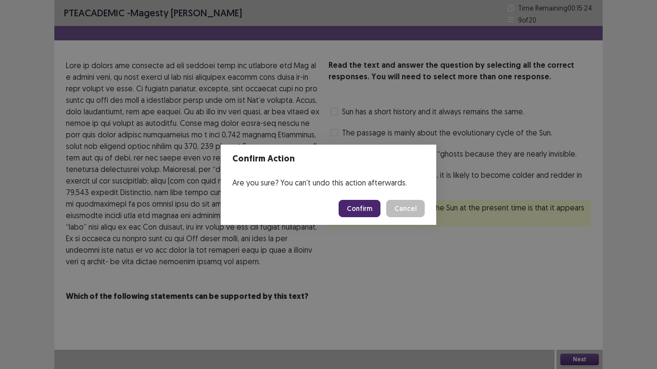
click at [349, 206] on button "Confirm" at bounding box center [359, 208] width 42 height 17
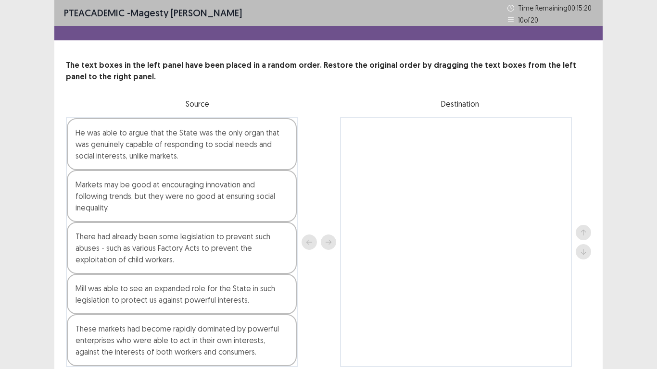
click at [498, 203] on div at bounding box center [456, 242] width 232 height 250
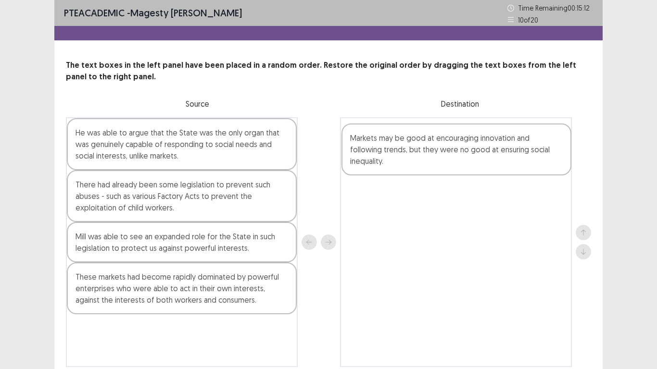
drag, startPoint x: 176, startPoint y: 211, endPoint x: 451, endPoint y: 162, distance: 279.3
click at [451, 162] on div "He was able to argue that the State was the only organ that was genuinely capab…" at bounding box center [328, 242] width 525 height 250
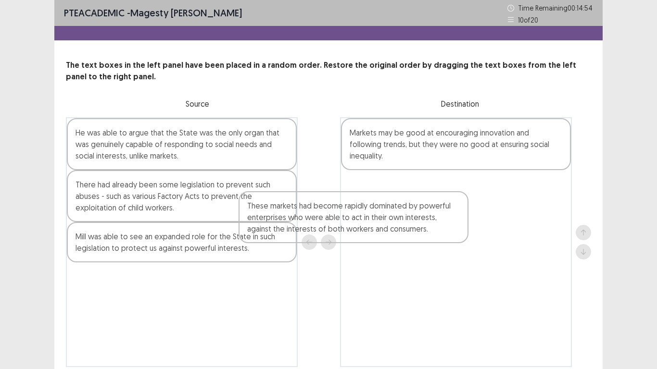
scroll to position [0, 0]
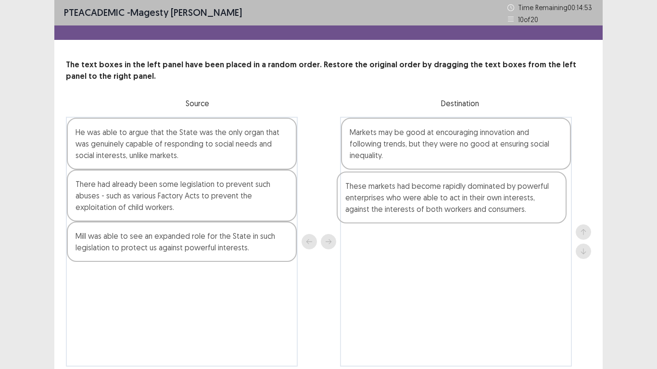
drag, startPoint x: 225, startPoint y: 301, endPoint x: 503, endPoint y: 210, distance: 293.1
click at [503, 210] on div "He was able to argue that the State was the only organ that was genuinely capab…" at bounding box center [328, 242] width 525 height 250
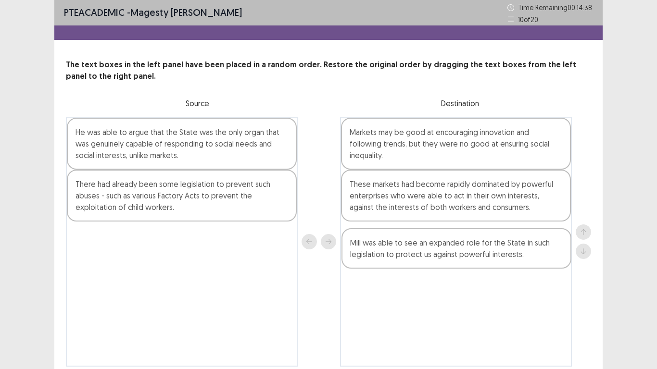
drag, startPoint x: 254, startPoint y: 252, endPoint x: 533, endPoint y: 260, distance: 278.9
click at [533, 260] on div "He was able to argue that the State was the only organ that was genuinely capab…" at bounding box center [328, 242] width 525 height 250
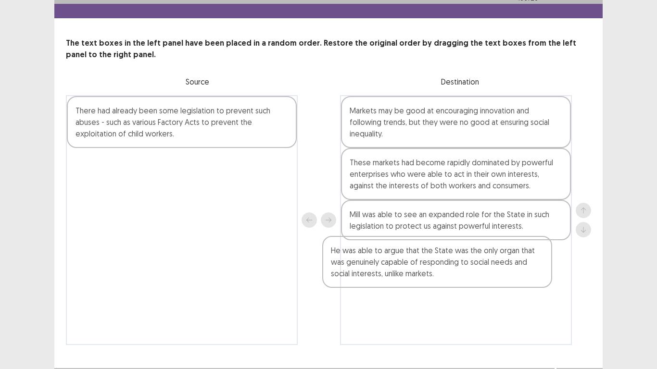
scroll to position [23, 0]
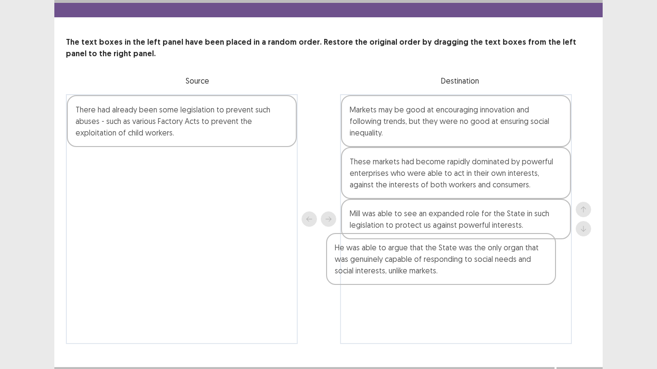
drag, startPoint x: 281, startPoint y: 153, endPoint x: 543, endPoint y: 271, distance: 287.0
click at [543, 271] on div "He was able to argue that the State was the only organ that was genuinely capab…" at bounding box center [328, 219] width 525 height 250
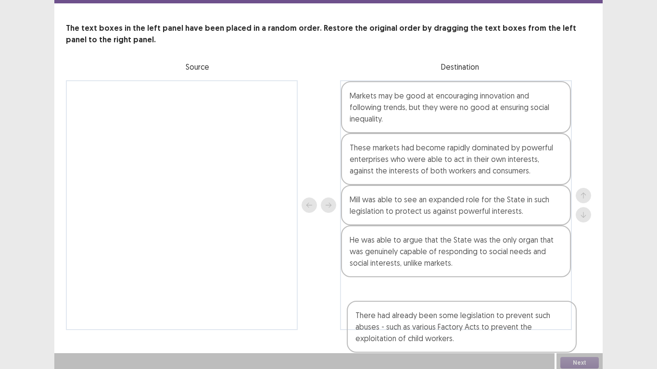
scroll to position [40, 0]
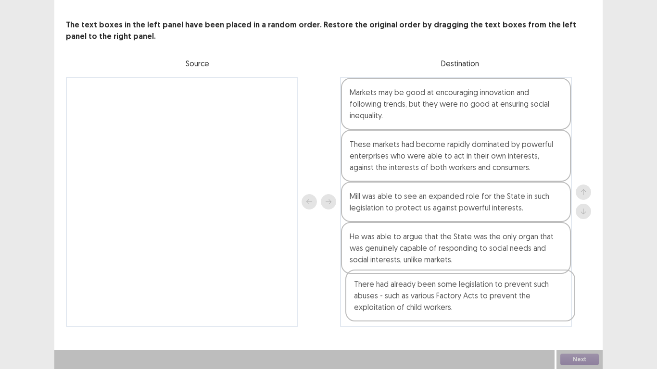
drag, startPoint x: 223, startPoint y: 110, endPoint x: 506, endPoint y: 287, distance: 333.7
click at [506, 287] on div "There had already been some legislation to prevent such abuses - such as variou…" at bounding box center [328, 202] width 525 height 250
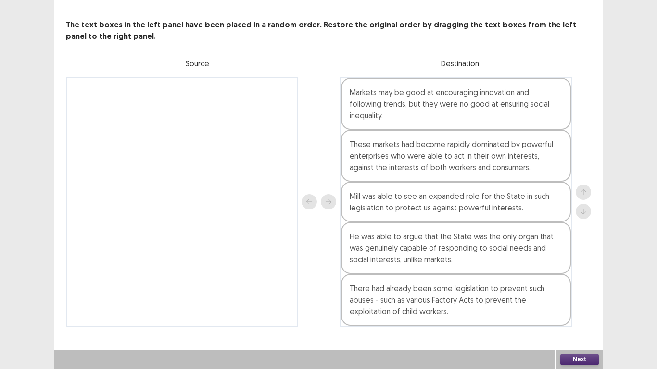
click at [571, 291] on button "Next" at bounding box center [579, 360] width 38 height 12
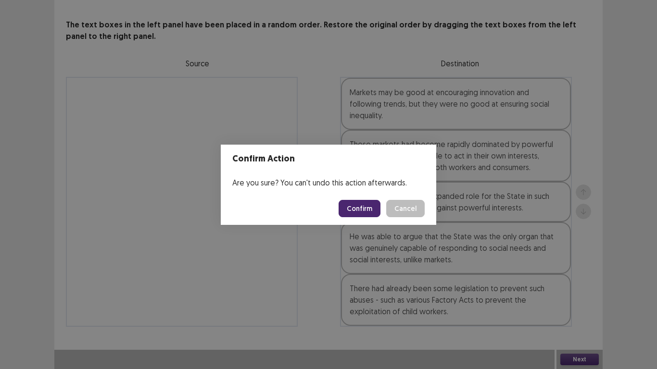
click at [359, 213] on button "Confirm" at bounding box center [359, 208] width 42 height 17
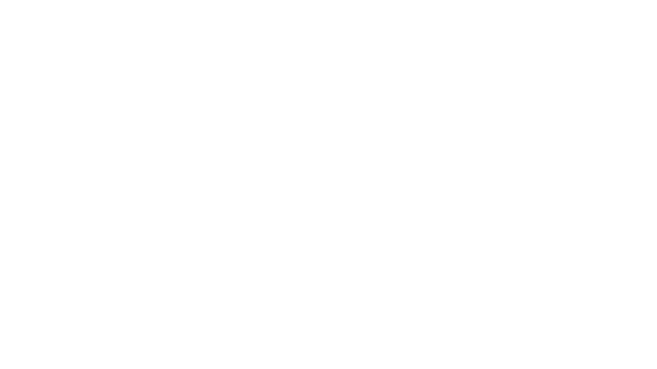
scroll to position [0, 0]
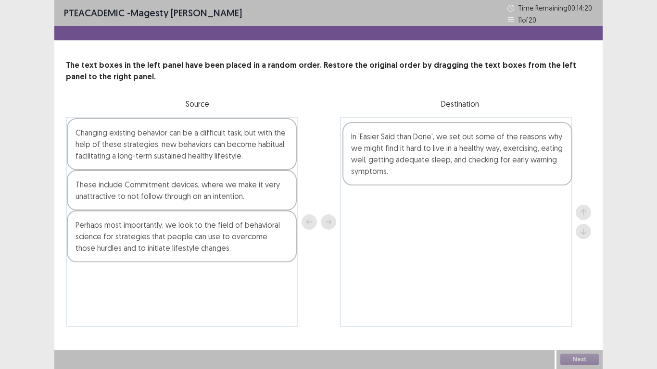
drag, startPoint x: 263, startPoint y: 234, endPoint x: 540, endPoint y: 145, distance: 291.1
click at [540, 145] on div "Changing existing behavior can be a difficult task, but with the help of these …" at bounding box center [328, 222] width 525 height 210
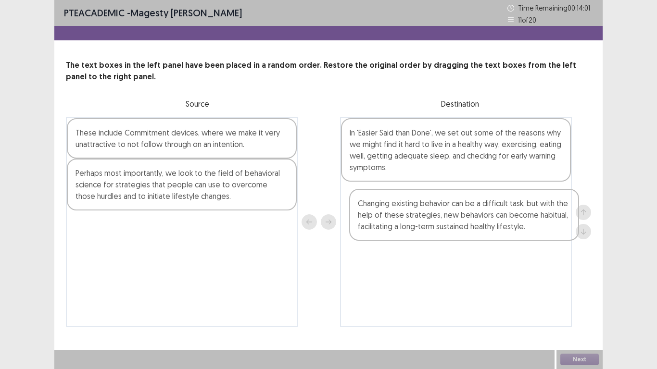
drag, startPoint x: 218, startPoint y: 139, endPoint x: 506, endPoint y: 213, distance: 297.2
click at [506, 213] on div "Changing existing behavior can be a difficult task, but with the help of these …" at bounding box center [328, 222] width 525 height 210
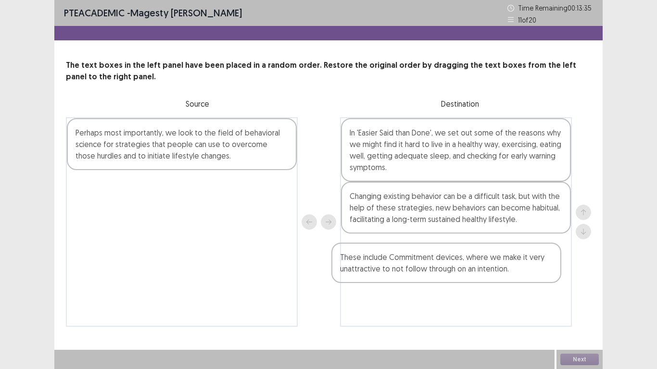
drag, startPoint x: 249, startPoint y: 156, endPoint x: 517, endPoint y: 282, distance: 295.4
click at [517, 282] on div "These include Commitment devices, where we make it very unattractive to not fol…" at bounding box center [328, 222] width 525 height 210
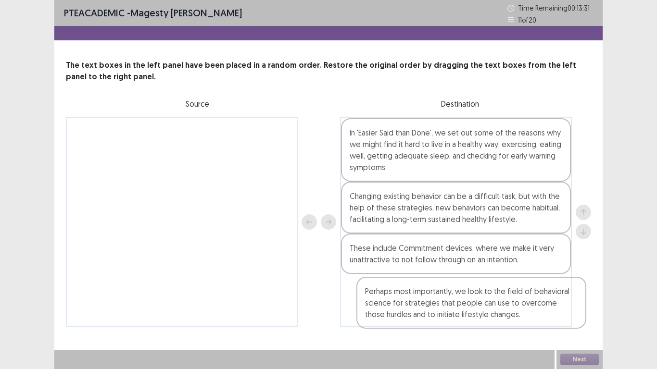
drag, startPoint x: 281, startPoint y: 151, endPoint x: 576, endPoint y: 321, distance: 340.8
click at [576, 291] on div "Perhaps most importantly, we look to the field of behavioral science for strate…" at bounding box center [328, 222] width 525 height 210
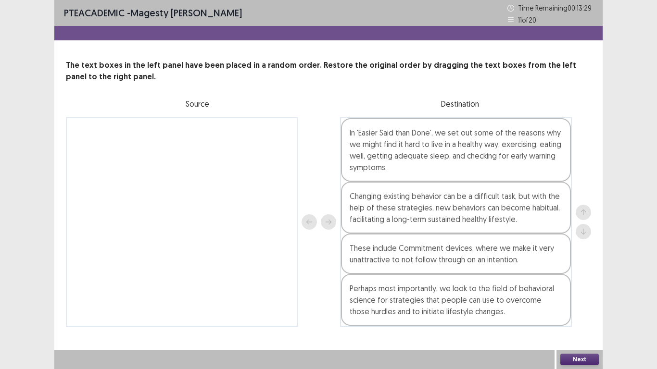
click at [587, 291] on button "Next" at bounding box center [579, 360] width 38 height 12
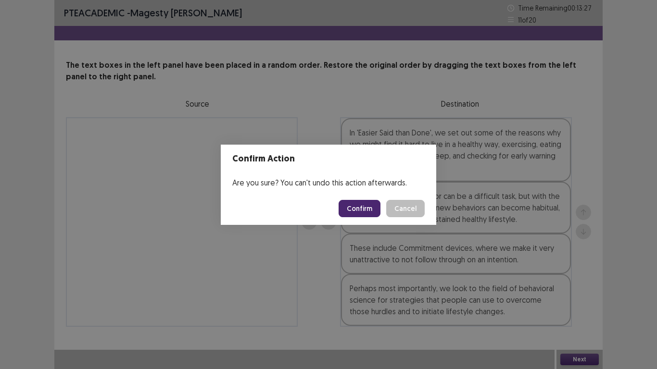
click at [348, 214] on button "Confirm" at bounding box center [359, 208] width 42 height 17
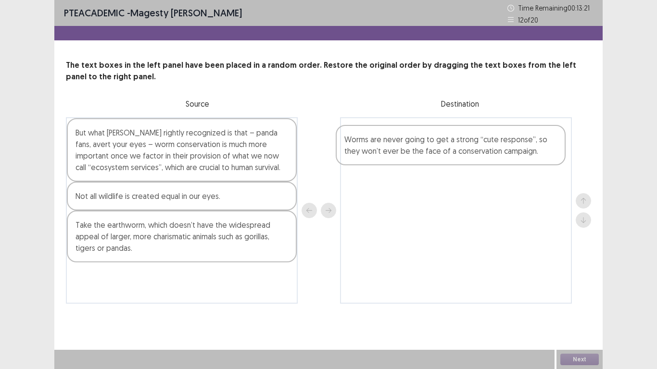
drag, startPoint x: 244, startPoint y: 208, endPoint x: 518, endPoint y: 150, distance: 280.6
click at [518, 150] on div "But what Darwin rightly recognized is that – panda fans, avert your eyes – worm…" at bounding box center [328, 210] width 525 height 186
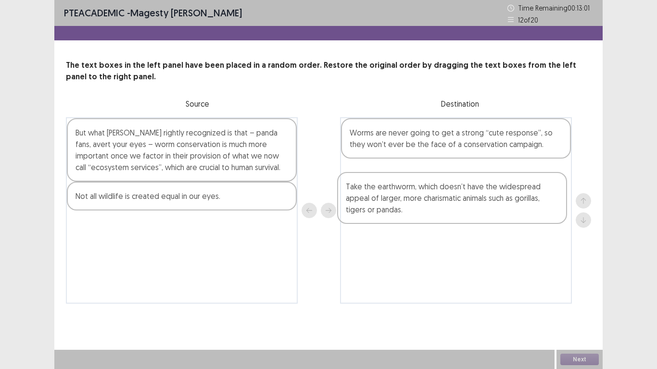
drag, startPoint x: 263, startPoint y: 240, endPoint x: 540, endPoint y: 200, distance: 280.3
click at [538, 201] on div "But what Darwin rightly recognized is that – panda fans, avert your eyes – worm…" at bounding box center [328, 210] width 525 height 186
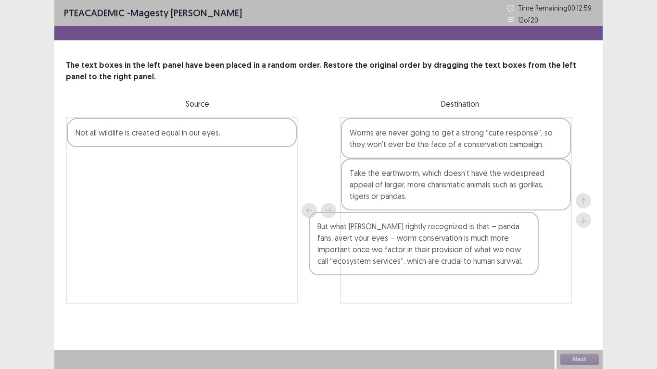
drag, startPoint x: 266, startPoint y: 146, endPoint x: 537, endPoint y: 241, distance: 286.7
click at [536, 241] on div "But what Darwin rightly recognized is that – panda fans, avert your eyes – worm…" at bounding box center [328, 210] width 525 height 186
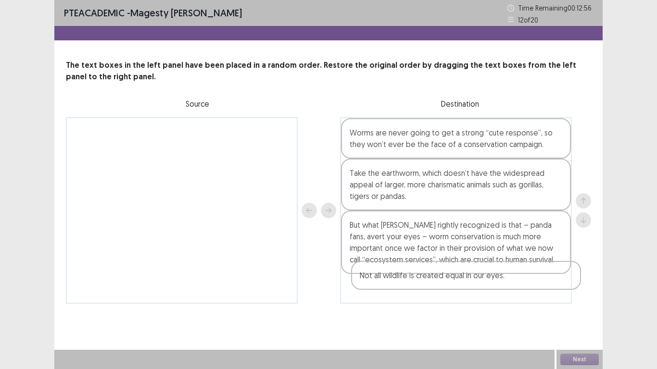
drag, startPoint x: 188, startPoint y: 128, endPoint x: 480, endPoint y: 279, distance: 328.1
click at [480, 279] on div "Not all wildlife is created equal in our eyes. Worms are never going to get a s…" at bounding box center [328, 210] width 525 height 186
click at [563, 291] on button "Next" at bounding box center [579, 360] width 38 height 12
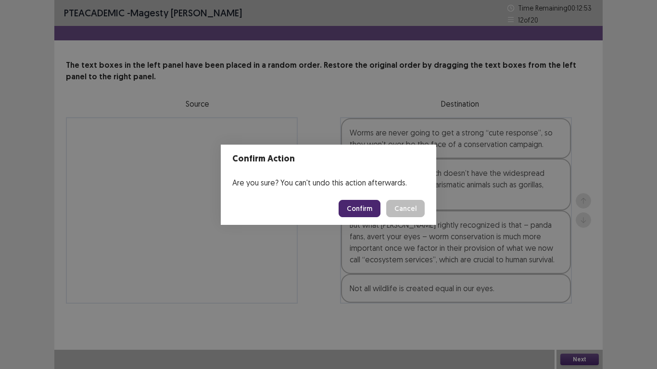
click at [370, 204] on button "Confirm" at bounding box center [359, 208] width 42 height 17
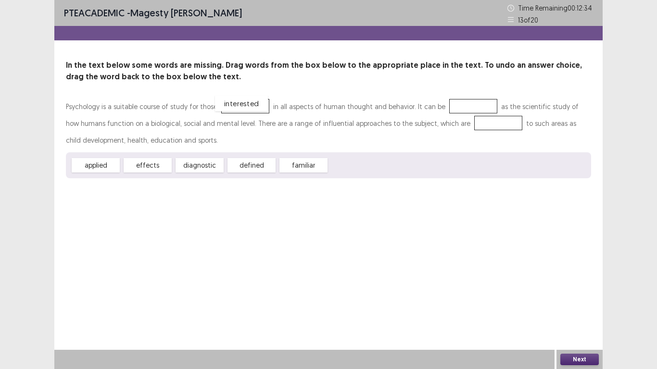
drag, startPoint x: 361, startPoint y: 167, endPoint x: 248, endPoint y: 105, distance: 128.9
drag, startPoint x: 197, startPoint y: 170, endPoint x: 454, endPoint y: 110, distance: 264.2
drag, startPoint x: 111, startPoint y: 162, endPoint x: 467, endPoint y: 122, distance: 358.5
click at [590, 291] on button "Next" at bounding box center [579, 360] width 38 height 12
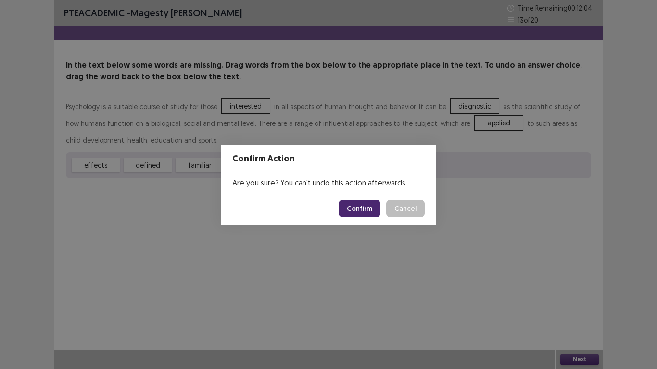
click at [364, 202] on button "Confirm" at bounding box center [359, 208] width 42 height 17
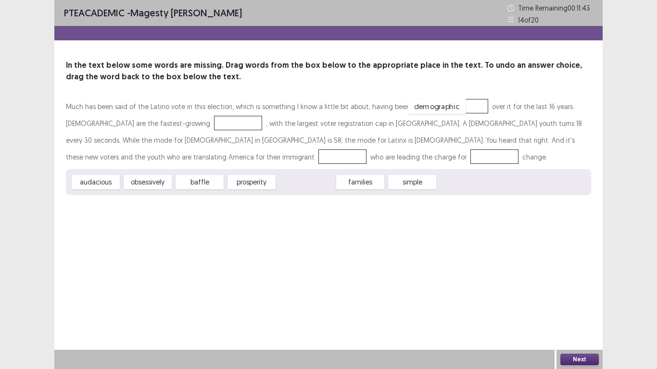
drag, startPoint x: 321, startPoint y: 183, endPoint x: 456, endPoint y: 105, distance: 156.3
drag, startPoint x: 99, startPoint y: 182, endPoint x: 153, endPoint y: 117, distance: 84.3
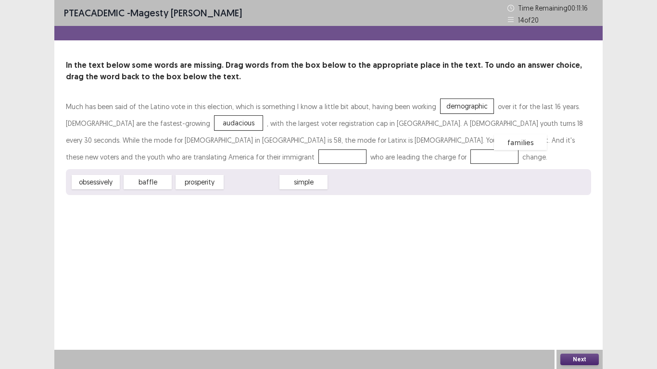
drag, startPoint x: 249, startPoint y: 182, endPoint x: 516, endPoint y: 141, distance: 270.4
drag, startPoint x: 243, startPoint y: 184, endPoint x: 162, endPoint y: 163, distance: 84.3
click at [579, 291] on button "Next" at bounding box center [579, 360] width 38 height 12
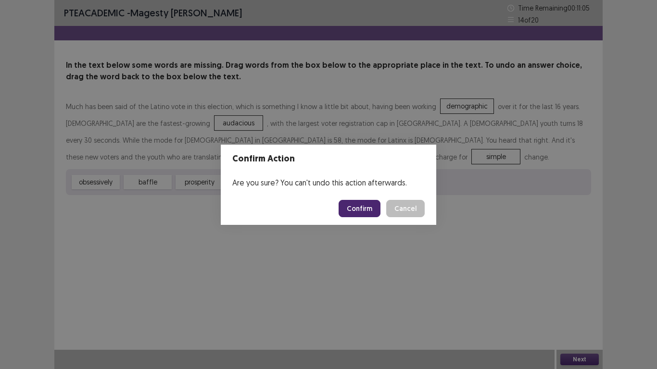
click at [361, 204] on button "Confirm" at bounding box center [359, 208] width 42 height 17
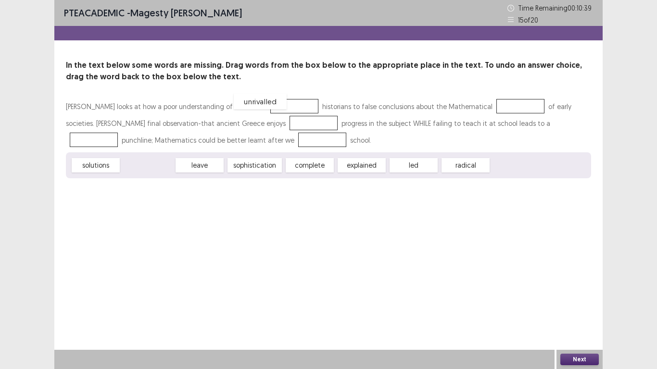
drag, startPoint x: 157, startPoint y: 167, endPoint x: 270, endPoint y: 102, distance: 129.6
drag, startPoint x: 354, startPoint y: 162, endPoint x: 269, endPoint y: 101, distance: 104.6
drag, startPoint x: 100, startPoint y: 158, endPoint x: 104, endPoint y: 165, distance: 8.4
click at [104, 165] on div "solutions leave sophistication complete explained radical unrivalled" at bounding box center [328, 165] width 525 height 26
drag, startPoint x: 104, startPoint y: 165, endPoint x: 434, endPoint y: 91, distance: 338.4
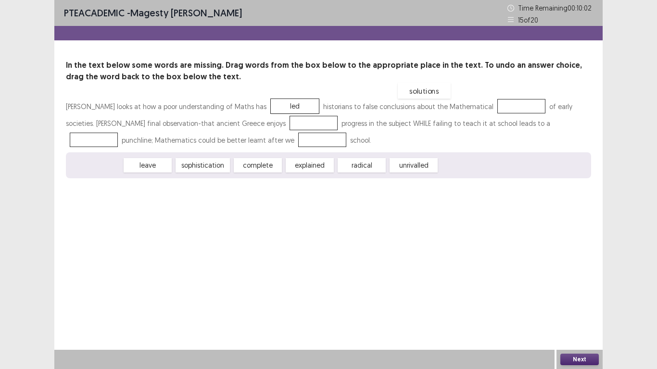
click at [434, 91] on div "solutions" at bounding box center [424, 91] width 53 height 16
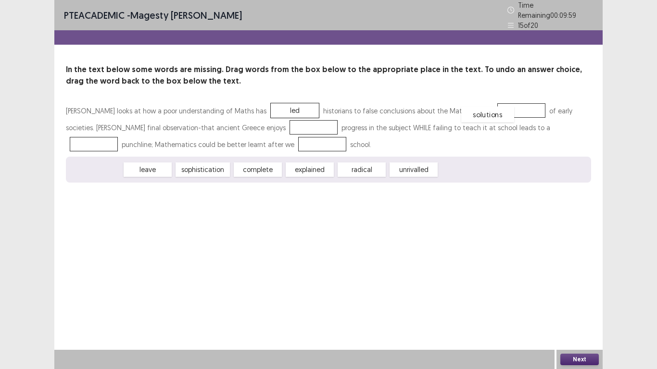
drag, startPoint x: 106, startPoint y: 165, endPoint x: 497, endPoint y: 106, distance: 395.2
drag, startPoint x: 168, startPoint y: 170, endPoint x: 271, endPoint y: 124, distance: 113.2
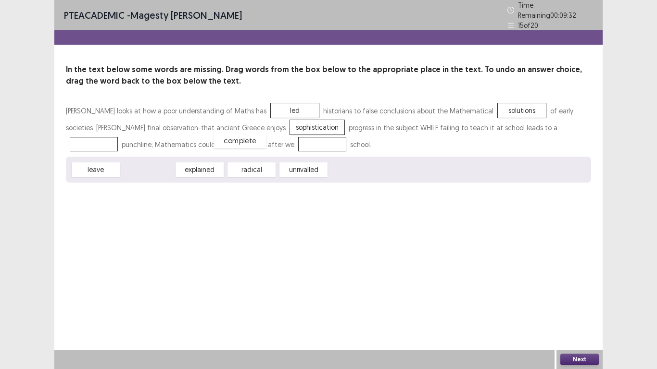
drag, startPoint x: 152, startPoint y: 167, endPoint x: 246, endPoint y: 139, distance: 97.9
drag, startPoint x: 157, startPoint y: 164, endPoint x: 523, endPoint y: 124, distance: 368.4
click at [587, 291] on div "Next" at bounding box center [579, 359] width 46 height 19
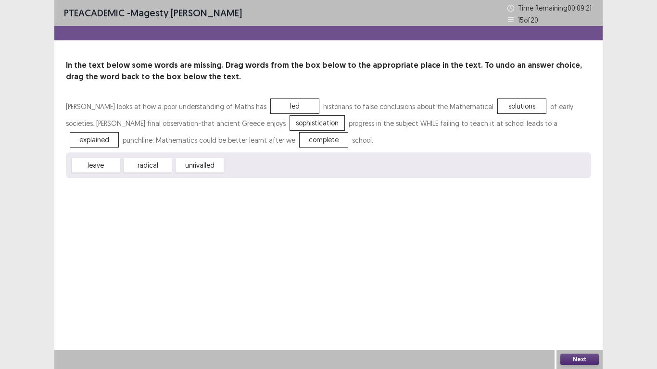
click at [578, 291] on button "Next" at bounding box center [579, 360] width 38 height 12
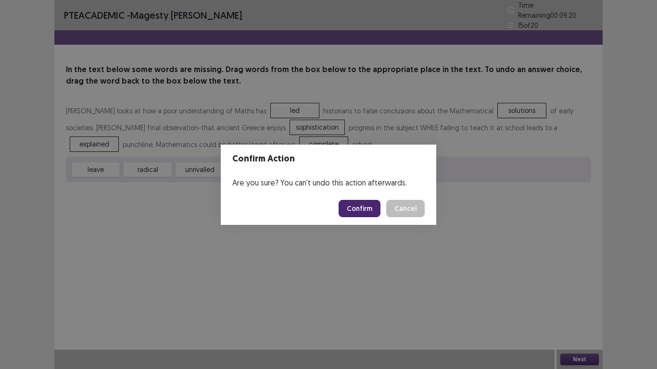
click at [355, 210] on button "Confirm" at bounding box center [359, 208] width 42 height 17
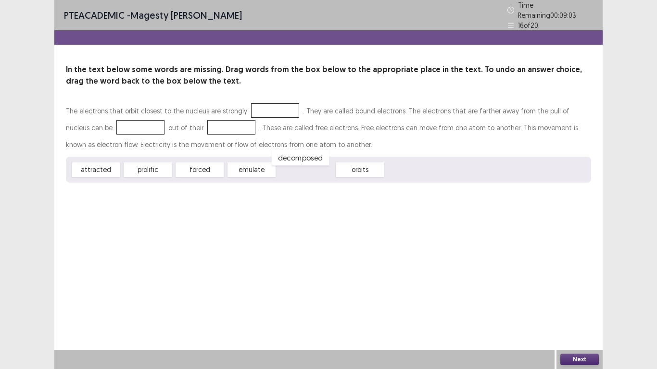
drag, startPoint x: 307, startPoint y: 165, endPoint x: 303, endPoint y: 156, distance: 9.7
click at [303, 156] on div "decomposed" at bounding box center [301, 158] width 58 height 16
drag, startPoint x: 107, startPoint y: 167, endPoint x: 288, endPoint y: 104, distance: 192.3
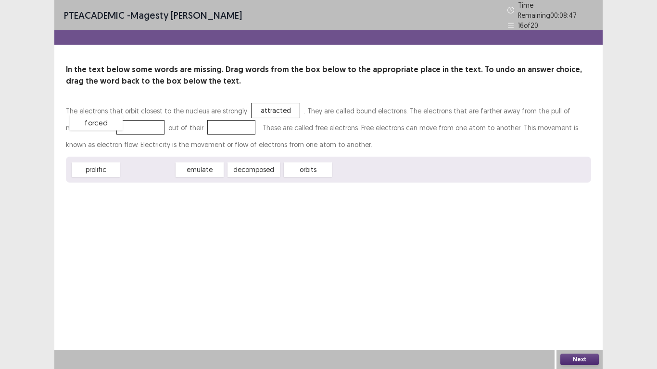
drag, startPoint x: 145, startPoint y: 168, endPoint x: 93, endPoint y: 124, distance: 68.5
drag, startPoint x: 259, startPoint y: 163, endPoint x: 196, endPoint y: 122, distance: 75.5
click at [576, 291] on div "Next" at bounding box center [579, 359] width 46 height 19
click at [578, 291] on button "Next" at bounding box center [579, 360] width 38 height 12
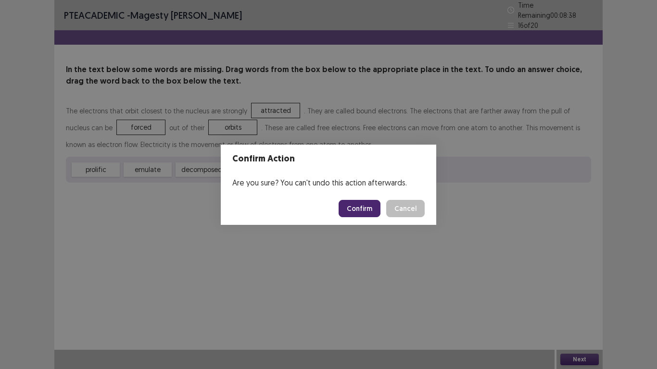
click at [351, 208] on button "Confirm" at bounding box center [359, 208] width 42 height 17
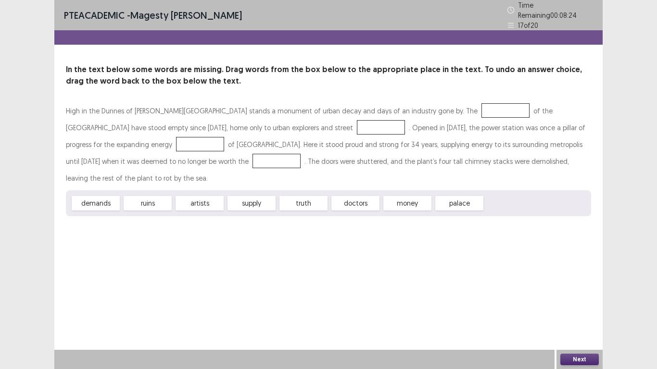
drag, startPoint x: 92, startPoint y: 189, endPoint x: 239, endPoint y: 182, distance: 147.8
click at [239, 190] on div "demands ruins artists supply truth doctors money palace" at bounding box center [328, 203] width 525 height 26
drag, startPoint x: 239, startPoint y: 182, endPoint x: 429, endPoint y: 105, distance: 204.2
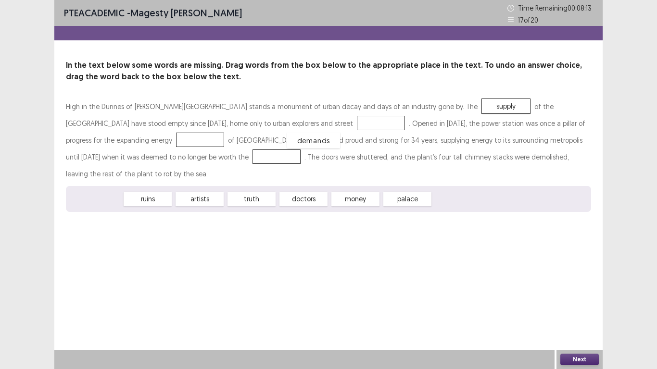
drag, startPoint x: 103, startPoint y: 188, endPoint x: 313, endPoint y: 129, distance: 217.9
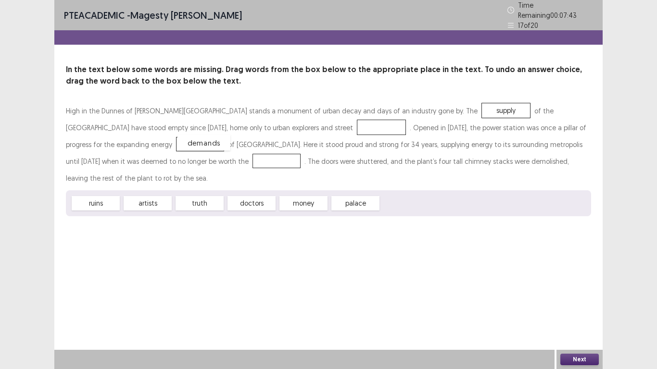
drag, startPoint x: 298, startPoint y: 124, endPoint x: 120, endPoint y: 140, distance: 179.0
drag, startPoint x: 342, startPoint y: 182, endPoint x: 289, endPoint y: 123, distance: 79.6
drag, startPoint x: 191, startPoint y: 186, endPoint x: 123, endPoint y: 163, distance: 72.4
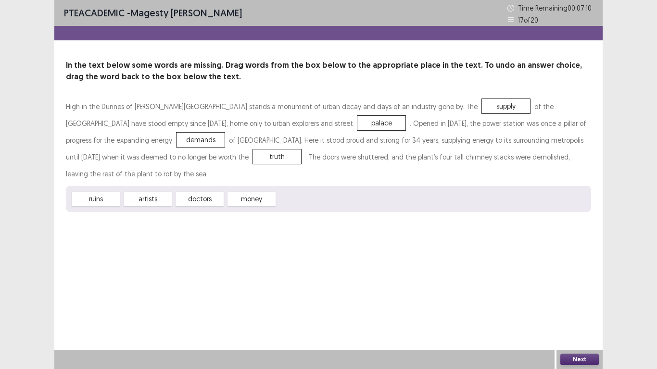
click at [568, 291] on button "Next" at bounding box center [579, 360] width 38 height 12
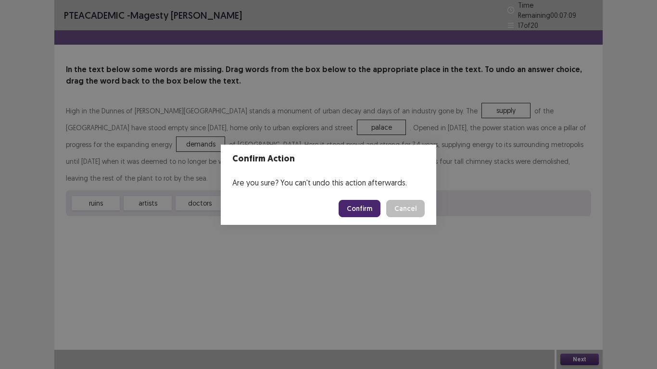
click at [352, 206] on button "Confirm" at bounding box center [359, 208] width 42 height 17
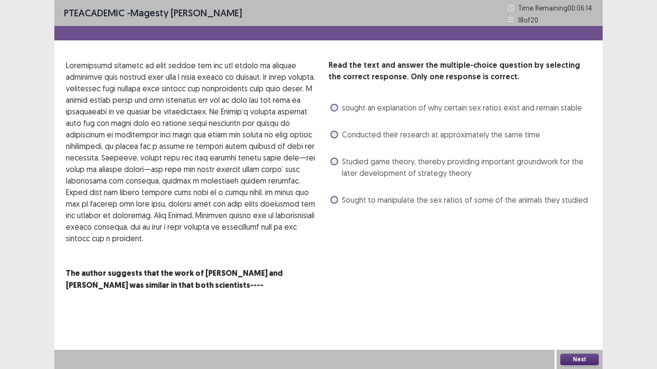
click at [441, 110] on span "sought an explanation of why certain sex ratios exist and remain stable" at bounding box center [462, 108] width 240 height 12
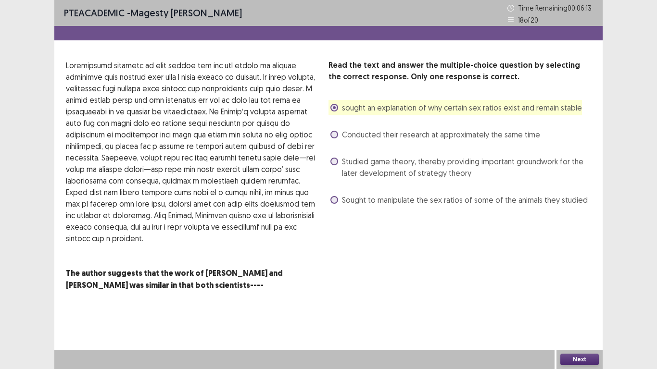
click at [565, 291] on button "Next" at bounding box center [579, 360] width 38 height 12
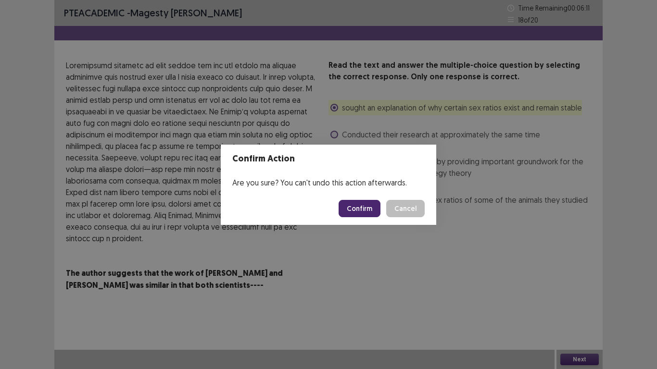
click at [345, 212] on button "Confirm" at bounding box center [359, 208] width 42 height 17
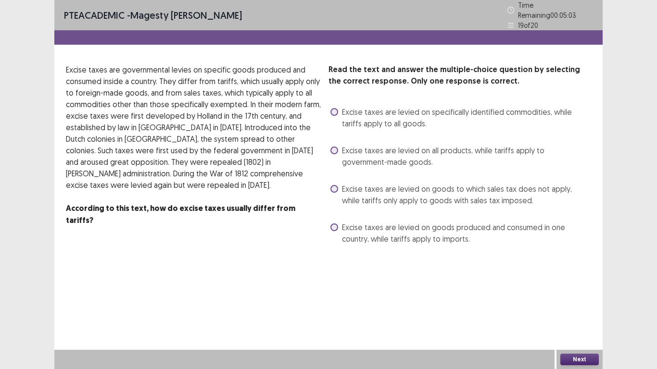
click at [335, 148] on span at bounding box center [334, 151] width 8 height 8
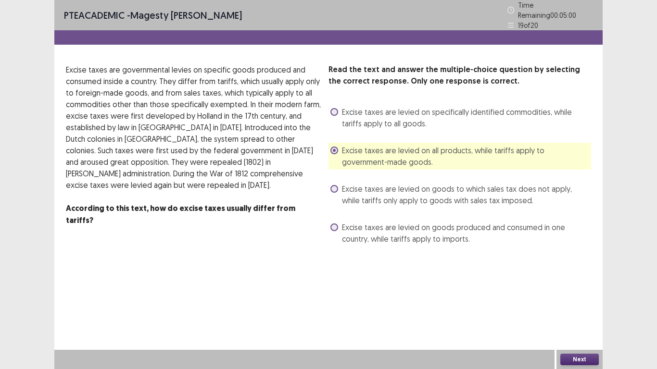
click at [588, 291] on div "Next" at bounding box center [579, 359] width 46 height 19
click at [334, 224] on span at bounding box center [334, 228] width 8 height 8
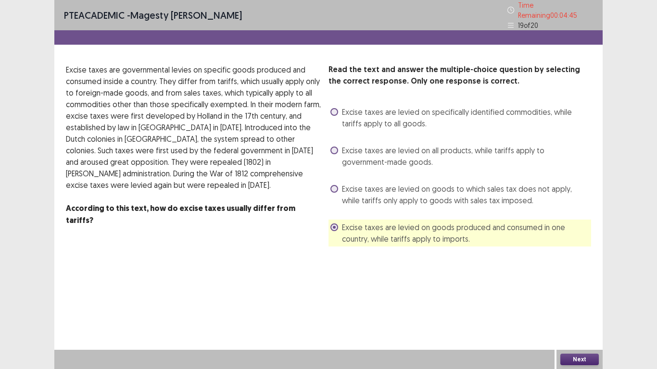
click at [576, 291] on button "Next" at bounding box center [579, 360] width 38 height 12
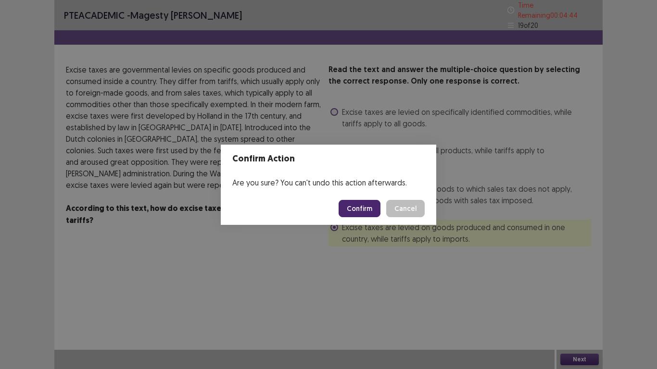
click at [353, 216] on button "Confirm" at bounding box center [359, 208] width 42 height 17
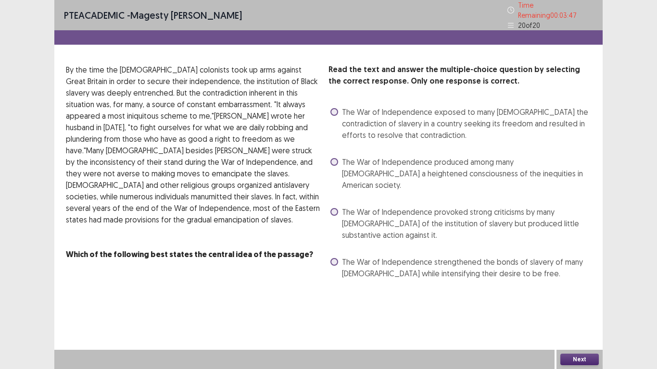
click at [334, 110] on span at bounding box center [334, 112] width 8 height 8
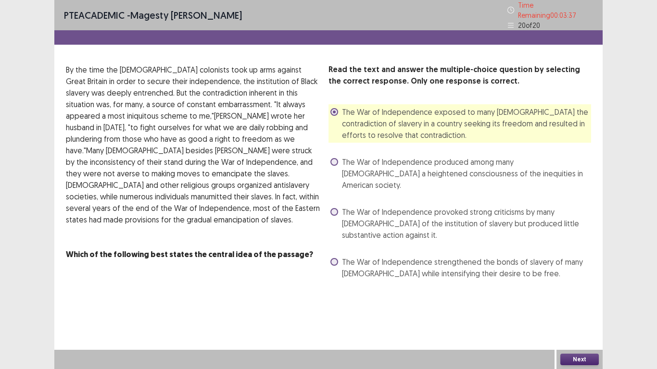
click at [569, 291] on div "Next" at bounding box center [579, 359] width 46 height 19
click at [583, 291] on button "Next" at bounding box center [579, 360] width 38 height 12
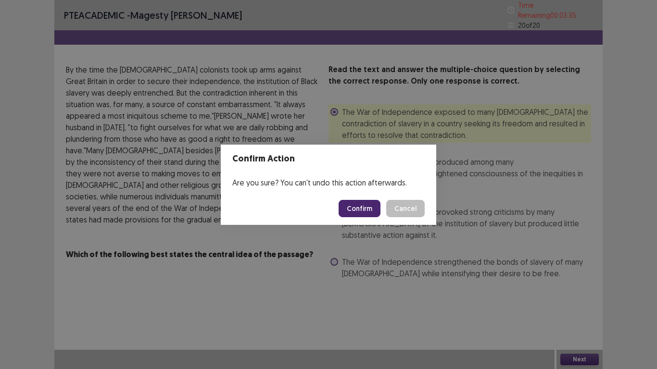
click at [348, 206] on button "Confirm" at bounding box center [359, 208] width 42 height 17
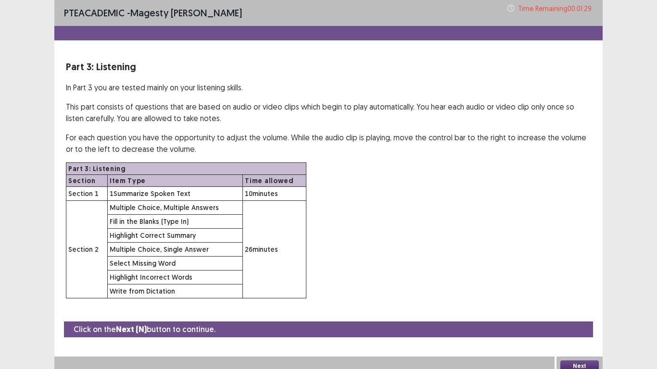
click at [456, 242] on div "Part 3: Listening Section Item Type Time allowed Section 1 1 Summarize Spoken T…" at bounding box center [328, 230] width 525 height 136
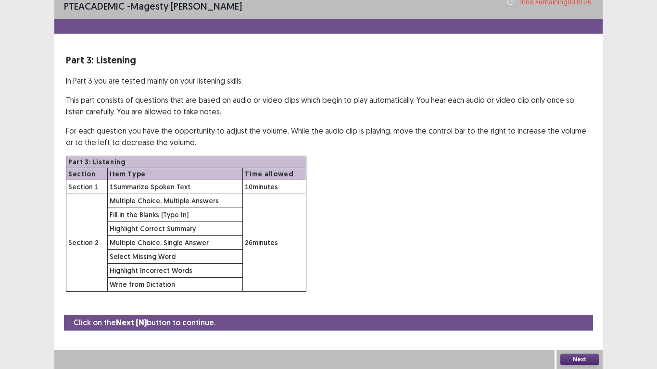
click at [586, 291] on button "Next" at bounding box center [579, 360] width 38 height 12
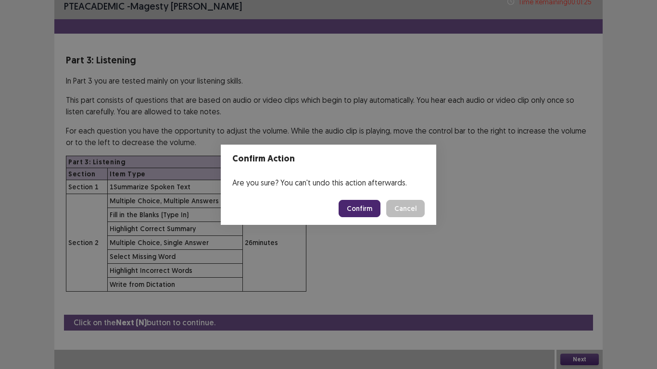
click at [355, 208] on button "Confirm" at bounding box center [359, 208] width 42 height 17
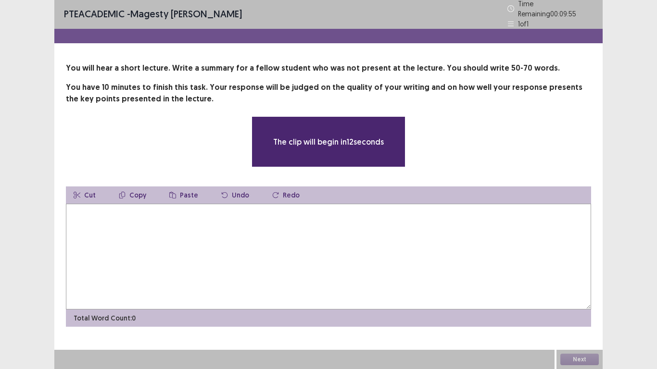
scroll to position [0, 0]
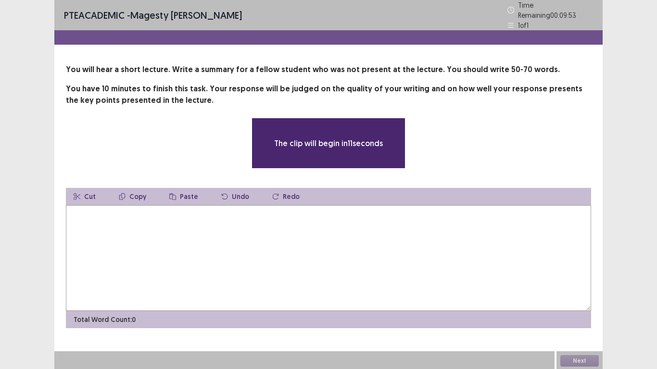
click at [355, 208] on textarea at bounding box center [328, 258] width 525 height 106
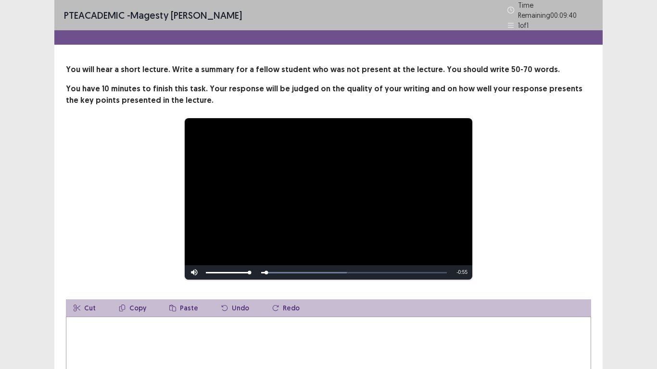
click at [315, 291] on textarea at bounding box center [328, 370] width 525 height 106
drag, startPoint x: 250, startPoint y: 268, endPoint x: 306, endPoint y: 275, distance: 56.2
click at [304, 275] on div "Skip Backward Skip Forward Mute 100% Current Time 0:04 / Duration 0:56 Loaded :…" at bounding box center [328, 272] width 287 height 14
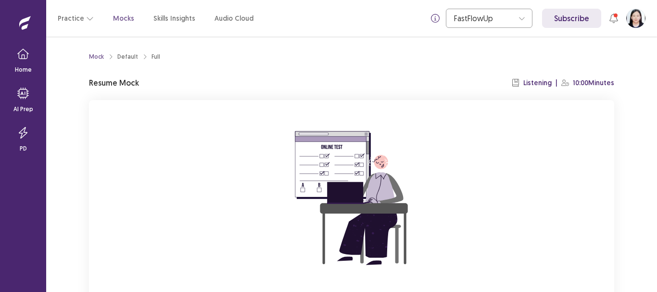
click at [269, 207] on img at bounding box center [351, 198] width 173 height 173
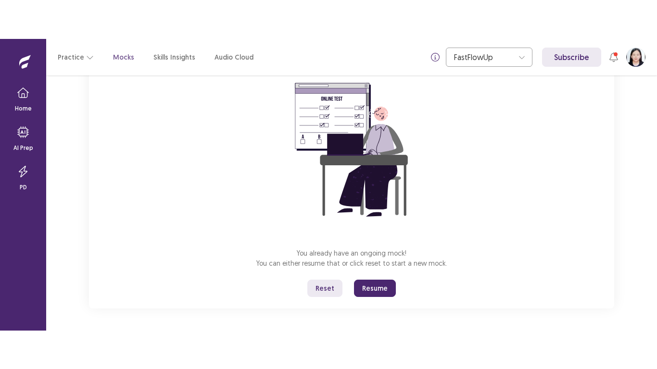
scroll to position [88, 0]
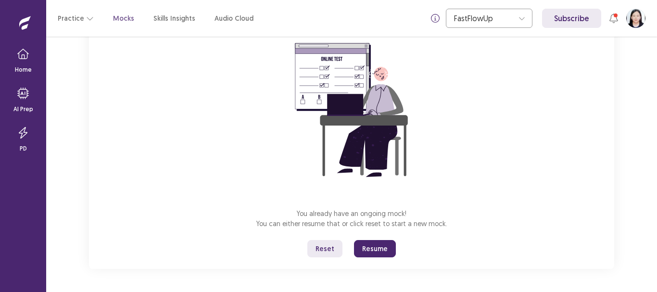
click at [372, 252] on button "Resume" at bounding box center [375, 248] width 42 height 17
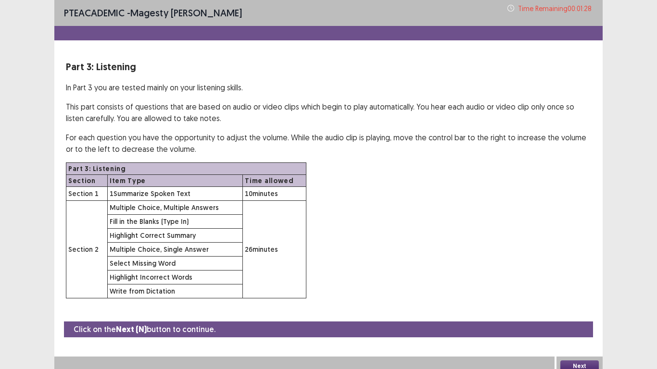
click at [584, 291] on button "Next" at bounding box center [579, 366] width 38 height 12
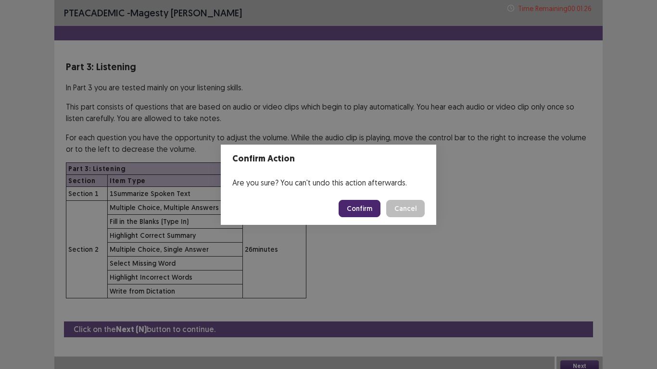
click at [361, 200] on button "Confirm" at bounding box center [359, 208] width 42 height 17
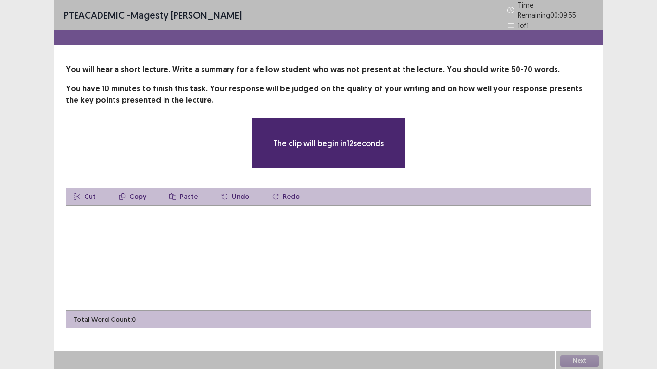
click at [369, 210] on textarea at bounding box center [328, 258] width 525 height 106
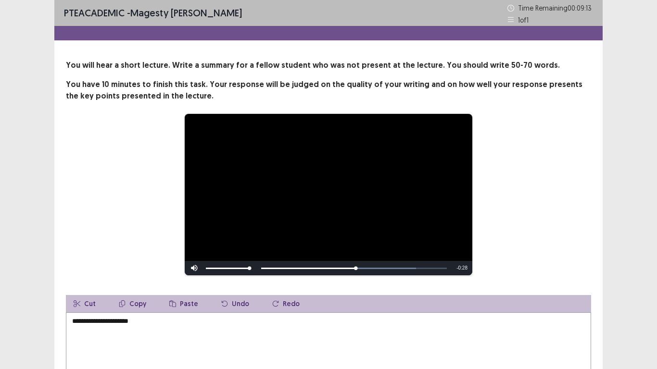
drag, startPoint x: 248, startPoint y: 268, endPoint x: 261, endPoint y: 270, distance: 12.7
click at [261, 270] on div "Skip Backward Skip Forward Mute 100% Current Time 0:28 / Duration 0:56 Loaded :…" at bounding box center [328, 268] width 287 height 14
click at [250, 291] on textarea "**********" at bounding box center [328, 365] width 525 height 106
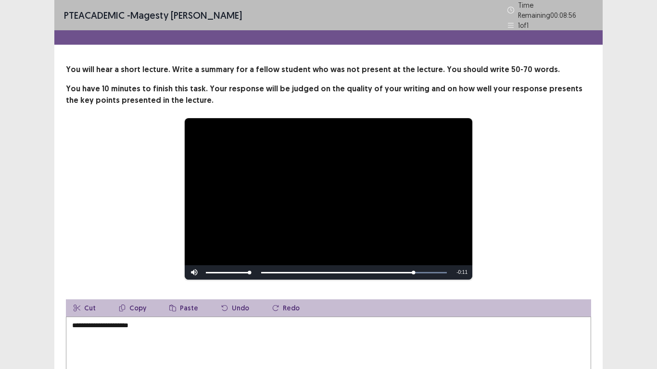
click at [72, 291] on textarea "**********" at bounding box center [328, 370] width 525 height 106
click at [219, 291] on textarea "**********" at bounding box center [328, 370] width 525 height 106
click at [293, 291] on textarea "**********" at bounding box center [328, 370] width 525 height 106
click at [287, 291] on textarea "**********" at bounding box center [328, 370] width 525 height 106
click at [225, 291] on textarea "**********" at bounding box center [328, 370] width 525 height 106
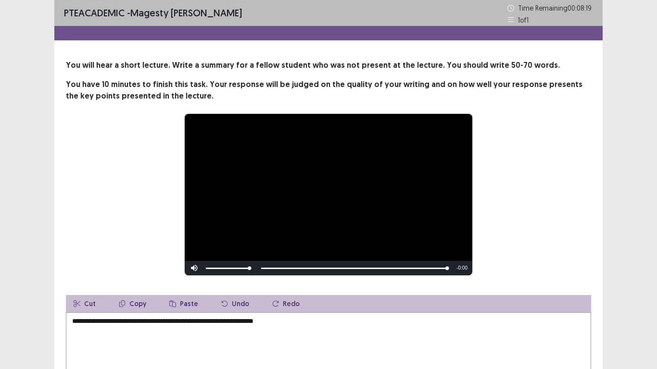
click at [305, 291] on textarea "**********" at bounding box center [328, 365] width 525 height 106
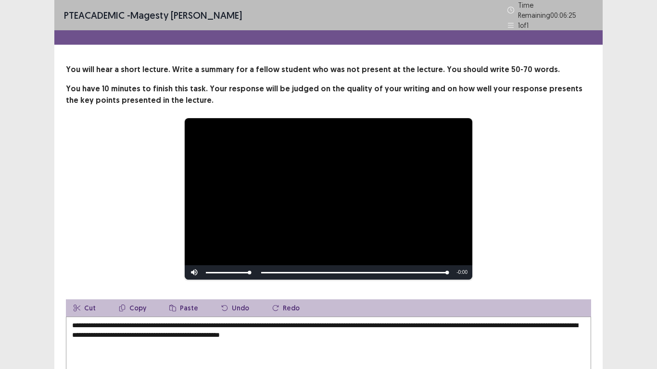
click at [306, 291] on textarea "**********" at bounding box center [328, 370] width 525 height 106
click at [517, 291] on textarea "**********" at bounding box center [328, 370] width 525 height 106
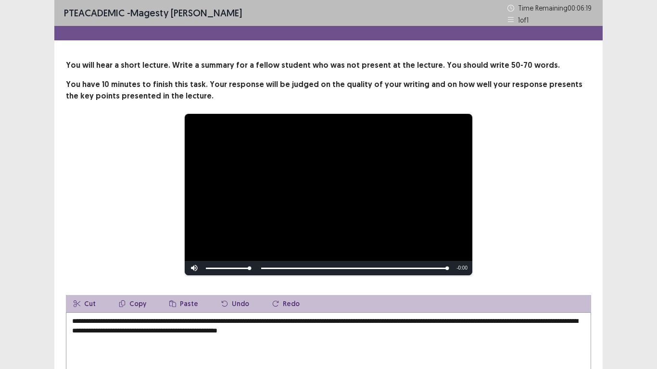
click at [550, 291] on textarea "**********" at bounding box center [328, 365] width 525 height 106
click at [543, 291] on textarea "**********" at bounding box center [328, 365] width 525 height 106
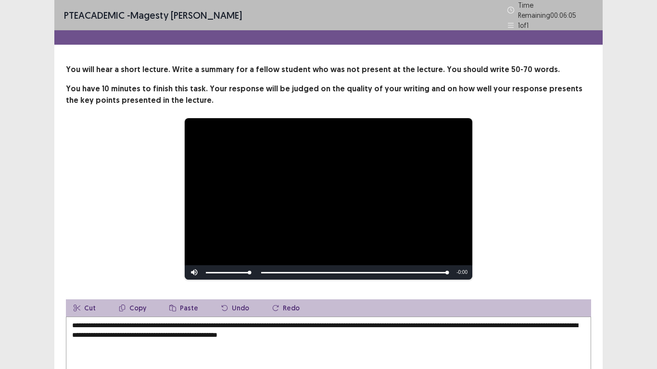
type textarea "**********"
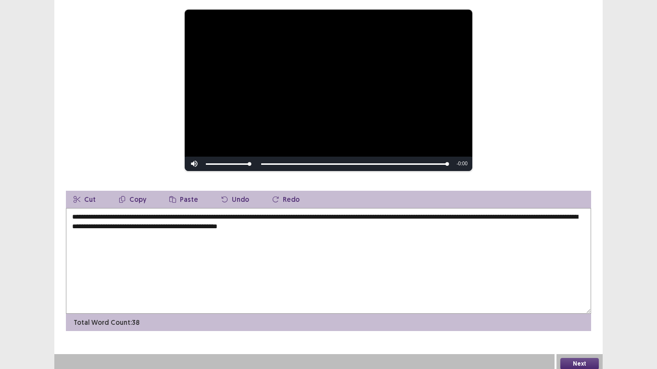
click at [378, 219] on textarea "**********" at bounding box center [328, 261] width 525 height 106
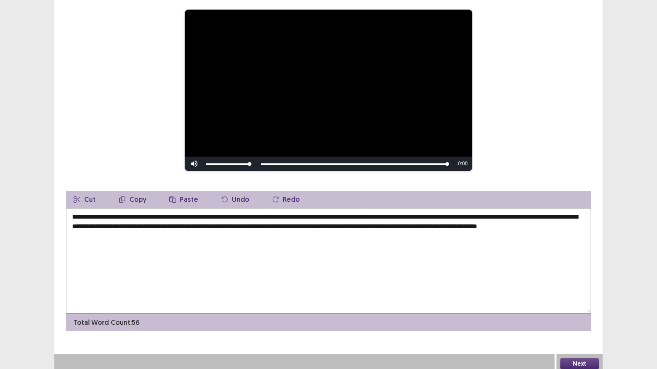
click at [95, 233] on textarea "**********" at bounding box center [328, 261] width 525 height 106
drag, startPoint x: 187, startPoint y: 233, endPoint x: 66, endPoint y: 236, distance: 121.6
click at [66, 236] on textarea "**********" at bounding box center [328, 261] width 525 height 106
click at [460, 211] on textarea "**********" at bounding box center [328, 261] width 525 height 106
click at [490, 283] on textarea "**********" at bounding box center [328, 261] width 525 height 106
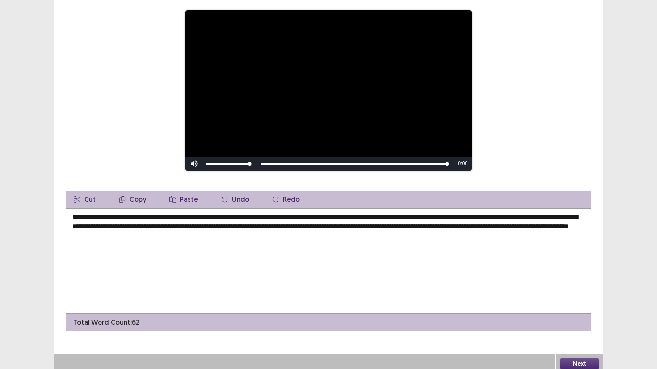
type textarea "**********"
click at [505, 145] on div "**********" at bounding box center [328, 90] width 448 height 162
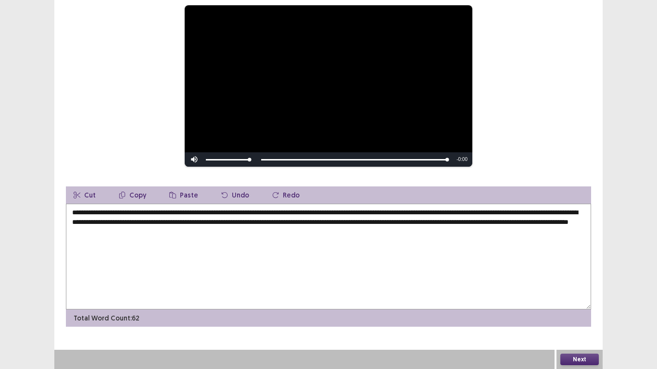
click at [584, 291] on button "Next" at bounding box center [579, 360] width 38 height 12
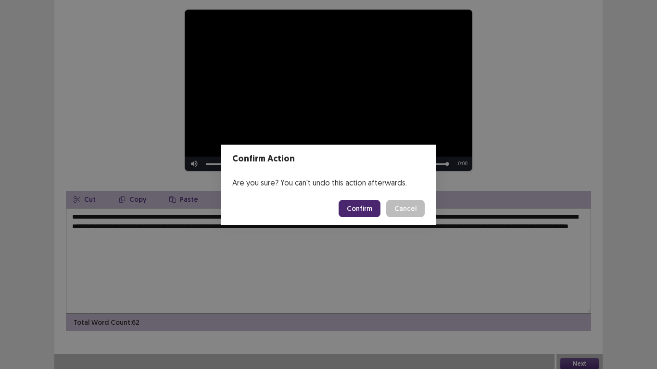
click at [370, 203] on button "Confirm" at bounding box center [359, 208] width 42 height 17
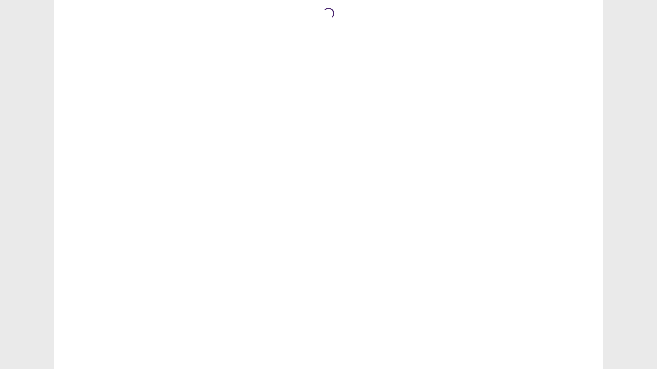
scroll to position [0, 0]
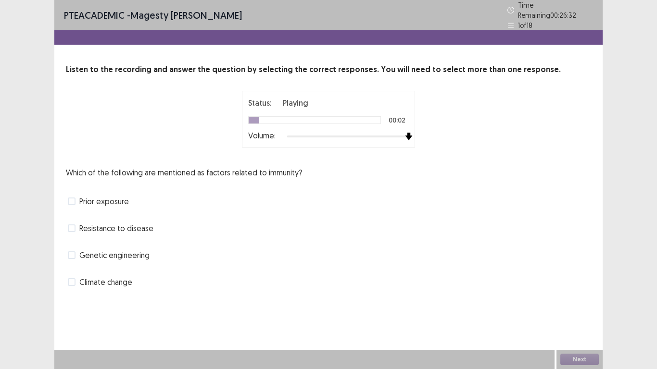
click at [422, 134] on div "Status: Playing 00:02 Volume:" at bounding box center [328, 119] width 240 height 57
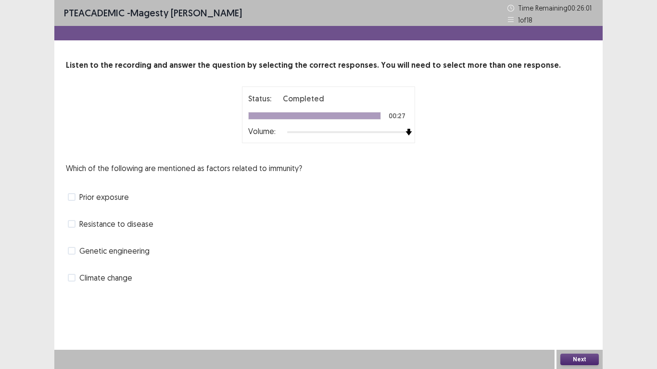
click at [72, 251] on span at bounding box center [72, 251] width 8 height 8
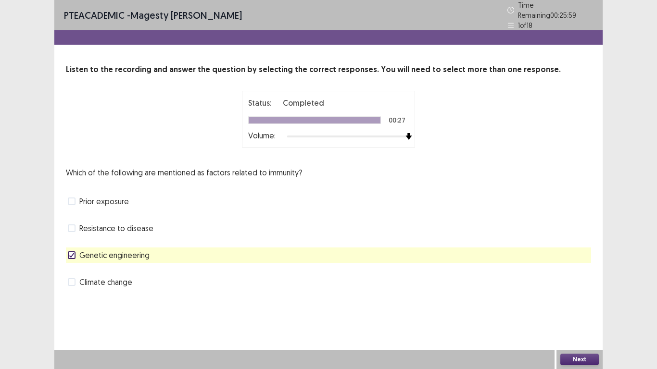
click at [569, 291] on button "Next" at bounding box center [579, 360] width 38 height 12
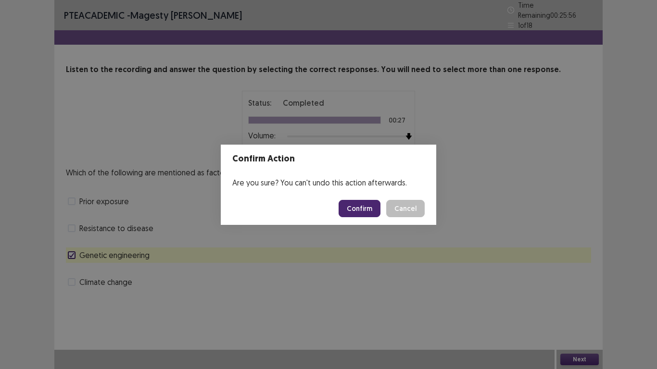
click at [366, 209] on button "Confirm" at bounding box center [359, 208] width 42 height 17
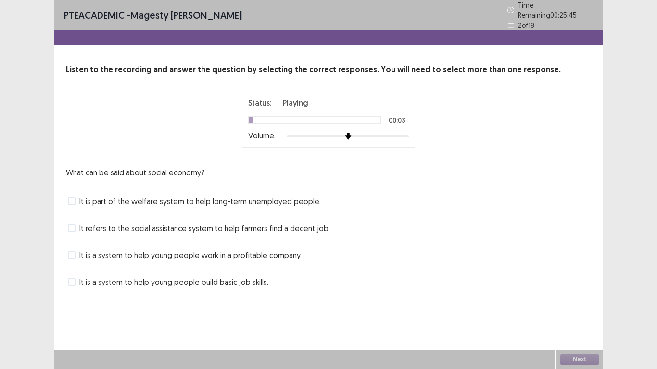
click at [365, 133] on div "Status: Playing 00:03 Volume:" at bounding box center [328, 119] width 173 height 57
click at [367, 136] on div at bounding box center [348, 137] width 122 height 2
click at [404, 134] on div at bounding box center [348, 137] width 122 height 8
click at [402, 133] on div at bounding box center [348, 137] width 122 height 8
click at [414, 134] on div "Status: Playing 00:06 Volume:" at bounding box center [328, 119] width 173 height 57
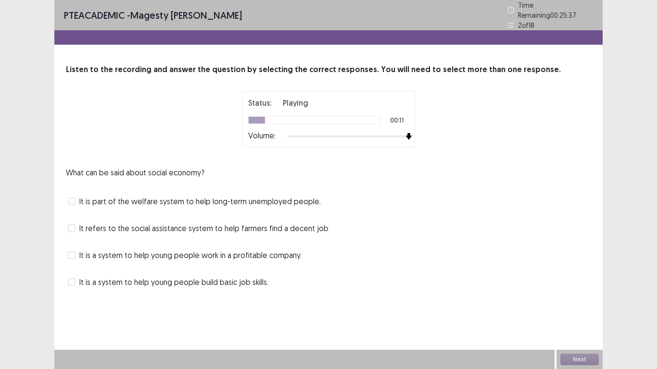
click at [72, 198] on span at bounding box center [72, 202] width 8 height 8
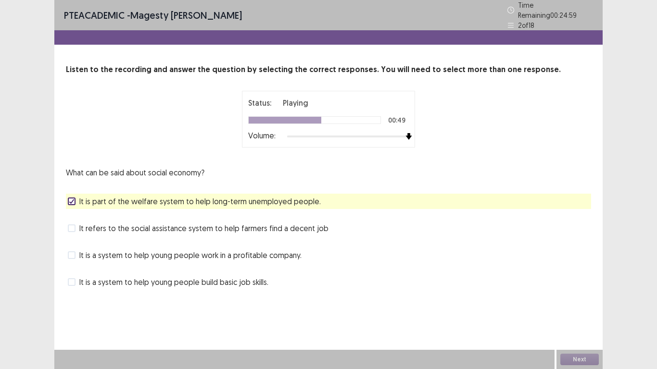
click at [70, 274] on div "It is a system to help young people build basic job skills." at bounding box center [328, 281] width 525 height 15
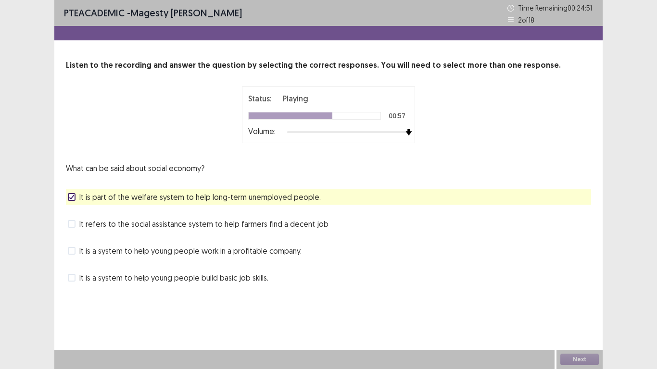
click at [70, 276] on span at bounding box center [72, 278] width 8 height 8
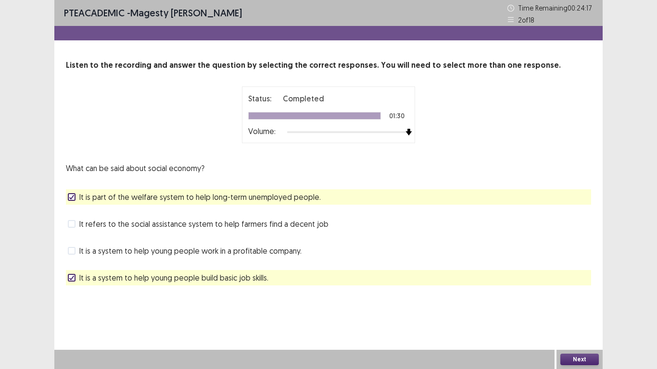
click at [585, 291] on button "Next" at bounding box center [579, 360] width 38 height 12
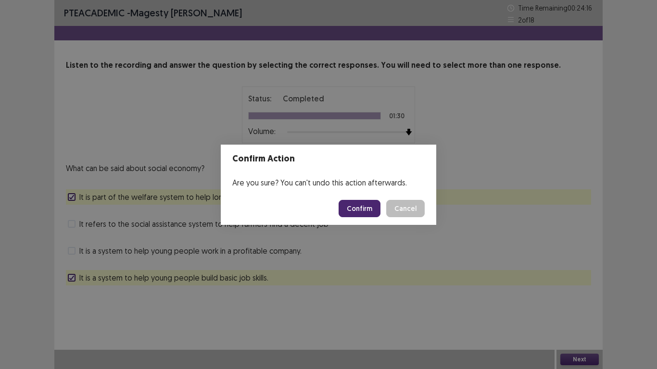
click at [362, 209] on button "Confirm" at bounding box center [359, 208] width 42 height 17
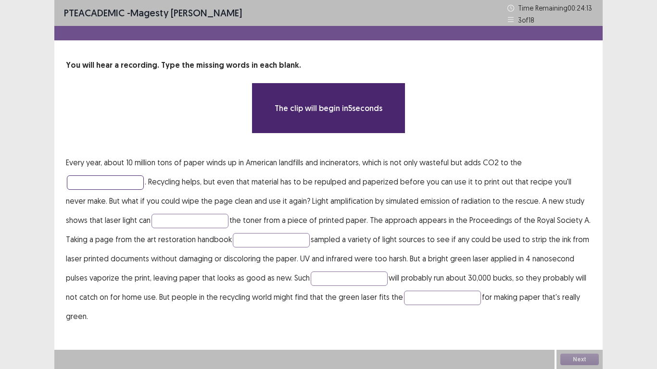
click at [122, 182] on input "text" at bounding box center [105, 182] width 77 height 14
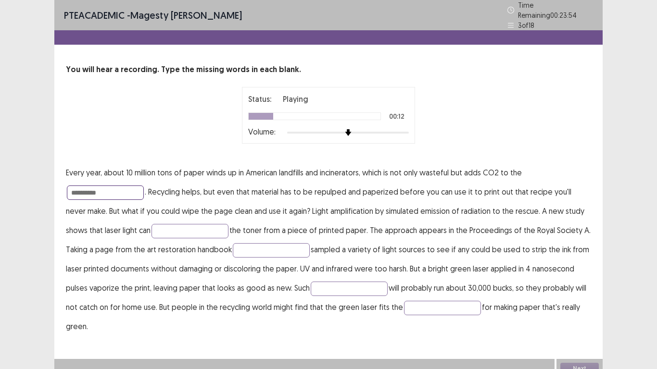
type input "**********"
type input "*****"
type input "*********"
click at [404, 291] on input "text" at bounding box center [442, 308] width 77 height 14
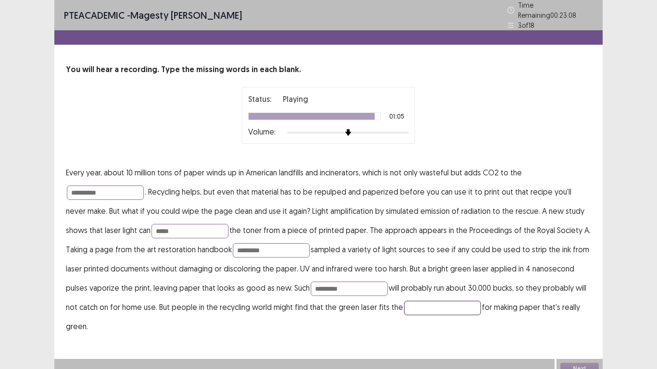
click at [404, 291] on input "text" at bounding box center [442, 308] width 77 height 14
type input "****"
click at [332, 282] on input "*********" at bounding box center [349, 289] width 77 height 14
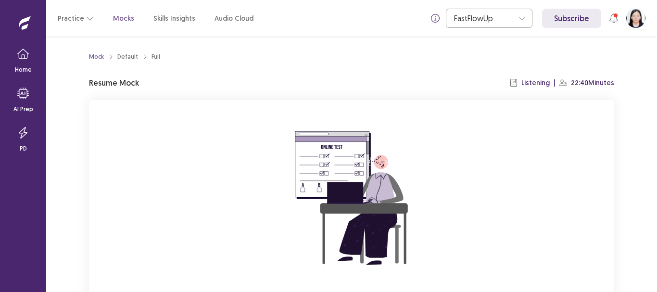
click at [515, 118] on div "You already have an ongoing mock! You can either resume that or click reset to …" at bounding box center [351, 228] width 525 height 257
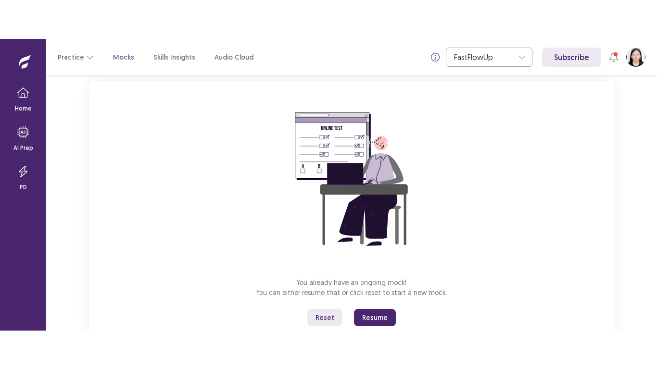
scroll to position [77, 0]
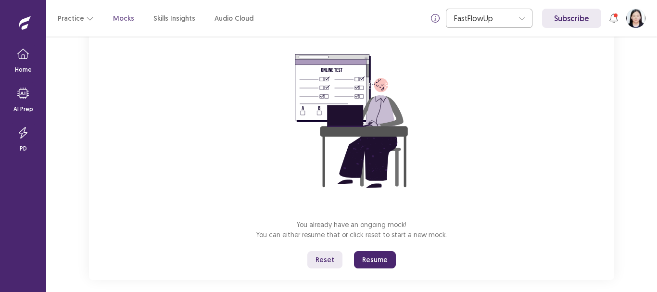
click at [383, 259] on button "Resume" at bounding box center [375, 259] width 42 height 17
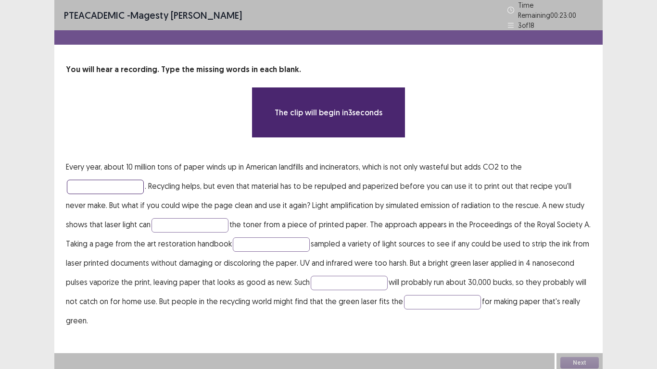
click at [122, 185] on input "text" at bounding box center [105, 187] width 77 height 14
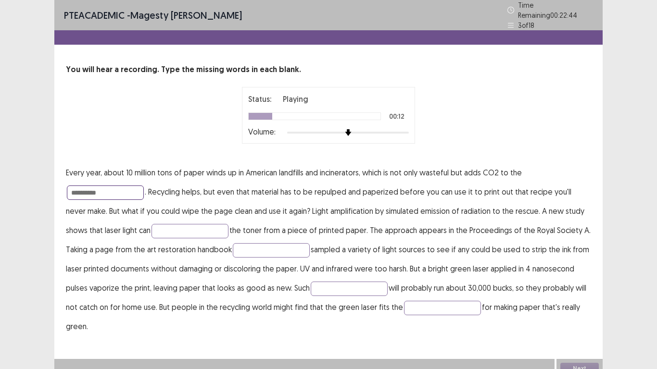
type input "**********"
type input "*****"
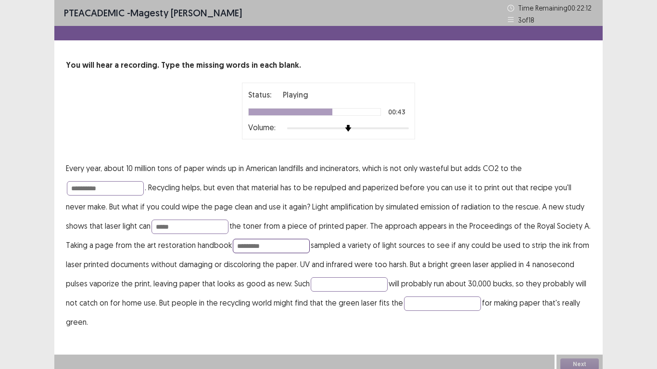
type input "*********"
type input "*"
type input "**********"
type input "****"
click at [595, 291] on button "Next" at bounding box center [579, 365] width 38 height 12
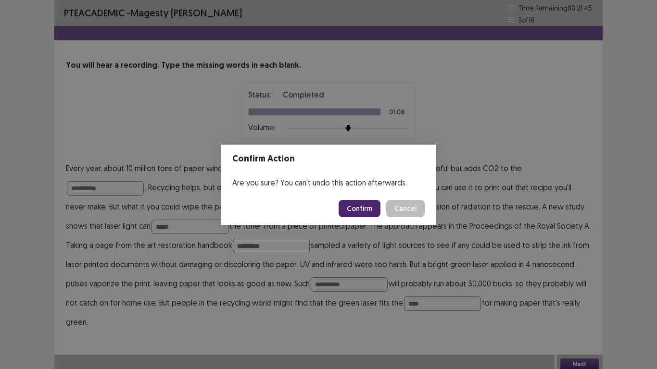
click at [359, 211] on button "Confirm" at bounding box center [359, 208] width 42 height 17
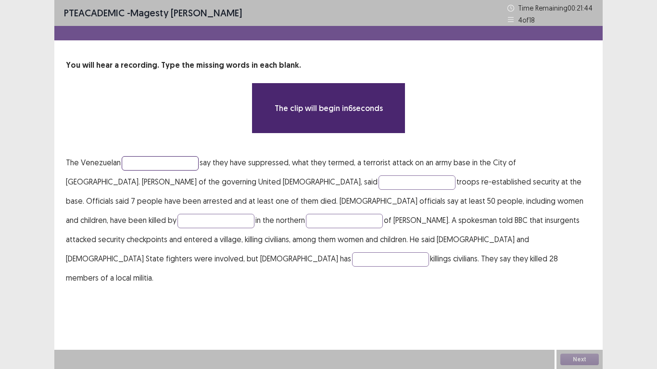
click at [157, 164] on input "text" at bounding box center [160, 163] width 77 height 14
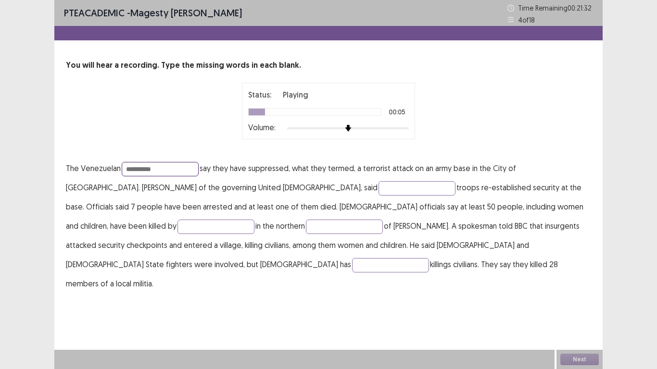
type input "**********"
type input "*****"
type input "********"
type input "*"
type input "****"
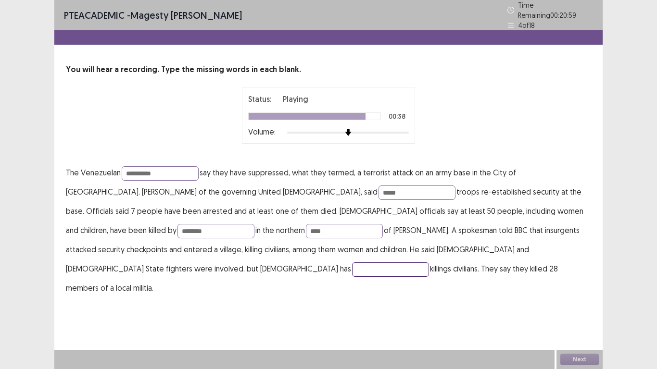
type input "*"
type input "****"
click at [573, 291] on button "Next" at bounding box center [579, 360] width 38 height 12
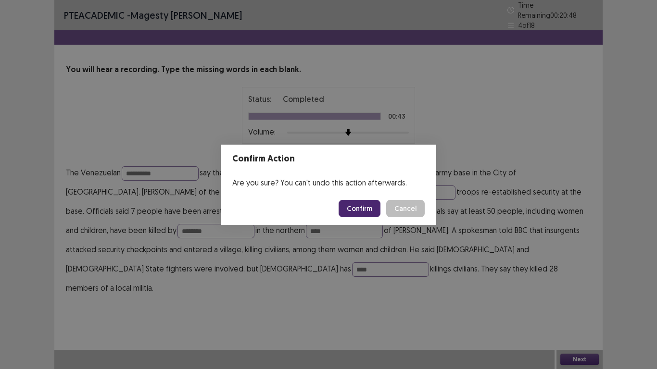
click at [353, 212] on button "Confirm" at bounding box center [359, 208] width 42 height 17
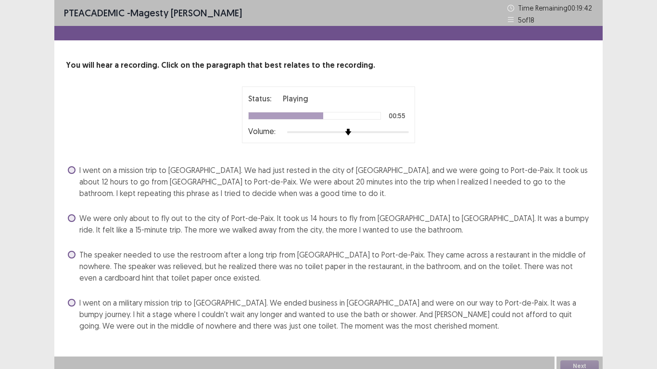
click at [415, 291] on span "I went on a military mission trip to [GEOGRAPHIC_DATA]. We ended business in [G…" at bounding box center [334, 314] width 511 height 35
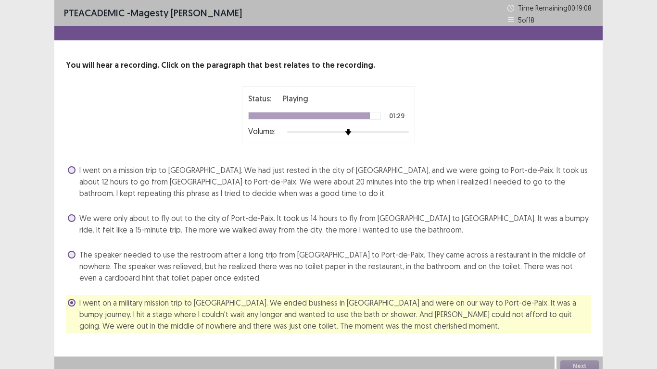
click at [481, 276] on span "The speaker needed to use the restroom after a long trip from [GEOGRAPHIC_DATA]…" at bounding box center [334, 266] width 511 height 35
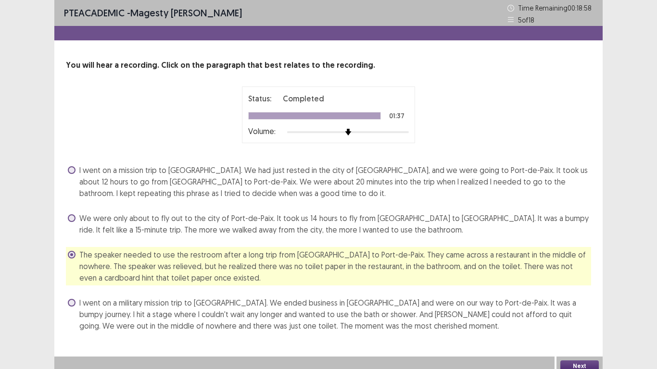
click at [580, 291] on button "Next" at bounding box center [579, 366] width 38 height 12
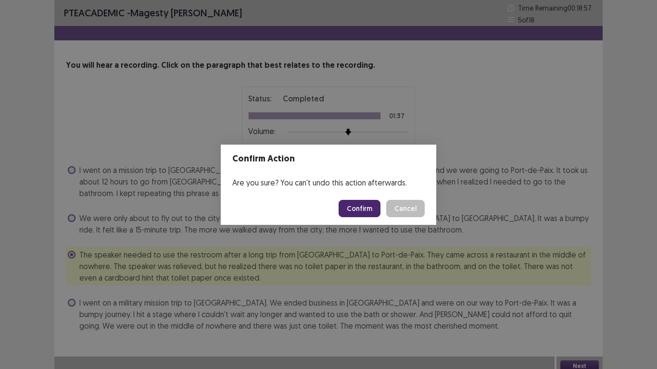
click at [355, 209] on button "Confirm" at bounding box center [359, 208] width 42 height 17
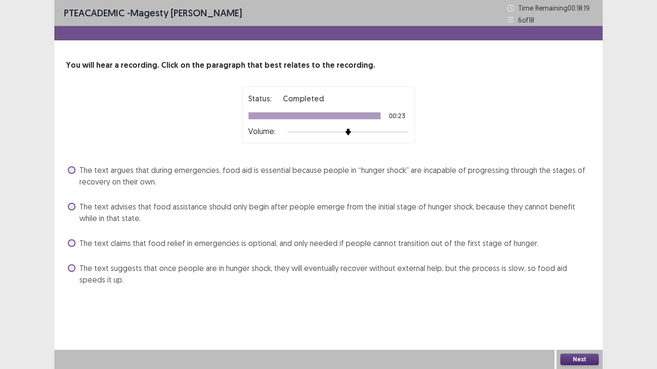
click at [313, 271] on span "The text suggests that once people are in hunger shock, they will eventually re…" at bounding box center [334, 273] width 511 height 23
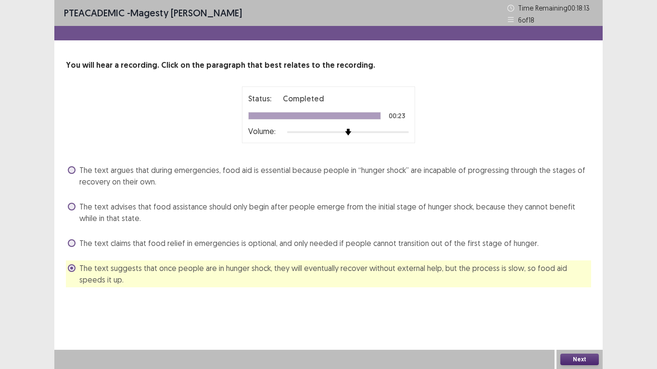
click at [332, 175] on span "The text argues that during emergencies, food aid is essential because people i…" at bounding box center [334, 175] width 511 height 23
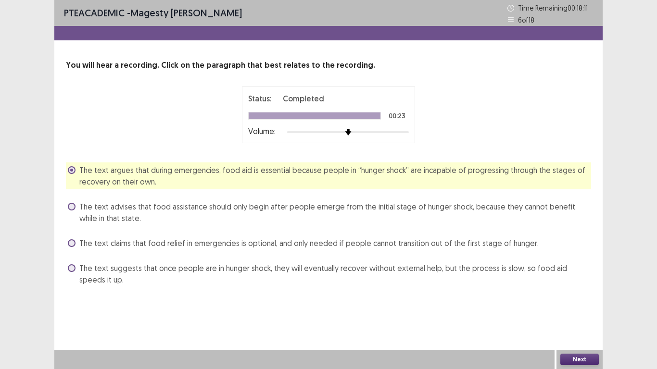
drag, startPoint x: 565, startPoint y: 351, endPoint x: 577, endPoint y: 359, distance: 13.9
click at [577, 291] on div "Next" at bounding box center [579, 359] width 46 height 19
click at [577, 291] on button "Next" at bounding box center [579, 360] width 38 height 12
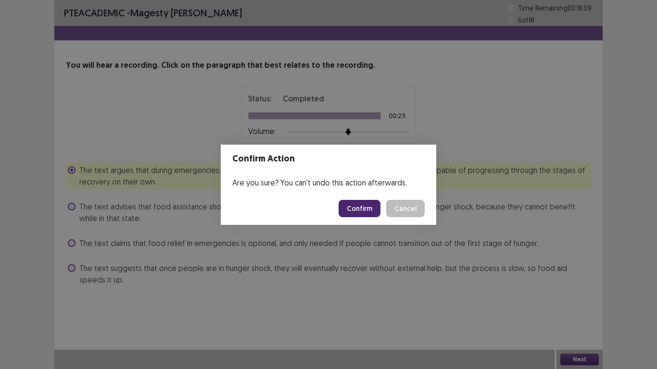
click at [372, 214] on button "Confirm" at bounding box center [359, 208] width 42 height 17
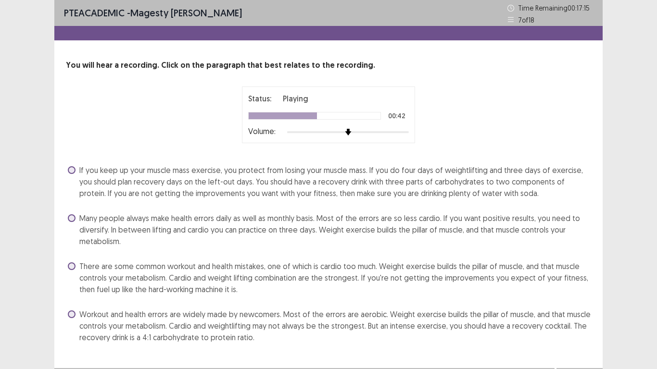
click at [292, 187] on span "If you keep up your muscle mass exercise, you protect from losing your muscle m…" at bounding box center [334, 181] width 511 height 35
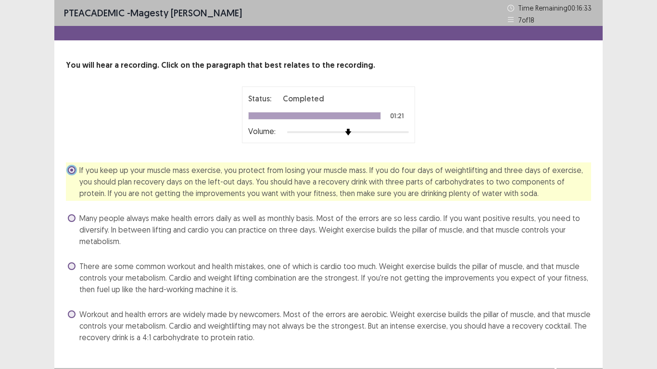
click at [330, 183] on span "If you keep up your muscle mass exercise, you protect from losing your muscle m…" at bounding box center [334, 181] width 511 height 35
click at [597, 270] on div "You will hear a recording. Click on the paragraph that best relates to the reco…" at bounding box center [328, 203] width 548 height 286
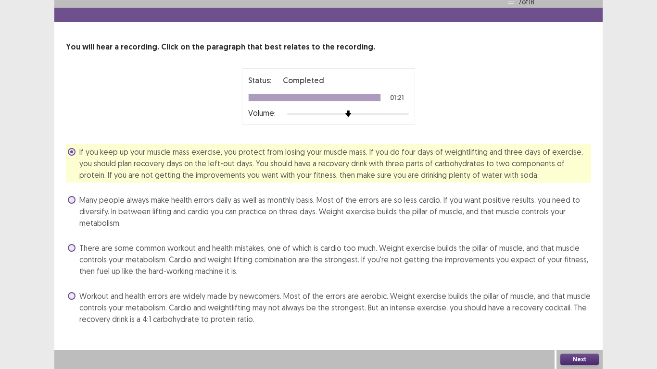
click at [584, 291] on button "Next" at bounding box center [579, 360] width 38 height 12
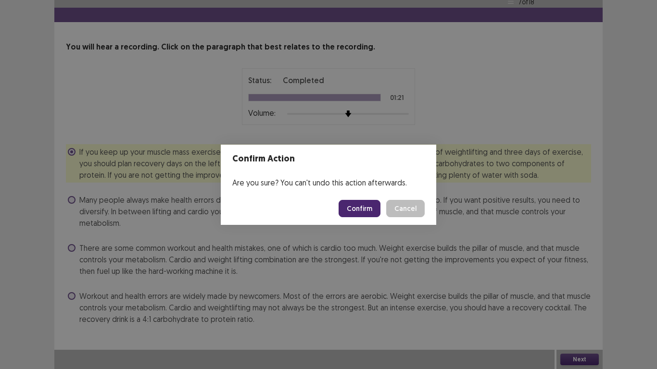
click at [366, 207] on button "Confirm" at bounding box center [359, 208] width 42 height 17
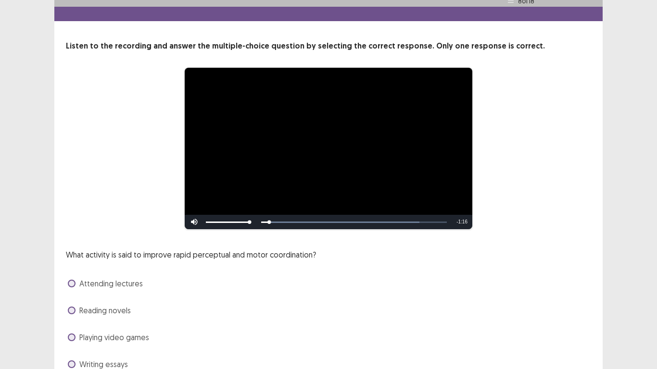
scroll to position [38, 0]
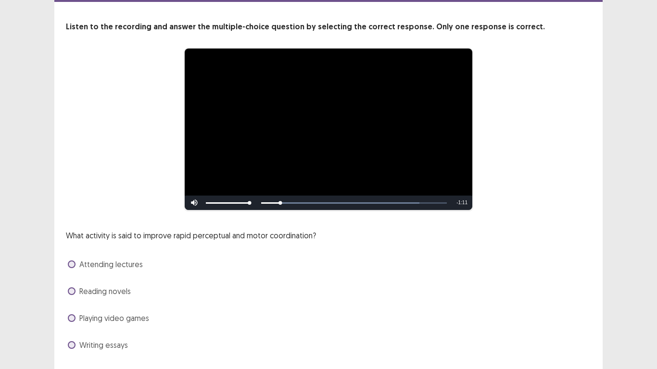
click at [366, 207] on div "Skip Backward Skip Forward Mute Current Time 0:07 / Duration 1:18 Loaded : 85.1…" at bounding box center [328, 203] width 287 height 14
click at [120, 264] on span "Attending lectures" at bounding box center [110, 265] width 63 height 12
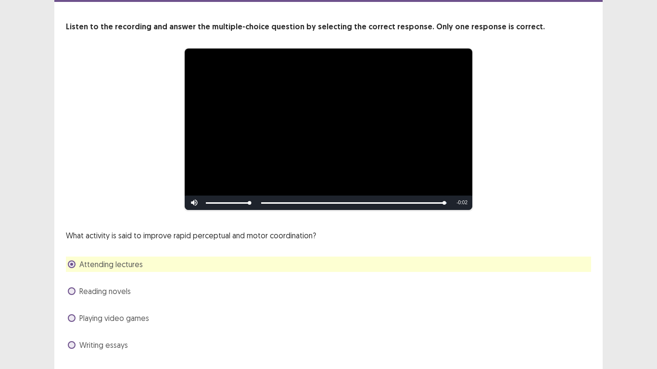
click at [128, 291] on span "Playing video games" at bounding box center [114, 318] width 70 height 12
click at [72, 291] on span at bounding box center [72, 318] width 8 height 8
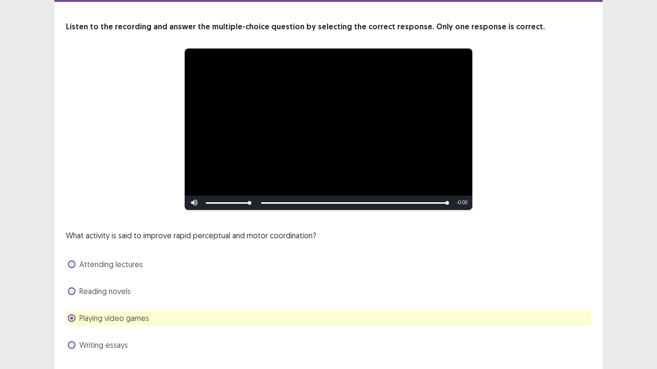
click at [656, 240] on div "**********" at bounding box center [328, 179] width 657 height 434
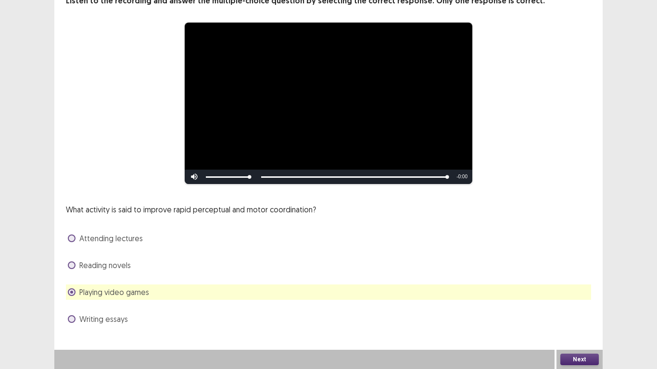
click at [566, 291] on button "Next" at bounding box center [579, 360] width 38 height 12
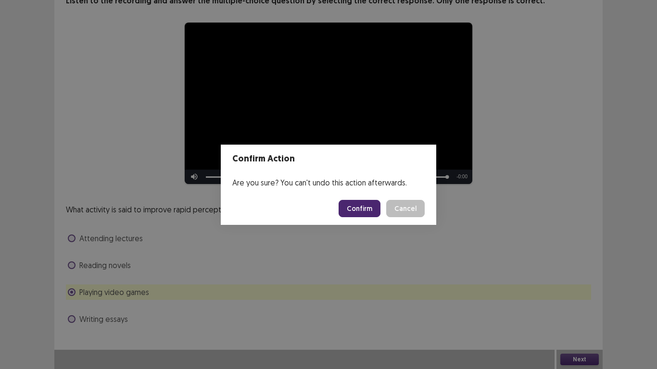
click at [370, 211] on button "Confirm" at bounding box center [359, 208] width 42 height 17
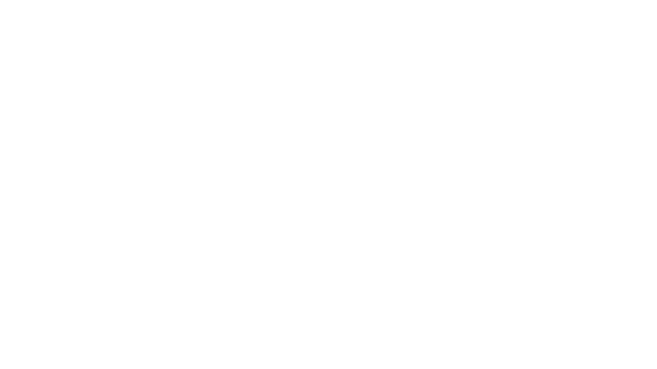
scroll to position [0, 0]
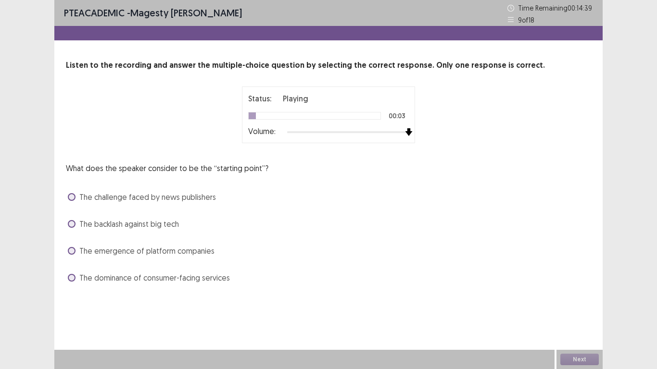
click at [410, 136] on img at bounding box center [409, 132] width 8 height 8
click at [186, 250] on span "The emergence of platform companies" at bounding box center [146, 251] width 135 height 12
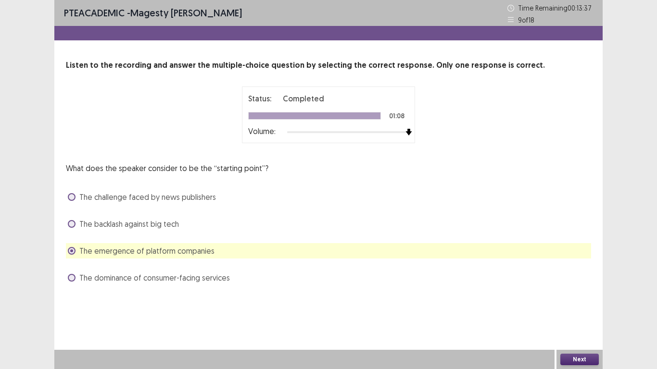
click at [572, 291] on button "Next" at bounding box center [579, 360] width 38 height 12
